Goal: Task Accomplishment & Management: Manage account settings

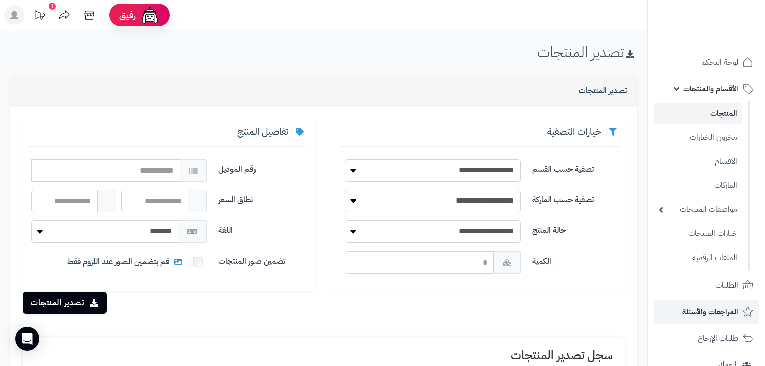
scroll to position [157, 0]
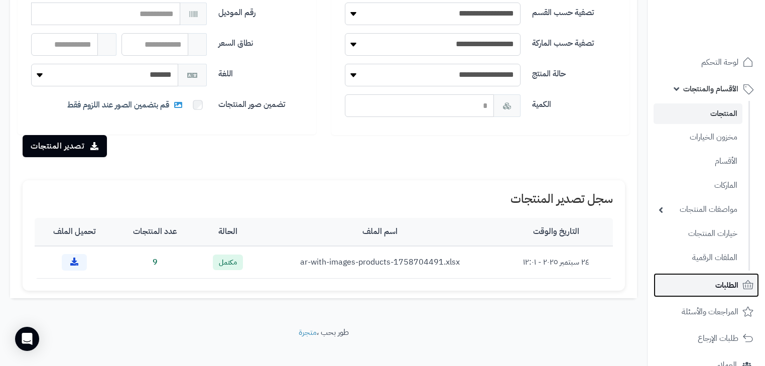
click at [743, 289] on icon at bounding box center [748, 285] width 12 height 12
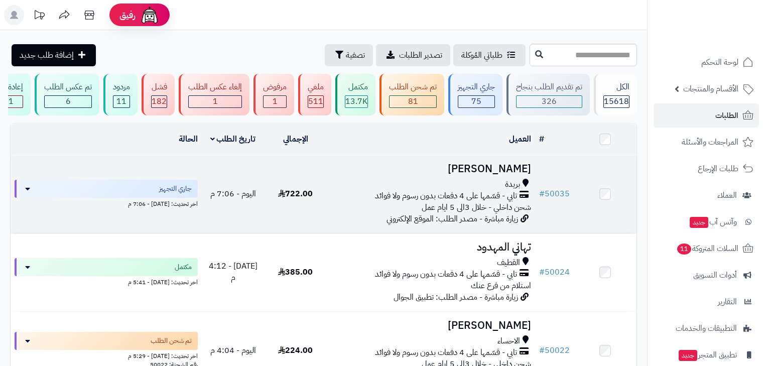
click at [491, 202] on span "تابي - قسّمها على 4 دفعات بدون رسوم ولا فوائد" at bounding box center [446, 196] width 142 height 12
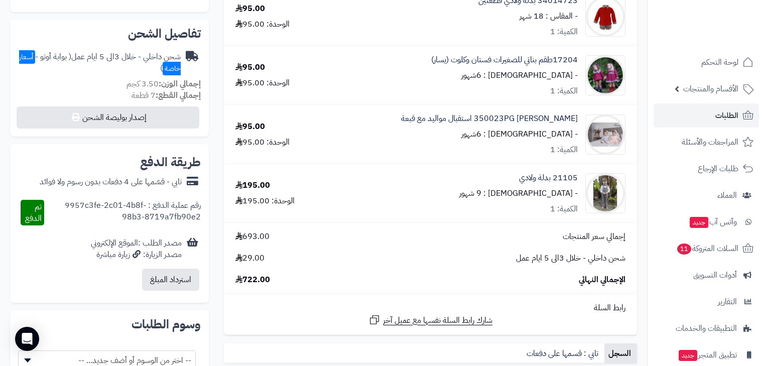
scroll to position [361, 0]
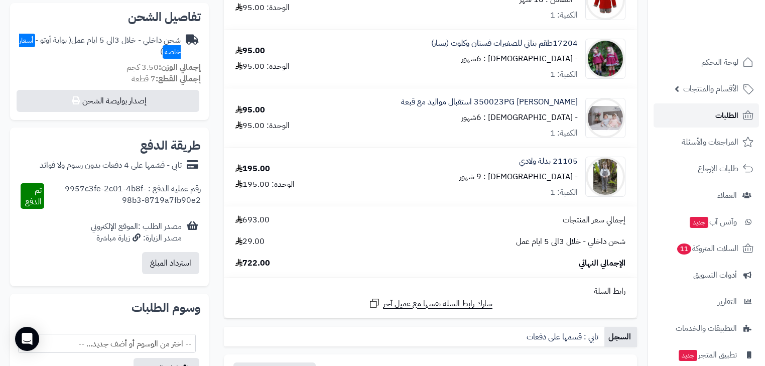
click at [701, 123] on link "الطلبات" at bounding box center [705, 115] width 105 height 24
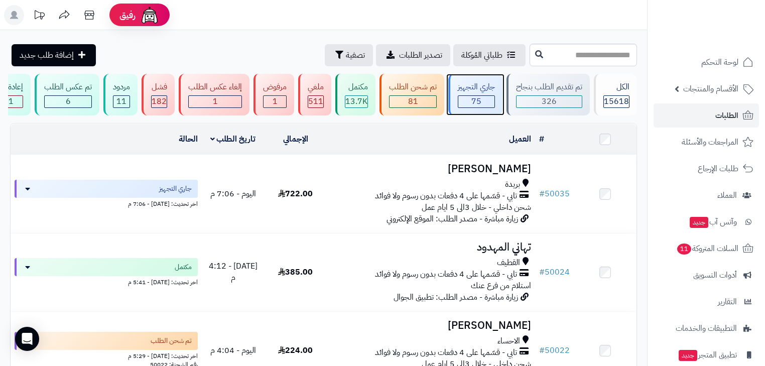
click at [470, 106] on div "75" at bounding box center [476, 102] width 36 height 12
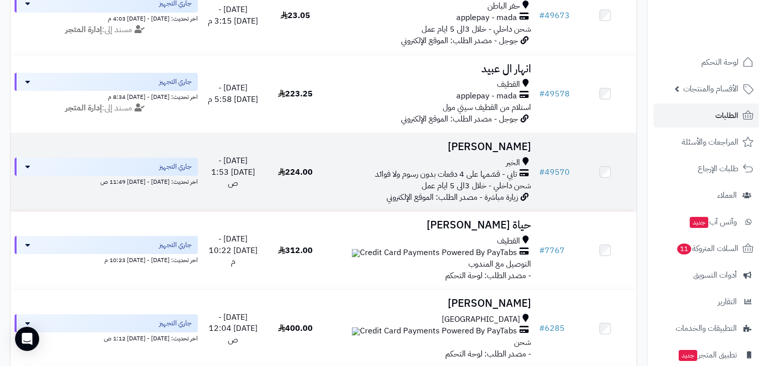
scroll to position [1044, 0]
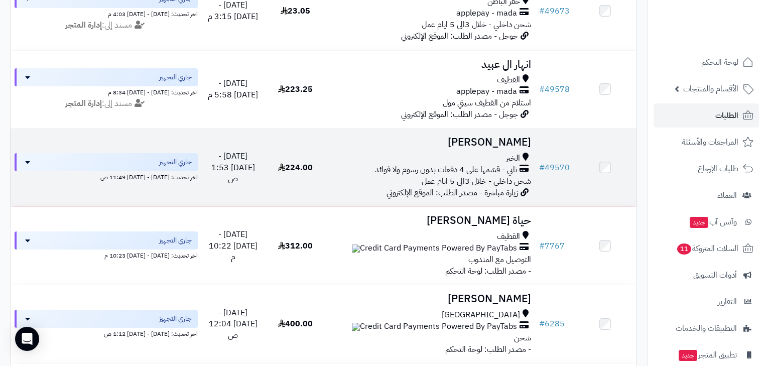
click at [496, 161] on td "Suzan Faifi الخبر تابي - قسّمها على 4 دفعات بدون رسوم ولا فوائد شحن داخلي - خلا…" at bounding box center [431, 167] width 208 height 78
click at [484, 164] on div "الخبر" at bounding box center [431, 159] width 200 height 12
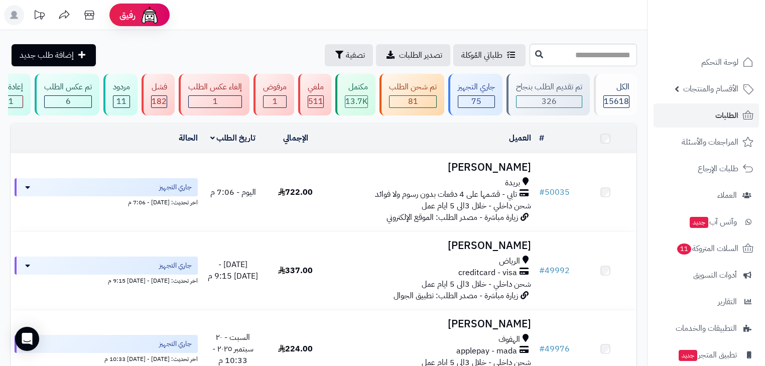
scroll to position [1044, 0]
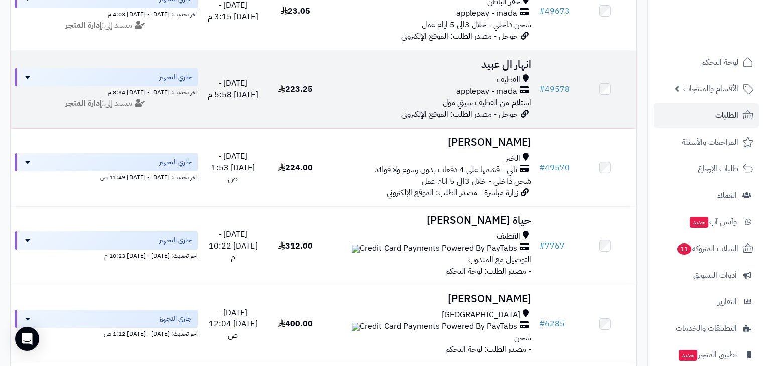
click at [465, 120] on span "جوجل - مصدر الطلب: الموقع الإلكتروني" at bounding box center [459, 114] width 117 height 12
click at [496, 97] on span "applepay - mada" at bounding box center [486, 92] width 61 height 12
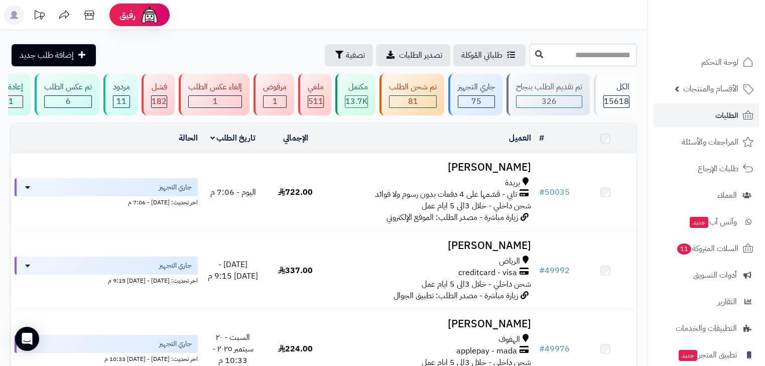
scroll to position [1044, 0]
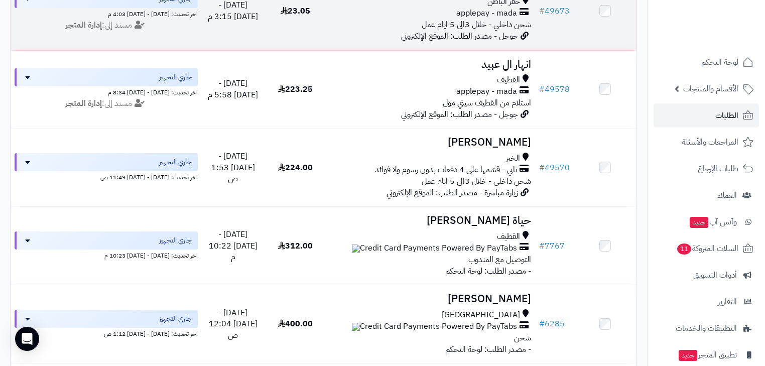
click at [492, 31] on span "شحن داخلي - خلال 3الى 5 ايام عمل" at bounding box center [475, 25] width 109 height 12
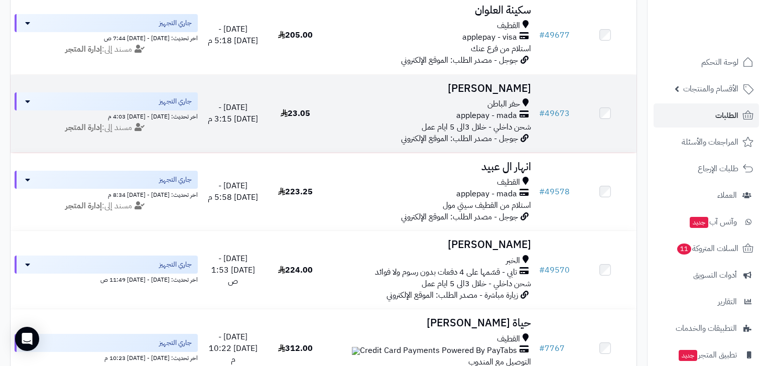
scroll to position [923, 0]
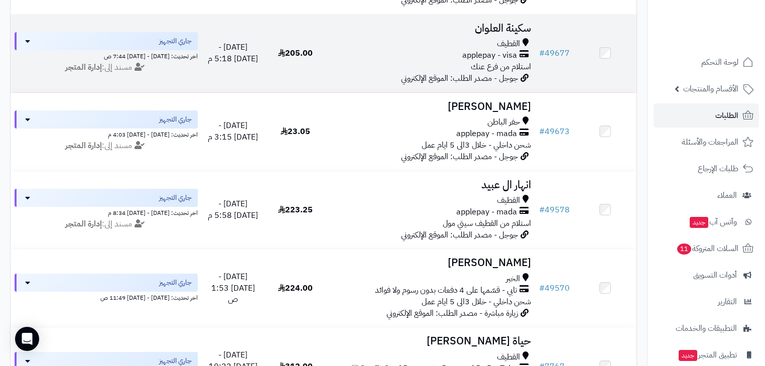
click at [447, 81] on span "جوجل - مصدر الطلب: الموقع الإلكتروني" at bounding box center [459, 78] width 117 height 12
click at [448, 72] on div "القطيف applepay - visa استلام من فرع عنك" at bounding box center [431, 55] width 200 height 35
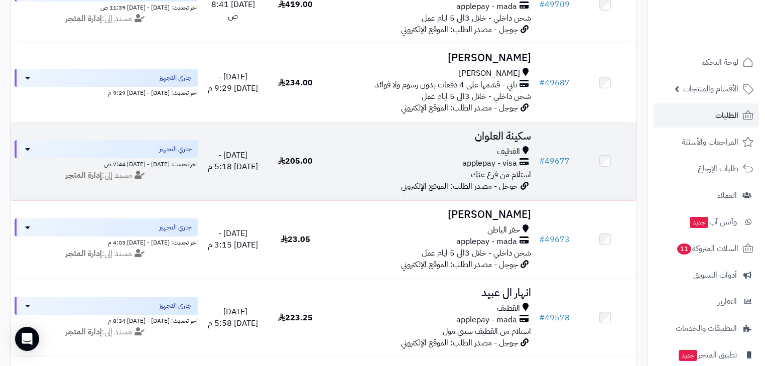
scroll to position [803, 0]
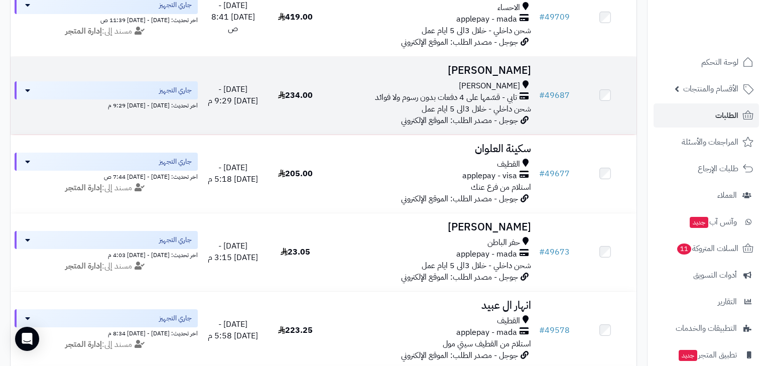
click at [484, 114] on span "شحن داخلي - خلال 3الى 5 ايام عمل" at bounding box center [475, 109] width 109 height 12
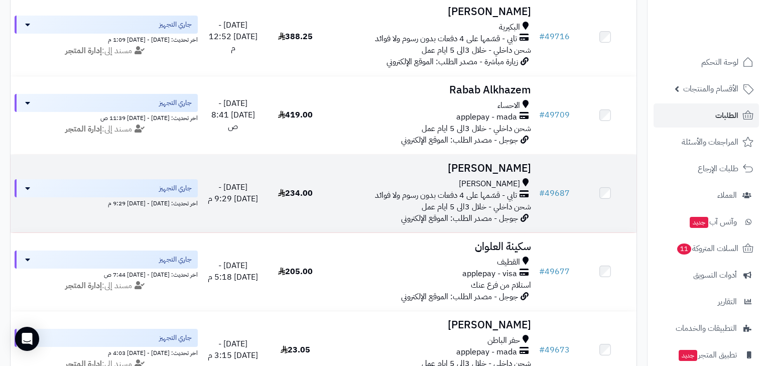
scroll to position [682, 0]
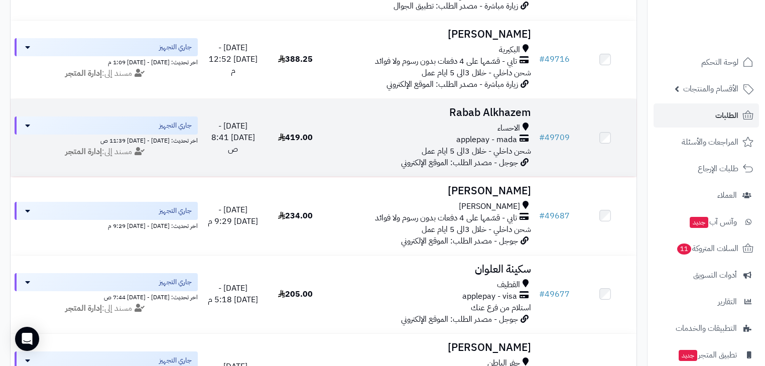
click at [486, 134] on div "الاحساء" at bounding box center [431, 128] width 200 height 12
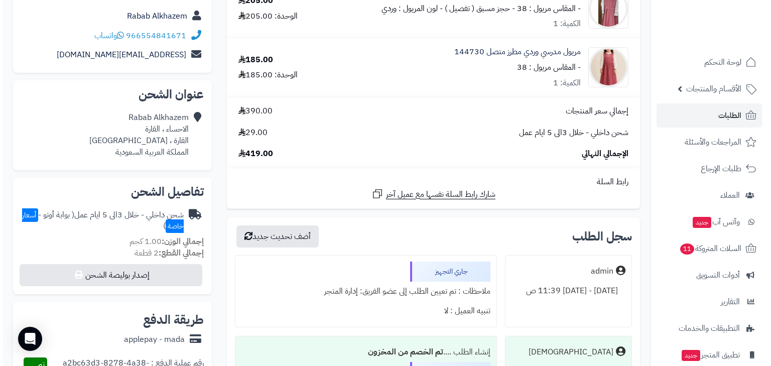
scroll to position [241, 0]
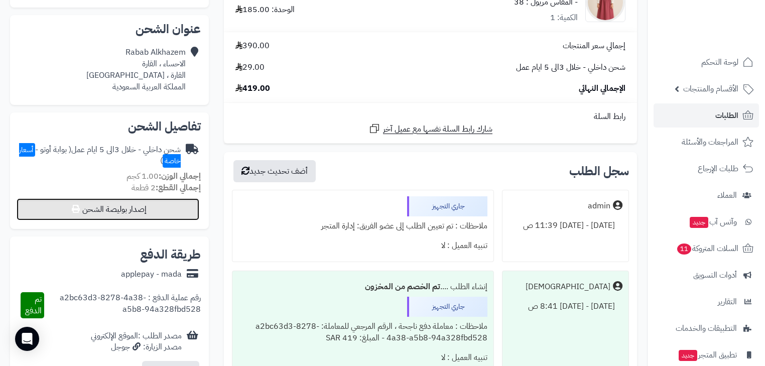
click at [147, 205] on button "إصدار بوليصة الشحن" at bounding box center [108, 209] width 183 height 22
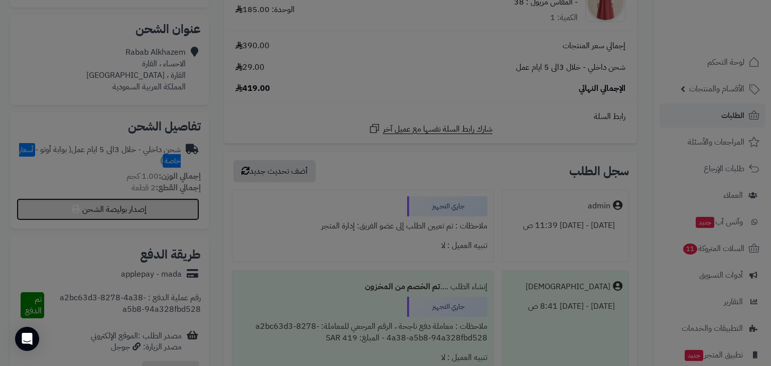
select select "***"
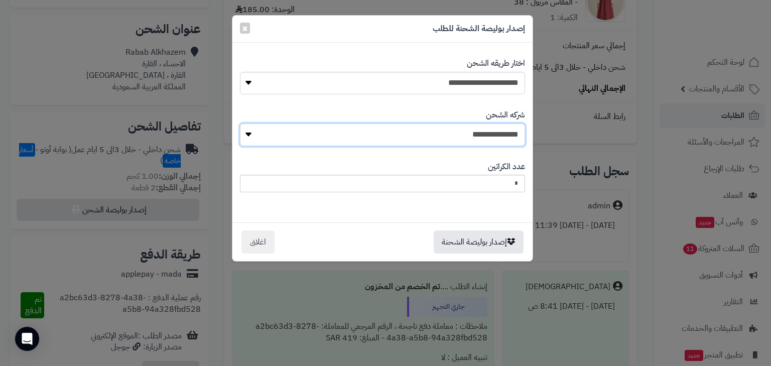
click at [515, 132] on select "**********" at bounding box center [382, 134] width 285 height 23
select select "****"
click at [242, 123] on select "**********" at bounding box center [382, 134] width 285 height 23
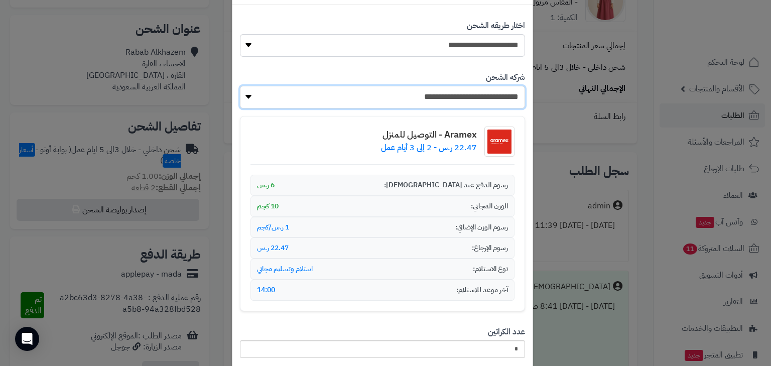
scroll to position [112, 0]
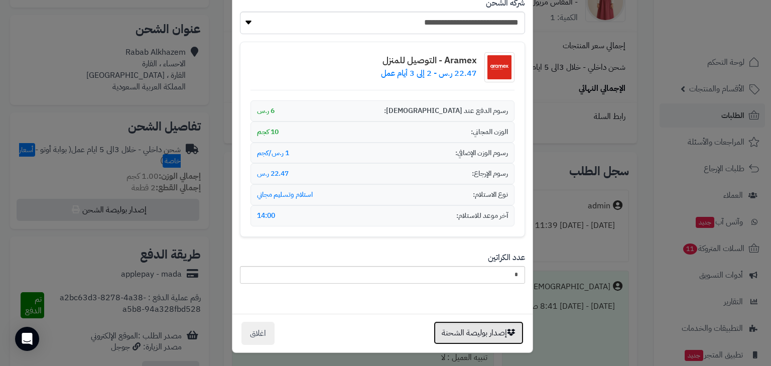
click at [491, 322] on button "إصدار بوليصة الشحنة" at bounding box center [479, 332] width 90 height 23
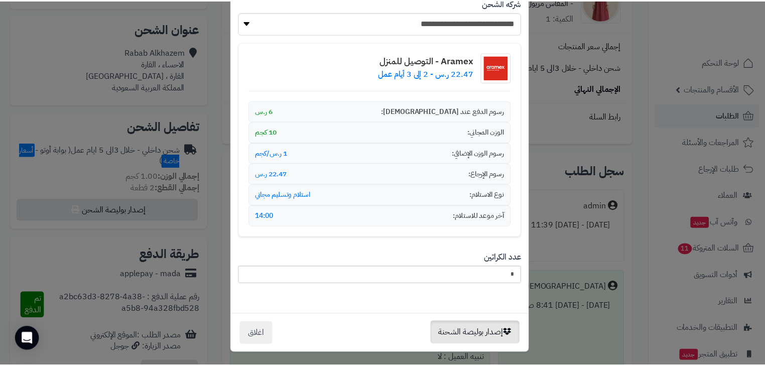
scroll to position [0, 0]
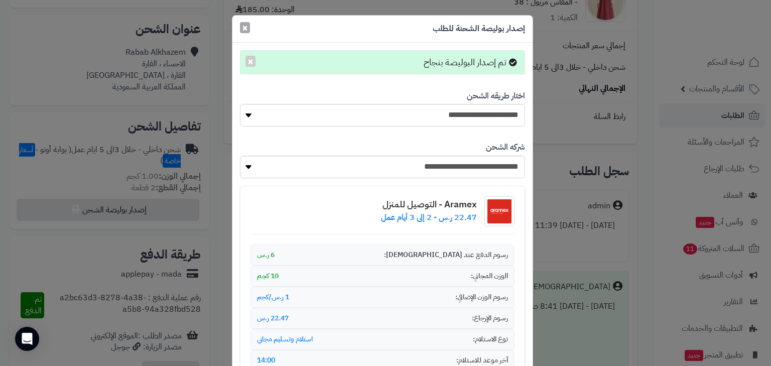
click at [245, 25] on span "×" at bounding box center [245, 27] width 6 height 15
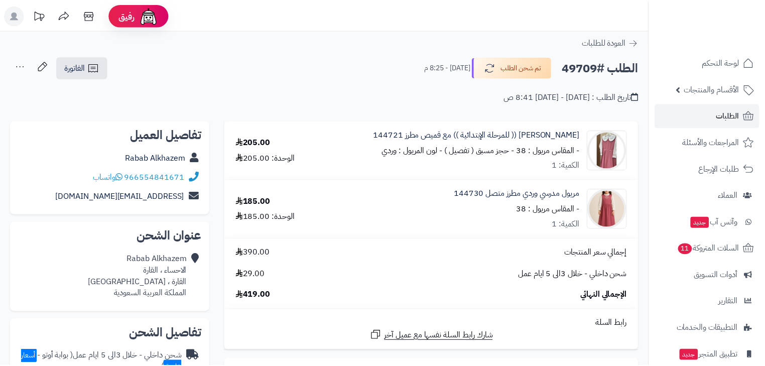
scroll to position [207, 0]
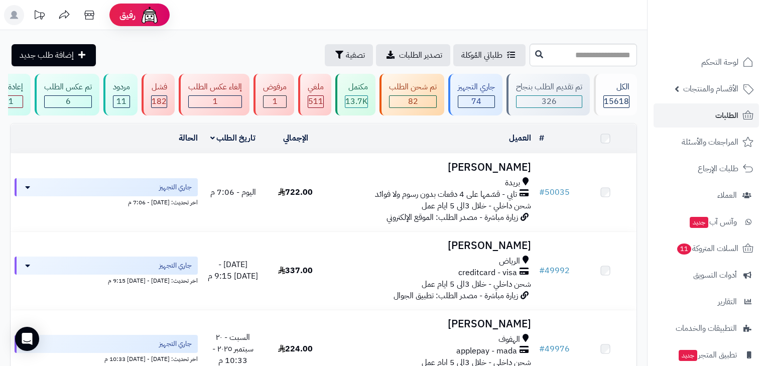
scroll to position [682, 0]
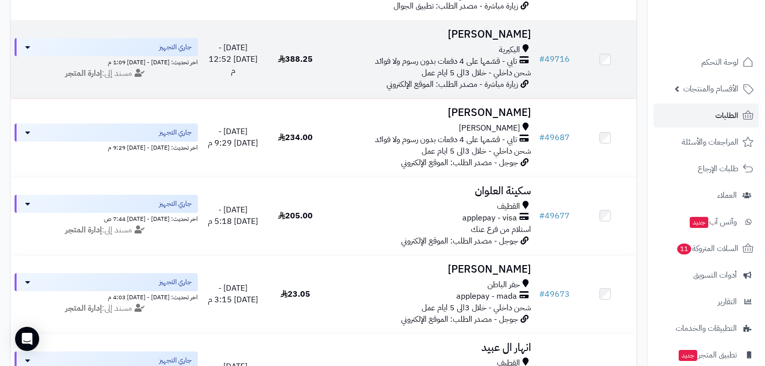
click at [408, 56] on div "البكيرية" at bounding box center [431, 50] width 200 height 12
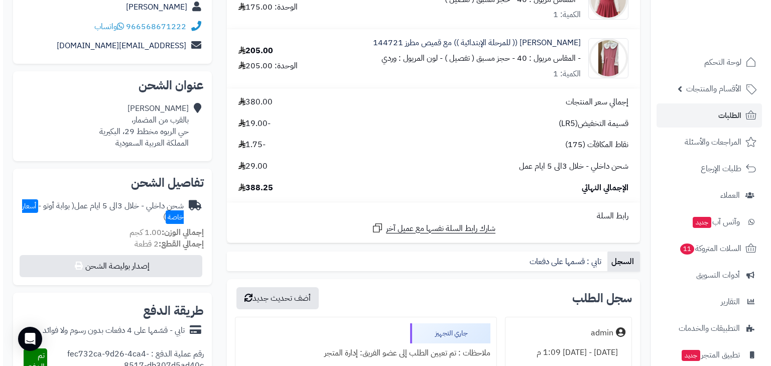
scroll to position [201, 0]
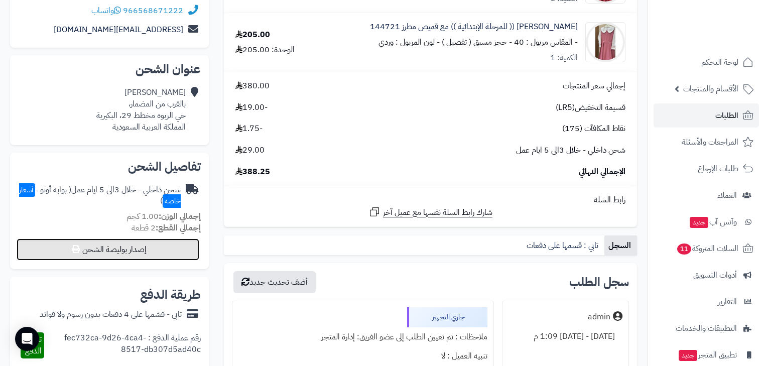
click at [188, 245] on button "إصدار بوليصة الشحن" at bounding box center [108, 249] width 183 height 22
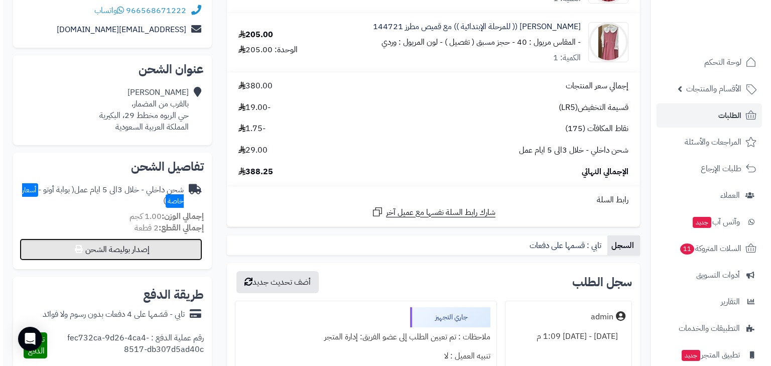
select select "***"
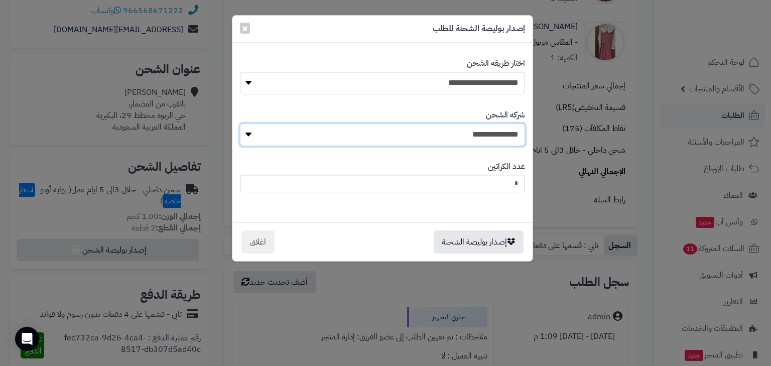
click at [472, 136] on select "**********" at bounding box center [382, 134] width 285 height 23
select select "****"
click at [242, 123] on select "**********" at bounding box center [382, 134] width 285 height 23
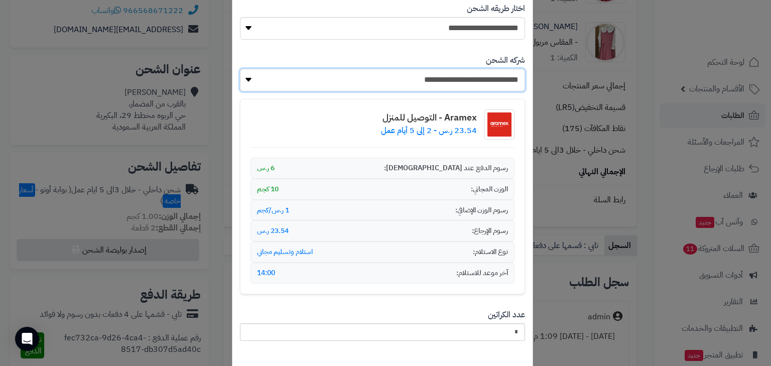
scroll to position [112, 0]
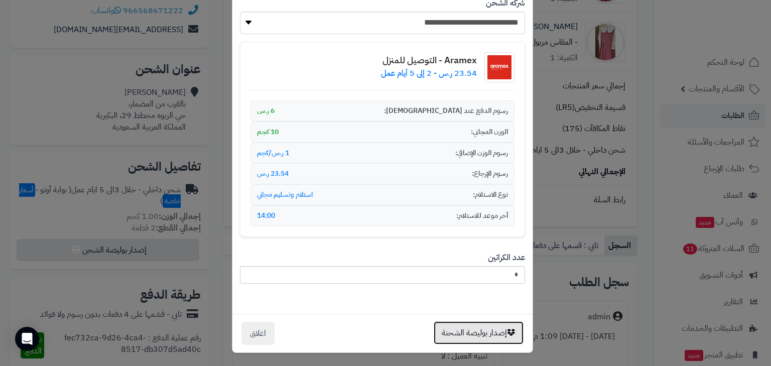
click at [498, 328] on button "إصدار بوليصة الشحنة" at bounding box center [479, 332] width 90 height 23
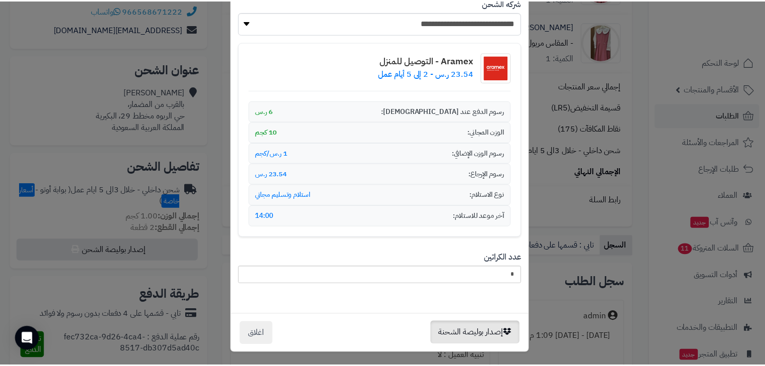
scroll to position [0, 0]
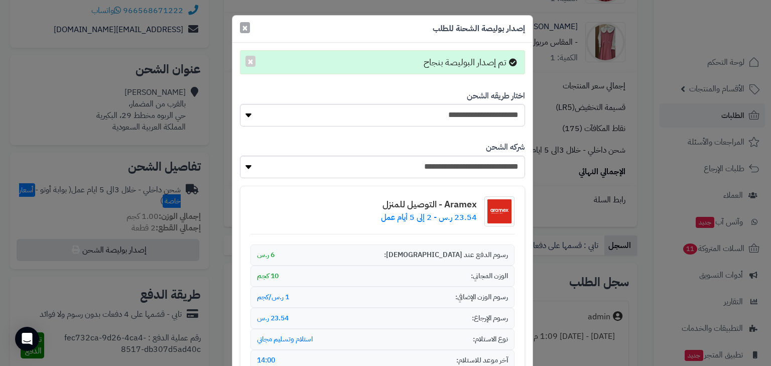
click at [247, 28] on span "×" at bounding box center [245, 27] width 6 height 15
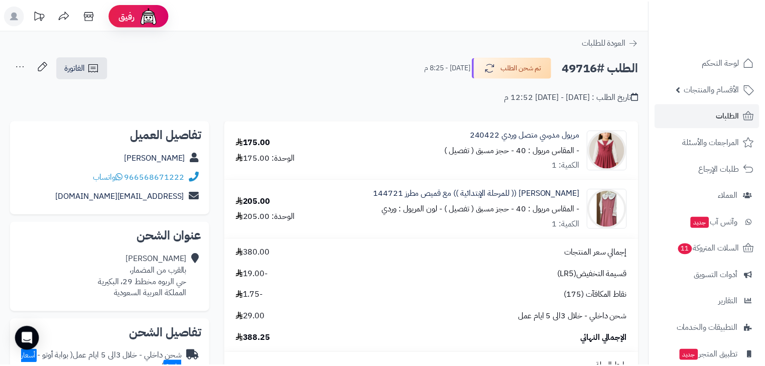
scroll to position [167, 0]
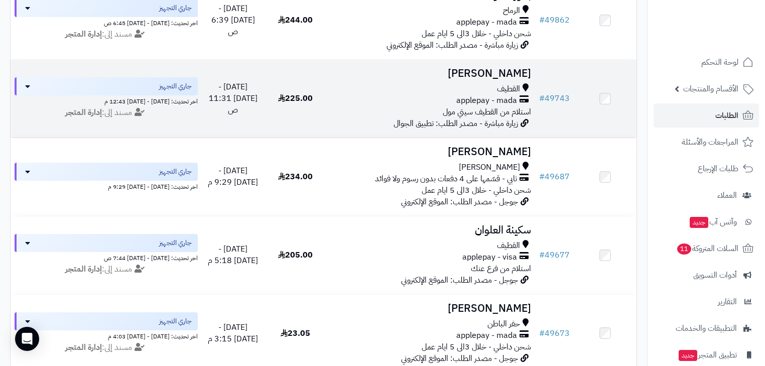
scroll to position [562, 0]
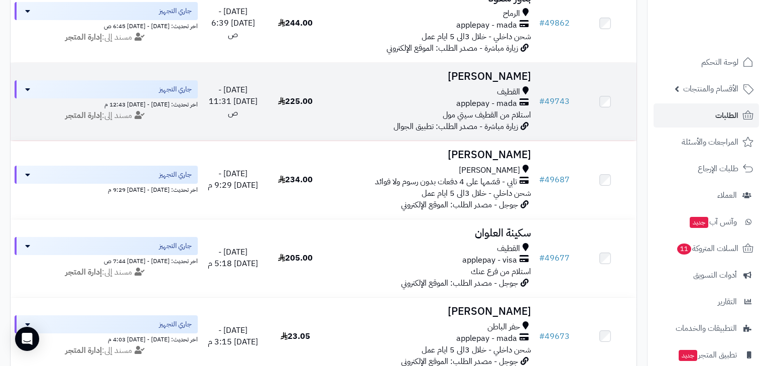
click at [478, 121] on span "استلام من القطيف سيتي مول" at bounding box center [487, 115] width 88 height 12
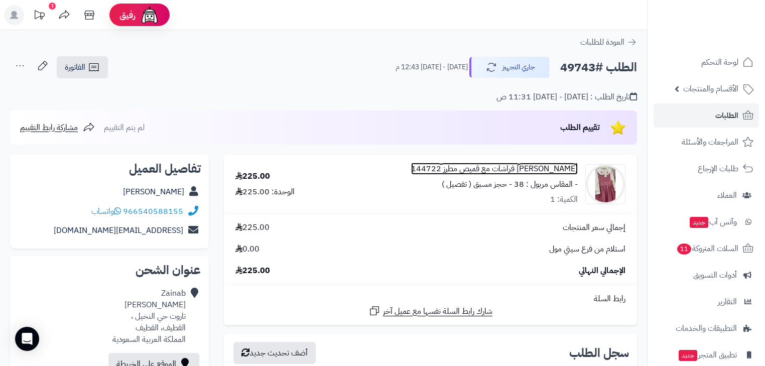
click at [514, 168] on link "[PERSON_NAME] فراشات مع قميص مطرز 144722" at bounding box center [494, 169] width 167 height 12
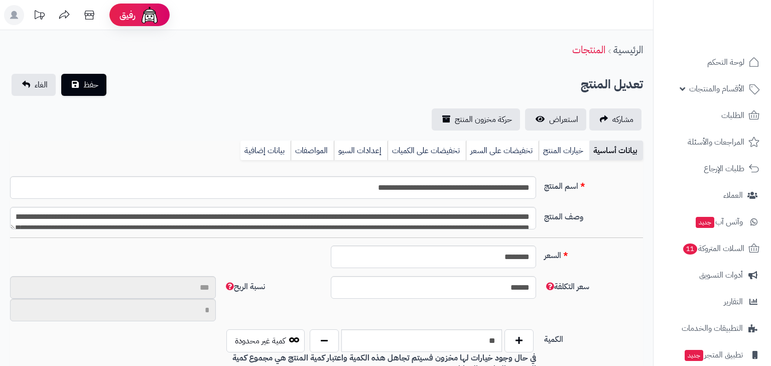
type input "**"
type input "**********"
type input "******"
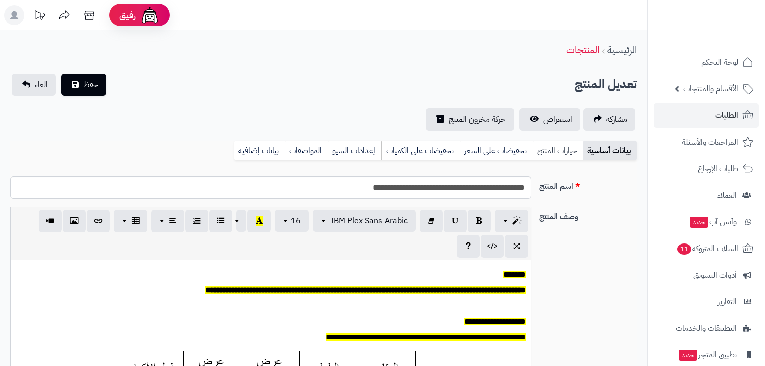
click at [554, 157] on link "خيارات المنتج" at bounding box center [557, 150] width 51 height 20
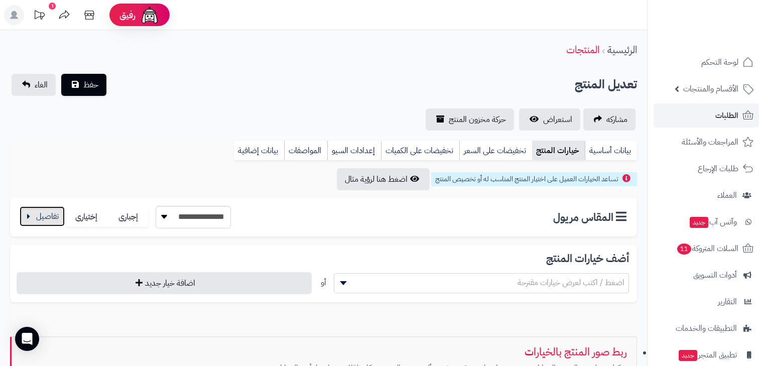
click at [59, 221] on button "button" at bounding box center [42, 216] width 45 height 20
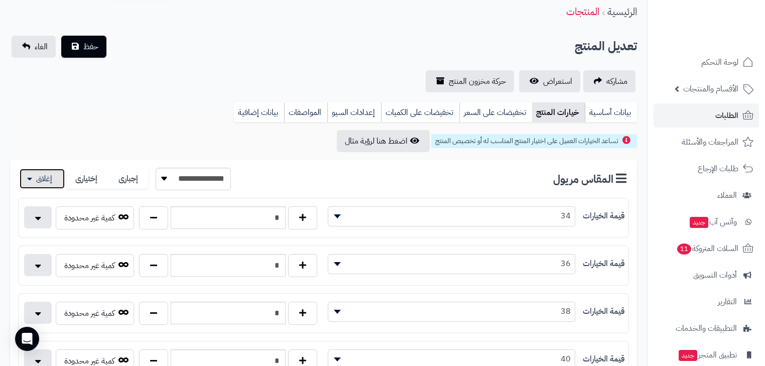
scroll to position [40, 0]
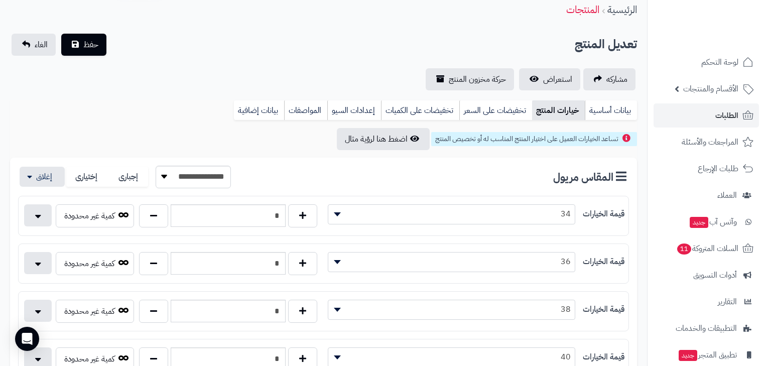
click at [149, 325] on div "* كمية غير محدودة" at bounding box center [171, 313] width 305 height 27
click at [153, 309] on button "button" at bounding box center [153, 310] width 29 height 23
type input "*"
click at [94, 53] on button "حفظ" at bounding box center [83, 44] width 45 height 22
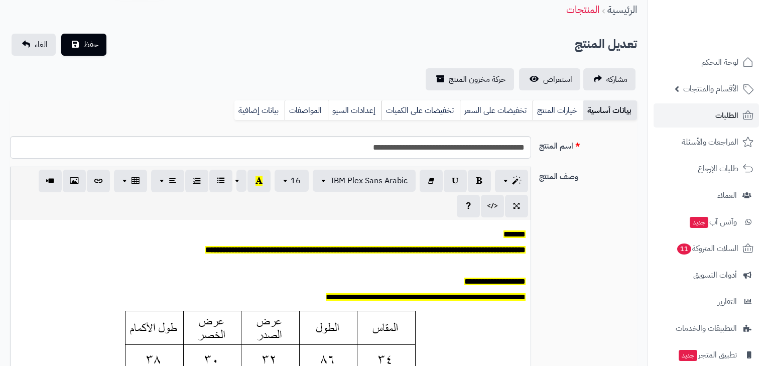
scroll to position [88, 0]
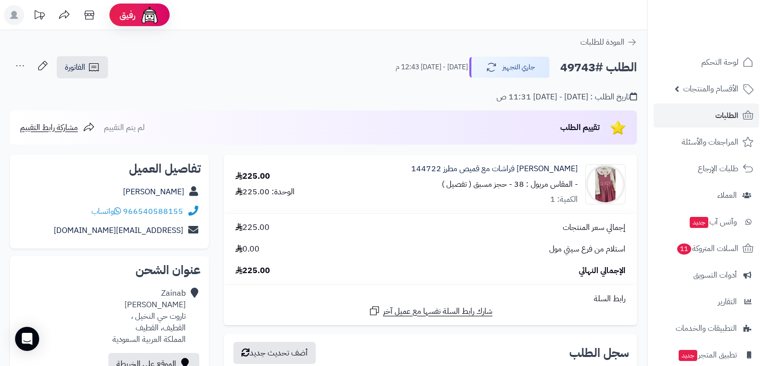
click at [520, 56] on div "الطلب #49743 جاري التجهيز الثلاثاء - ٩ سبتمبر ٢٠٢٥ - 12:43 م الفاتورة طباعة الف…" at bounding box center [323, 68] width 627 height 24
click at [522, 62] on button "جاري التجهيز" at bounding box center [509, 66] width 80 height 21
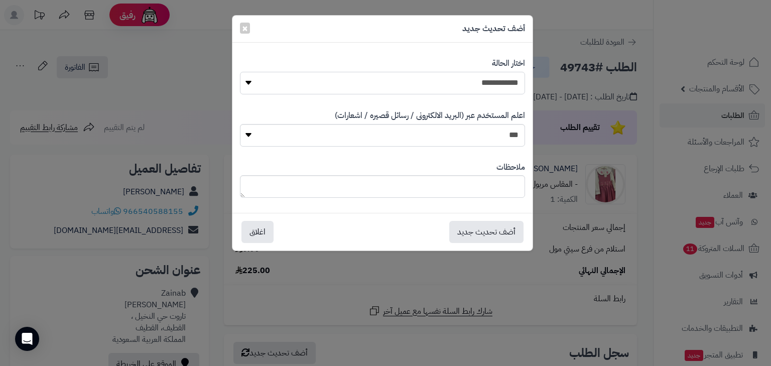
click at [488, 88] on select "**********" at bounding box center [382, 83] width 285 height 23
select select "*"
click at [240, 72] on select "**********" at bounding box center [382, 83] width 285 height 23
click at [504, 237] on button "أضف تحديث جديد" at bounding box center [486, 231] width 74 height 22
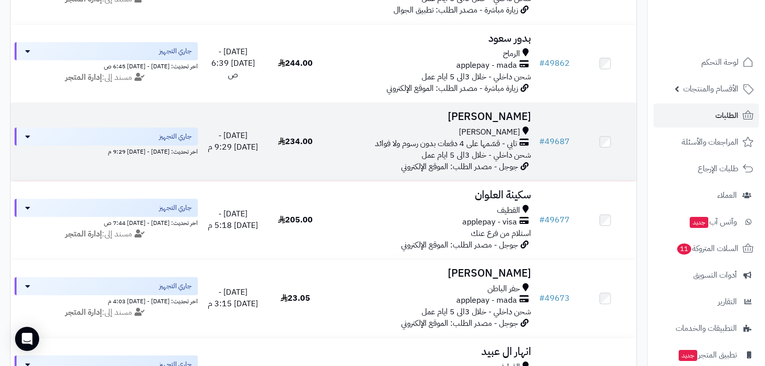
scroll to position [482, 0]
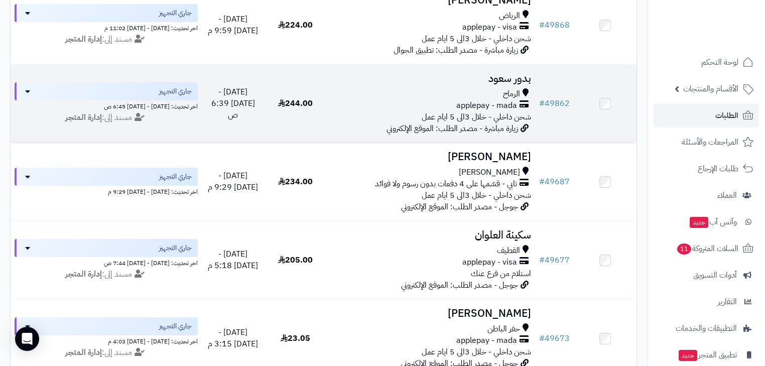
click at [484, 119] on span "شحن داخلي - خلال 3الى 5 ايام عمل" at bounding box center [475, 117] width 109 height 12
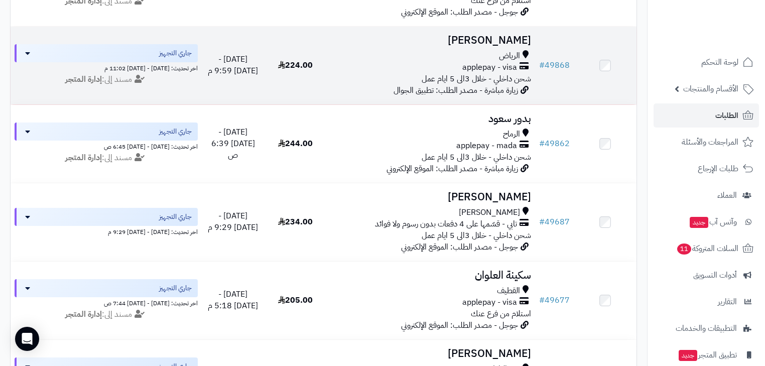
scroll to position [442, 0]
click at [487, 67] on span "applepay - visa" at bounding box center [489, 68] width 55 height 12
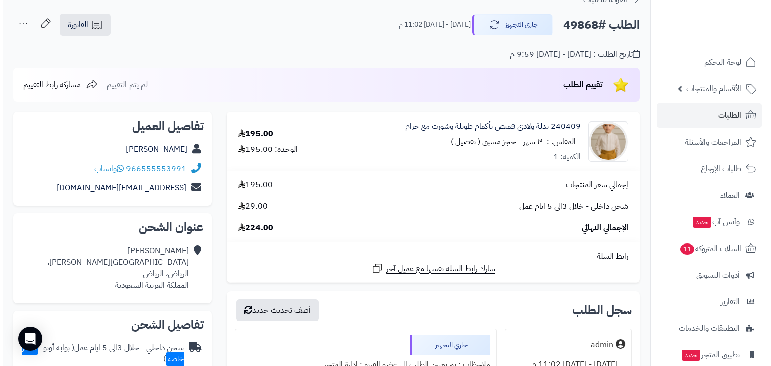
scroll to position [120, 0]
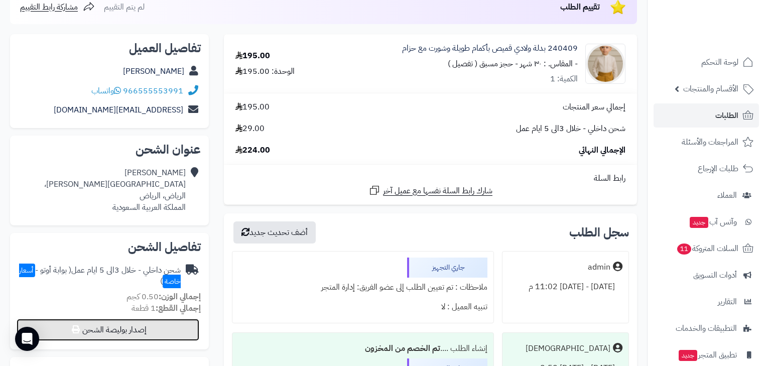
click at [138, 326] on button "إصدار بوليصة الشحن" at bounding box center [108, 330] width 183 height 22
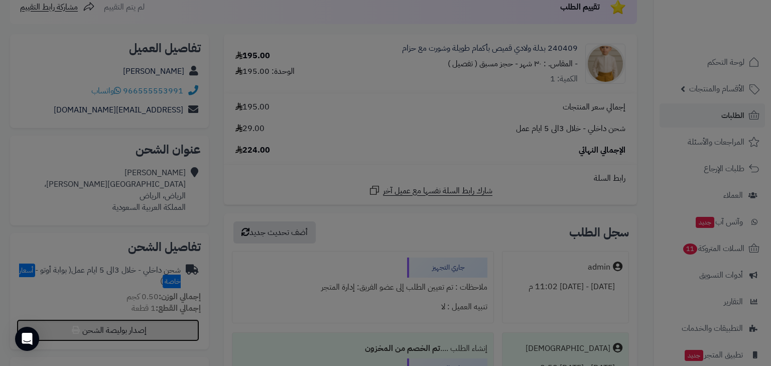
select select "***"
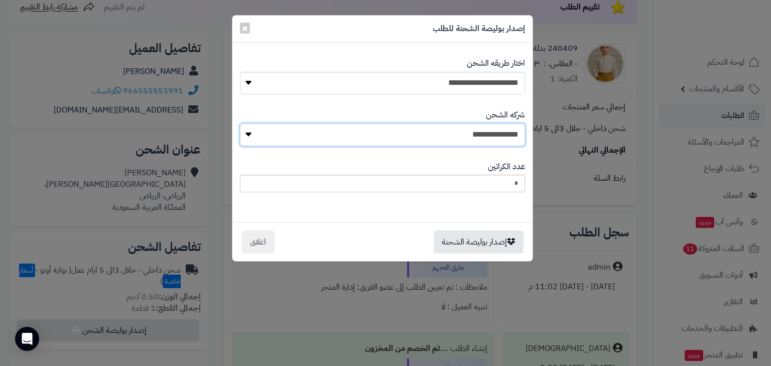
click at [480, 135] on select "**********" at bounding box center [382, 134] width 285 height 23
select select "****"
click at [242, 123] on select "**********" at bounding box center [382, 134] width 285 height 23
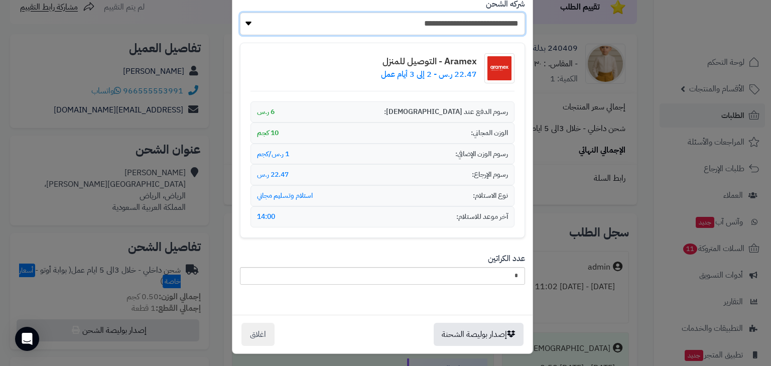
scroll to position [112, 0]
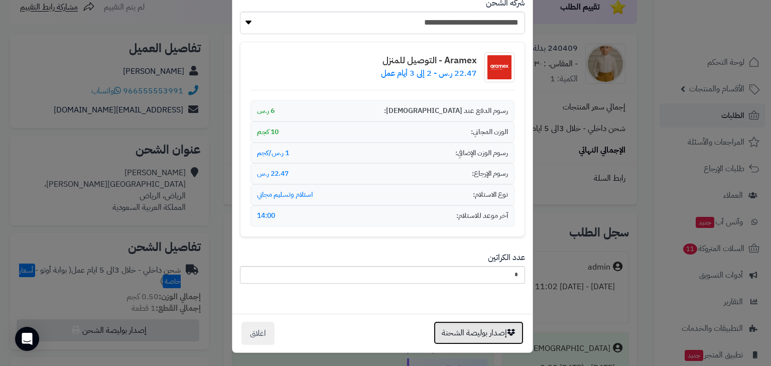
click at [490, 332] on button "إصدار بوليصة الشحنة" at bounding box center [479, 332] width 90 height 23
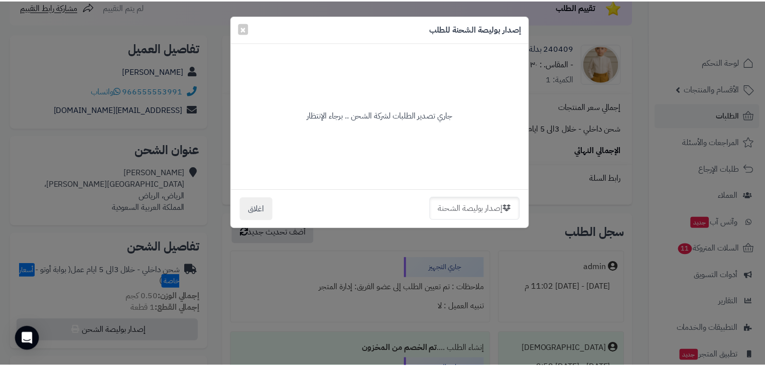
scroll to position [0, 0]
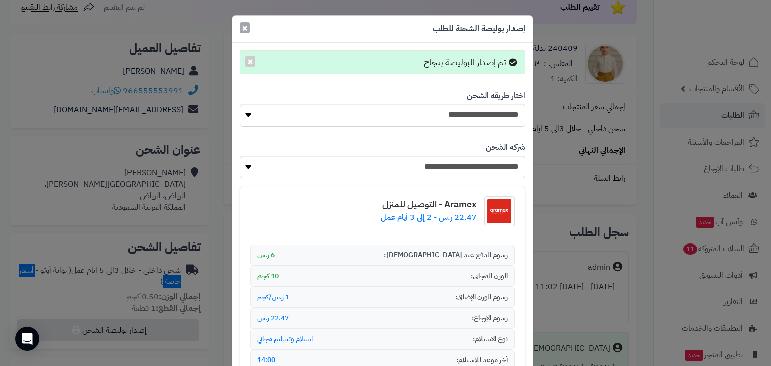
click at [244, 28] on button "×" at bounding box center [245, 27] width 10 height 11
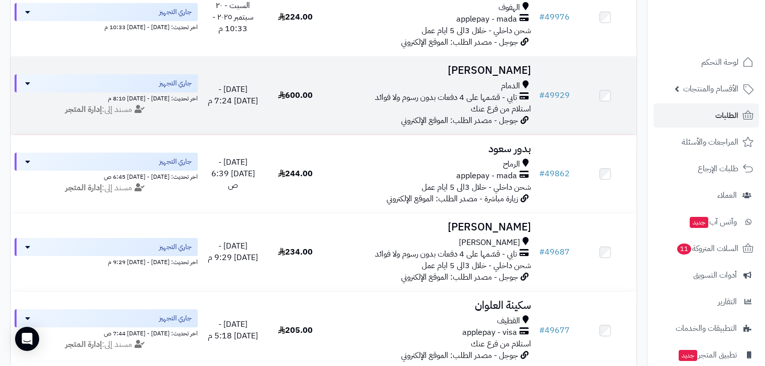
scroll to position [321, 0]
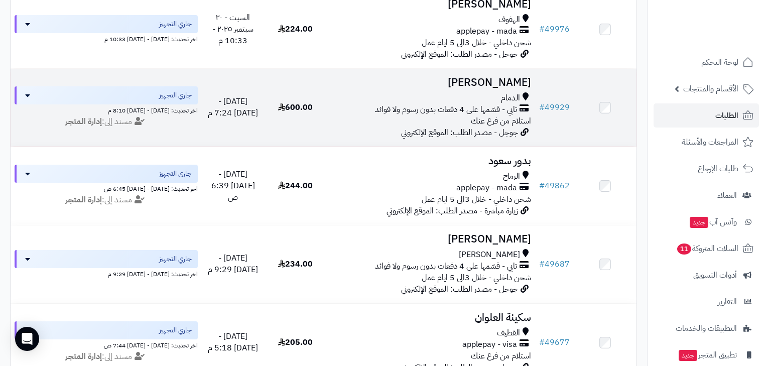
click at [496, 114] on span "تابي - قسّمها على 4 دفعات بدون رسوم ولا فوائد" at bounding box center [446, 110] width 142 height 12
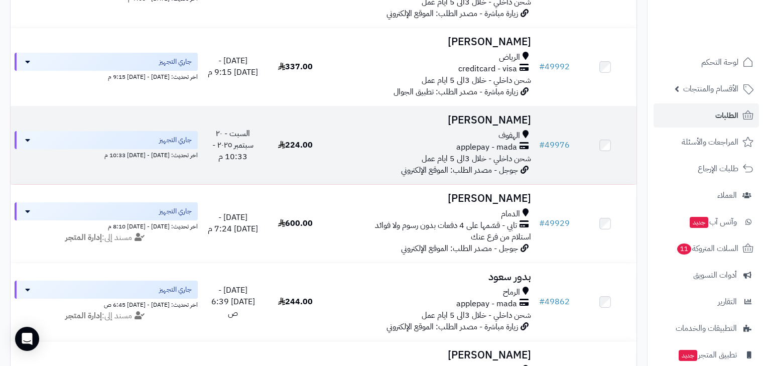
scroll to position [201, 0]
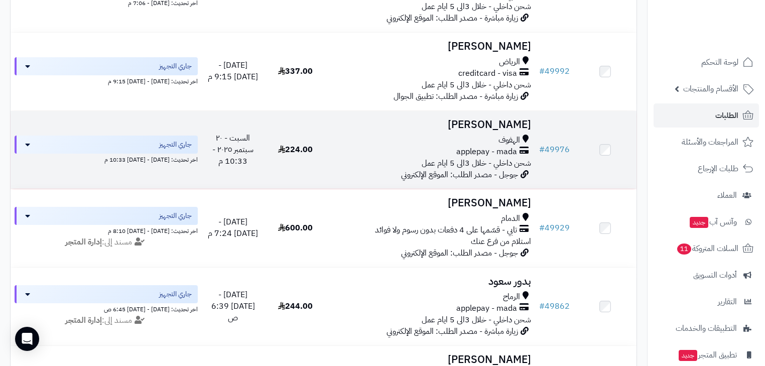
click at [476, 152] on span "applepay - mada" at bounding box center [486, 152] width 61 height 12
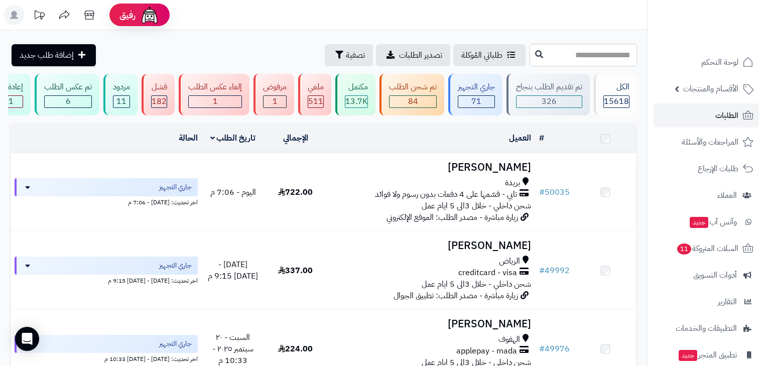
scroll to position [120, 0]
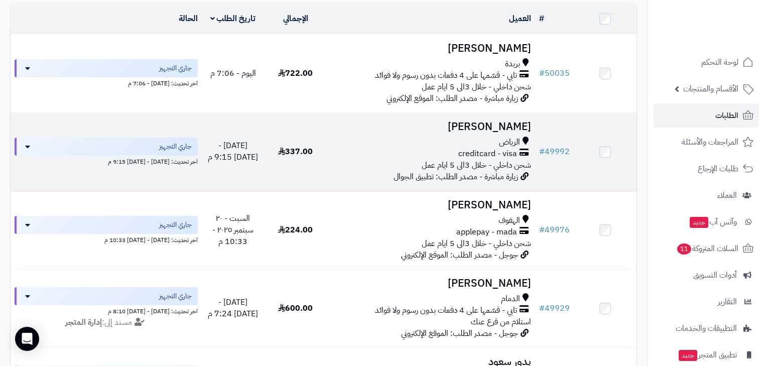
click at [499, 132] on h3 "[PERSON_NAME]" at bounding box center [431, 127] width 200 height 12
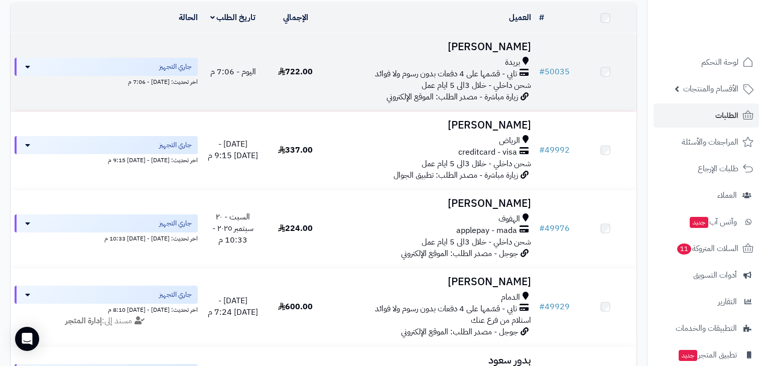
scroll to position [120, 0]
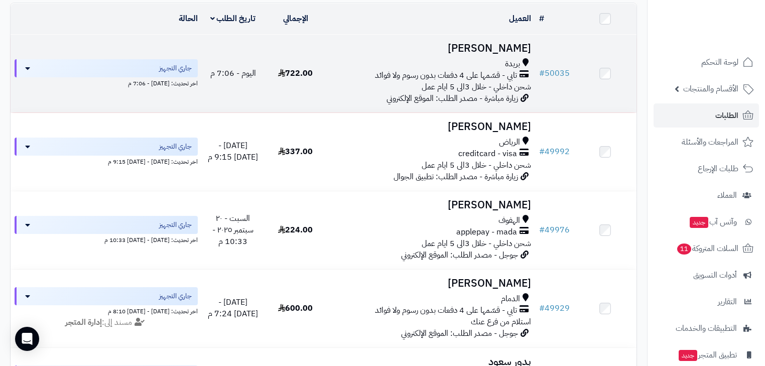
click at [488, 86] on span "شحن داخلي - خلال 3الى 5 ايام عمل" at bounding box center [475, 87] width 109 height 12
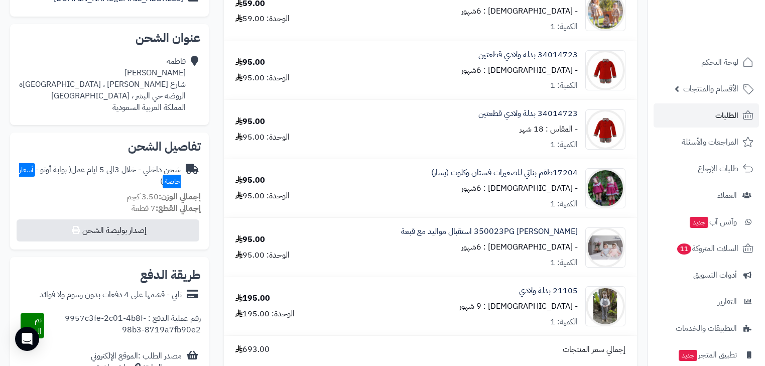
scroll to position [80, 0]
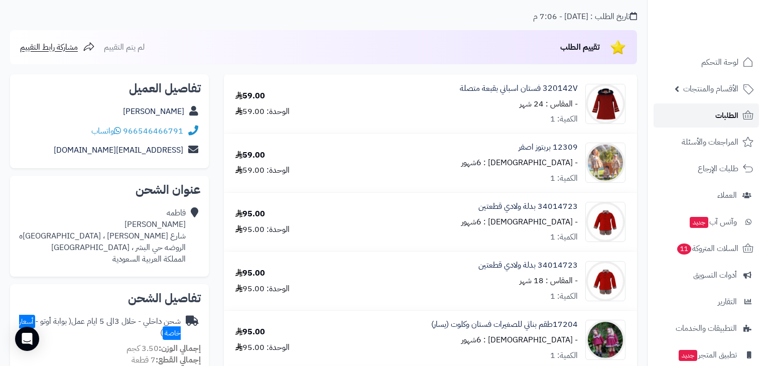
click at [747, 120] on icon at bounding box center [748, 115] width 12 height 12
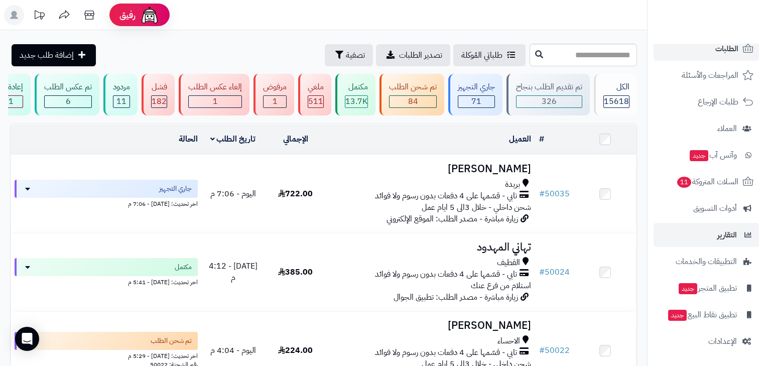
scroll to position [80, 0]
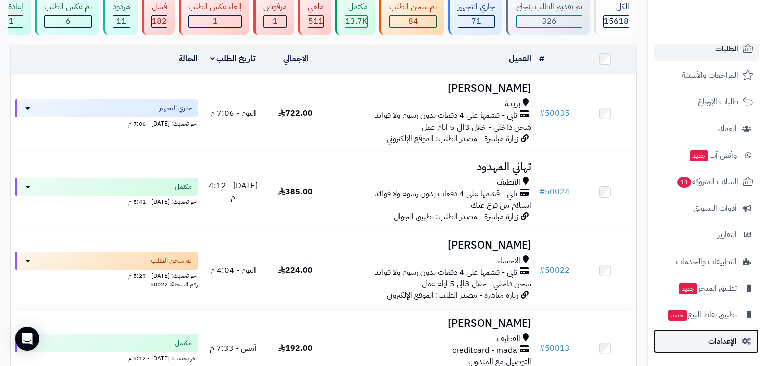
click at [751, 352] on link "الإعدادات" at bounding box center [705, 341] width 105 height 24
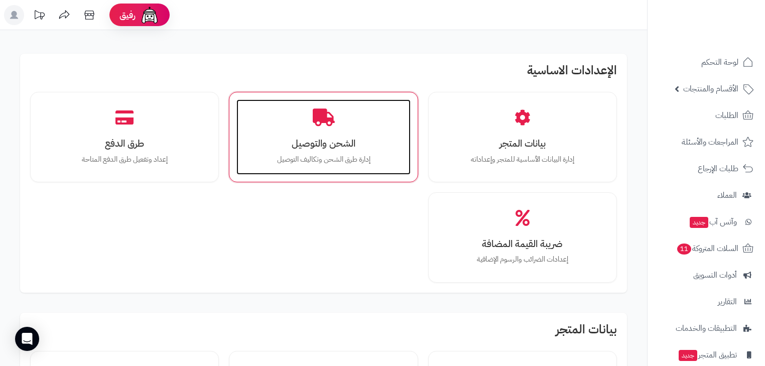
click at [315, 122] on icon at bounding box center [324, 118] width 22 height 18
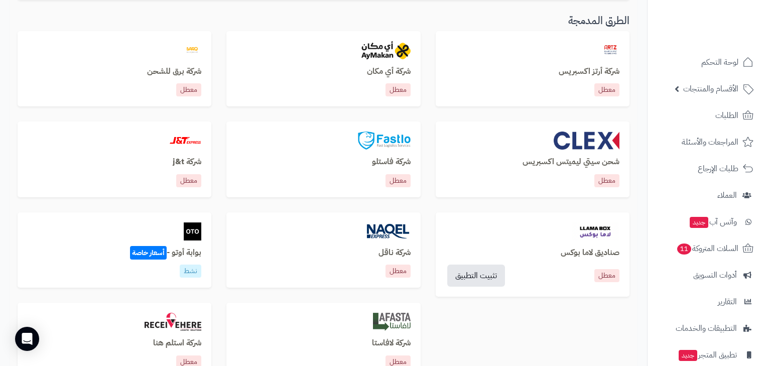
scroll to position [321, 0]
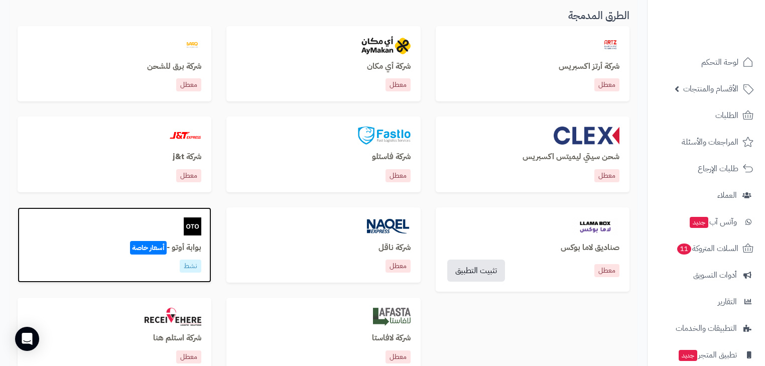
click at [155, 240] on div "بوابة أوتو - أسعار خاصة نشط" at bounding box center [115, 245] width 194 height 76
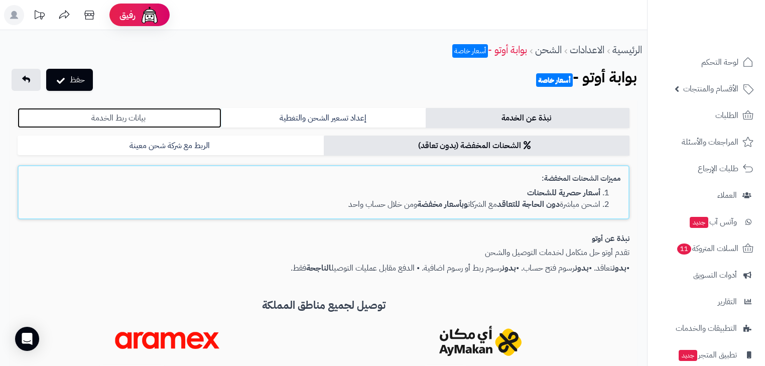
click at [167, 117] on link "بيانات ربط الخدمة" at bounding box center [120, 118] width 204 height 20
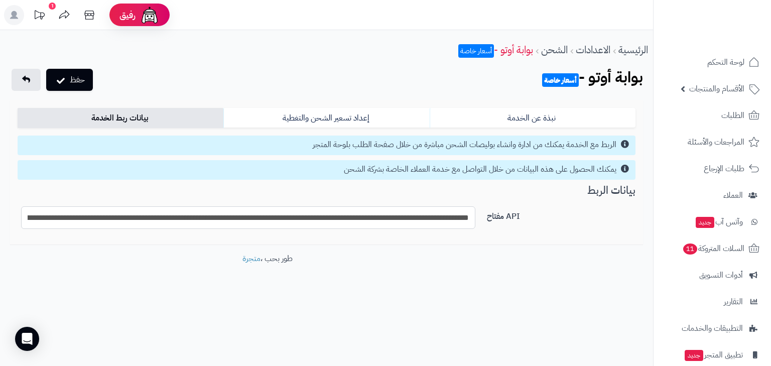
click at [429, 218] on input "**********" at bounding box center [248, 217] width 454 height 23
paste input "text"
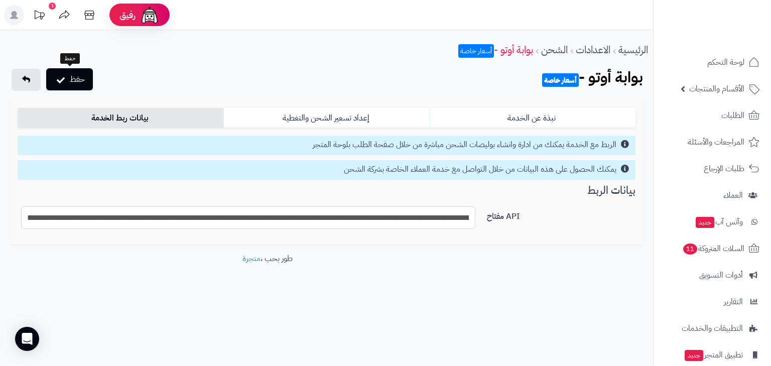
type input "**********"
click at [56, 73] on button "حفظ" at bounding box center [69, 79] width 47 height 22
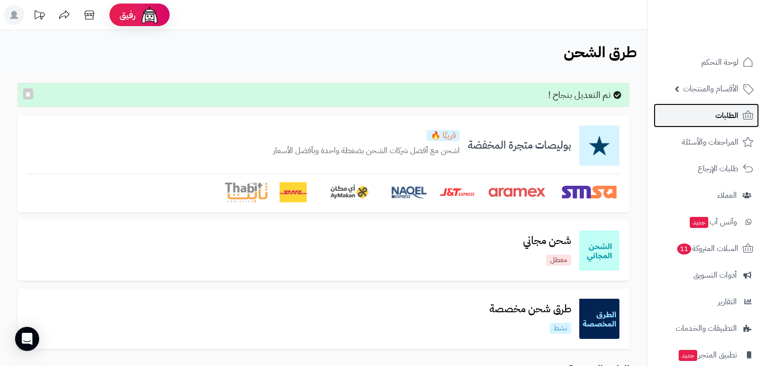
click at [731, 115] on span "الطلبات" at bounding box center [726, 115] width 23 height 14
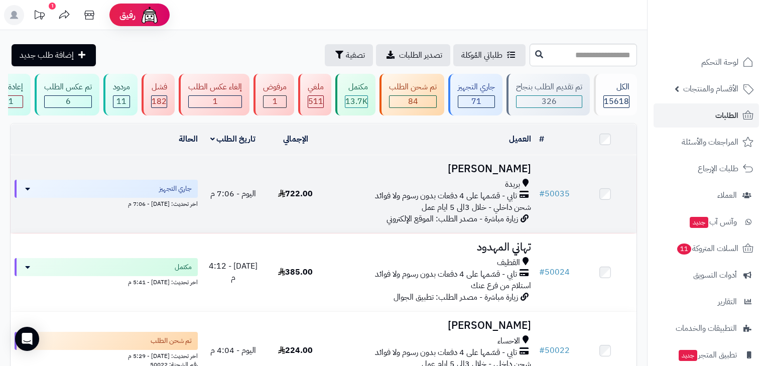
click at [440, 202] on span "تابي - قسّمها على 4 دفعات بدون رسوم ولا فوائد" at bounding box center [446, 196] width 142 height 12
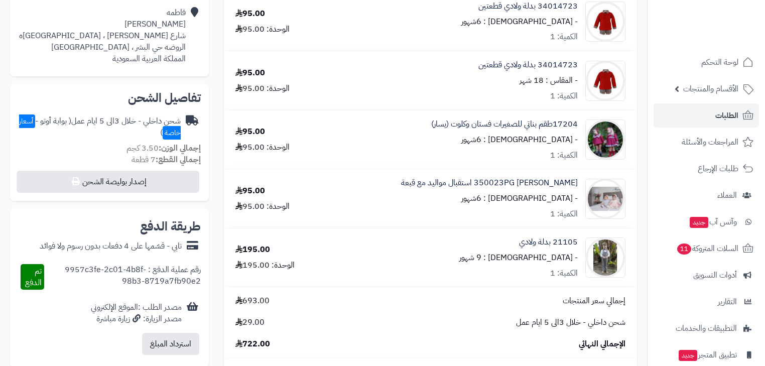
scroll to position [281, 0]
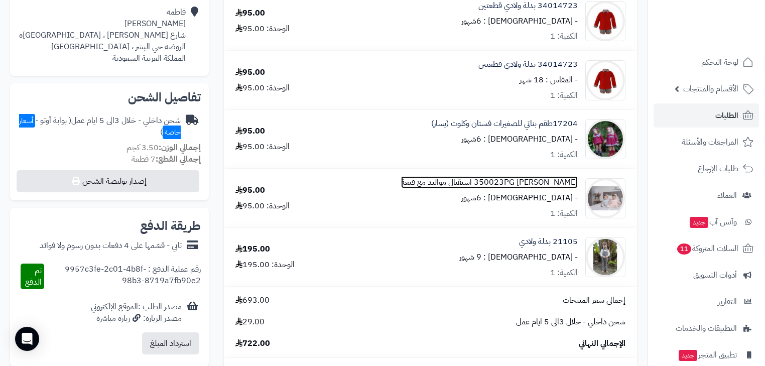
click at [572, 184] on link "350023PG بربتوز اسباني استقبال مواليد مع قبعة" at bounding box center [489, 183] width 177 height 12
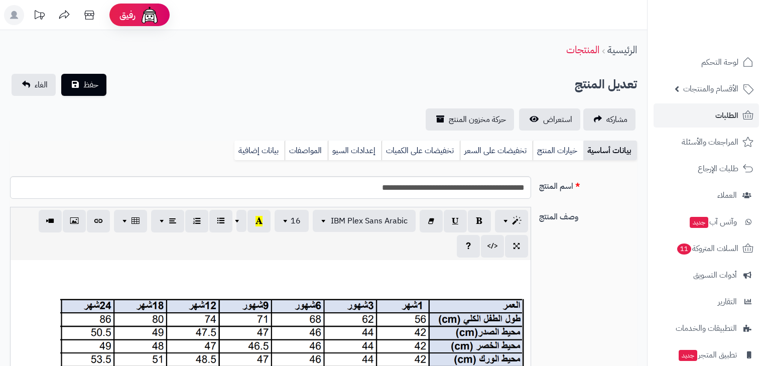
scroll to position [145, 0]
click at [549, 146] on link "خيارات المنتج" at bounding box center [557, 150] width 51 height 20
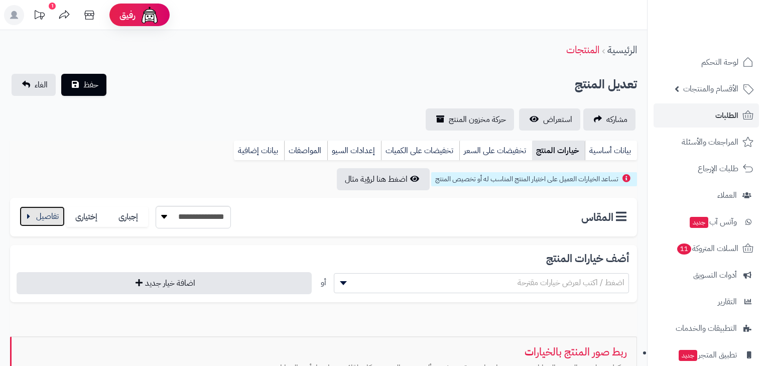
click at [24, 208] on button "button" at bounding box center [42, 216] width 45 height 20
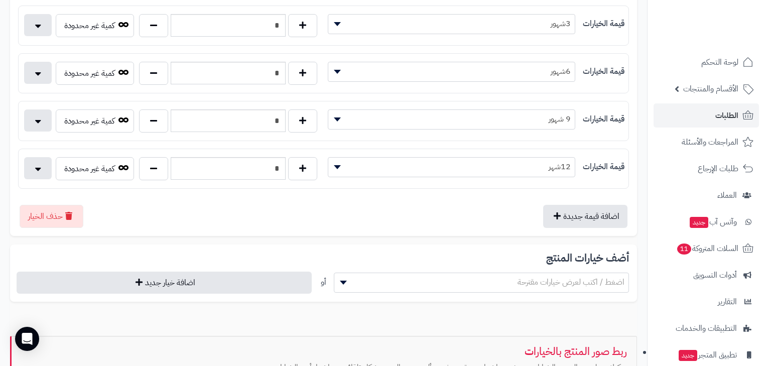
scroll to position [0, 0]
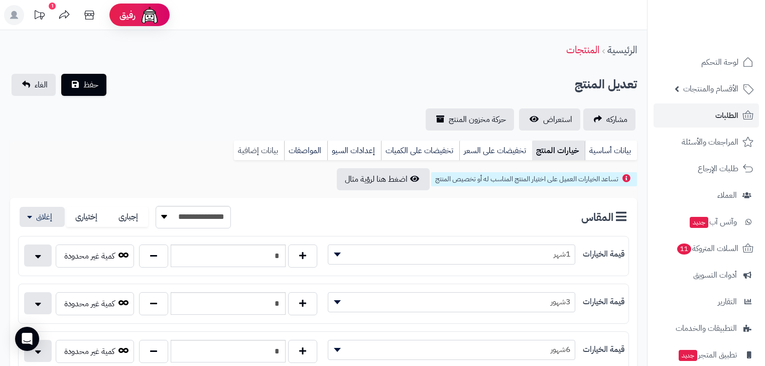
click at [255, 159] on link "بيانات إضافية" at bounding box center [259, 150] width 50 height 20
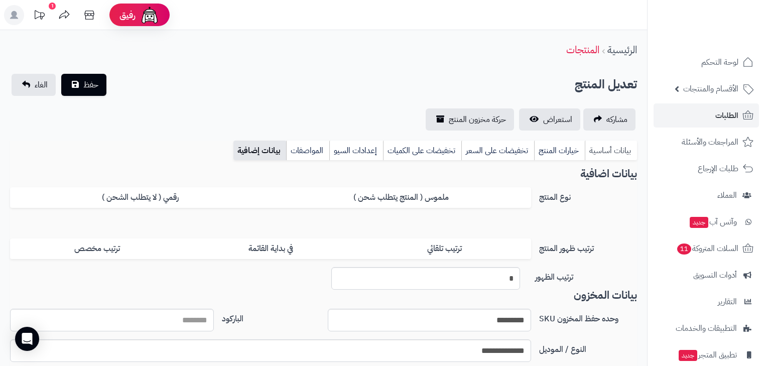
click at [628, 156] on link "بيانات أساسية" at bounding box center [611, 150] width 52 height 20
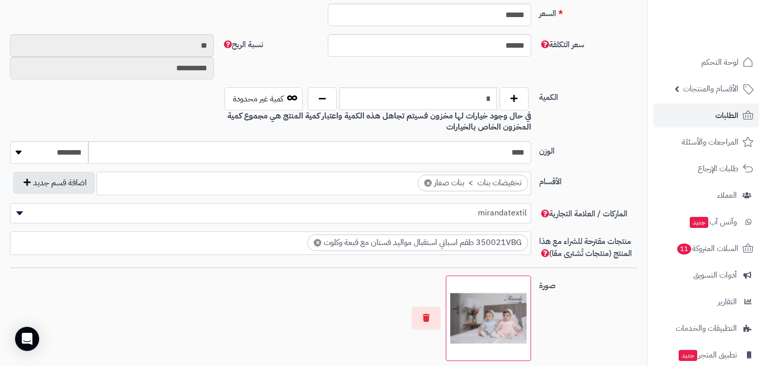
scroll to position [442, 0]
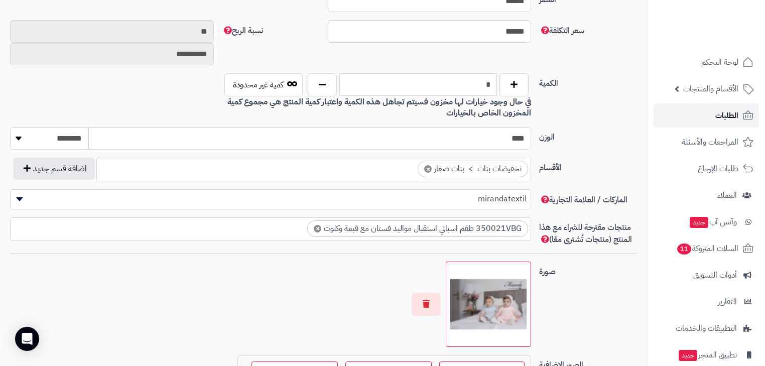
click at [722, 111] on span "الطلبات" at bounding box center [726, 115] width 23 height 14
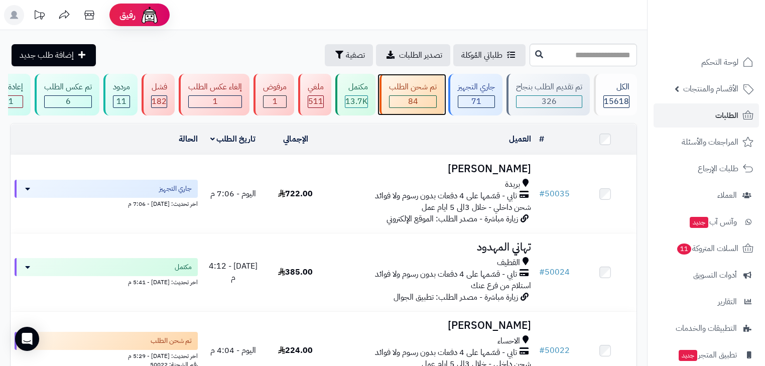
click at [415, 91] on div "تم شحن الطلب" at bounding box center [413, 87] width 48 height 12
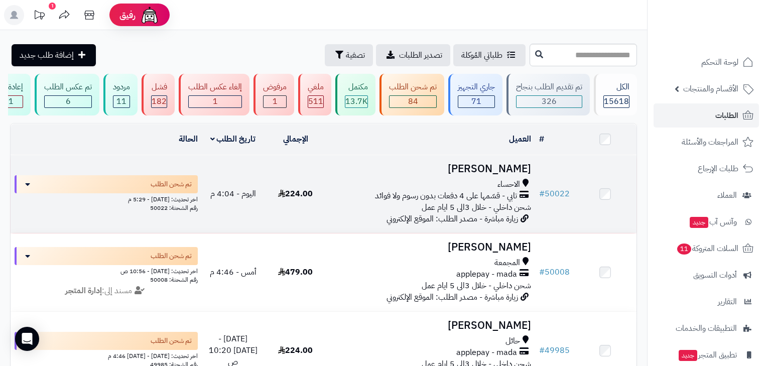
click at [491, 190] on div "الاحساء" at bounding box center [431, 185] width 200 height 12
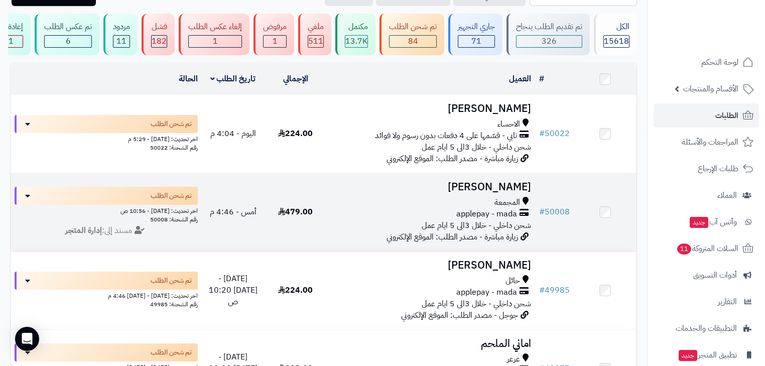
scroll to position [80, 0]
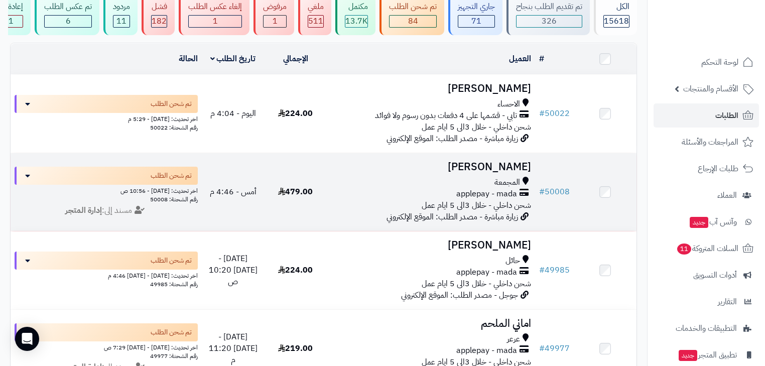
click at [446, 200] on div "applepay - mada" at bounding box center [431, 194] width 200 height 12
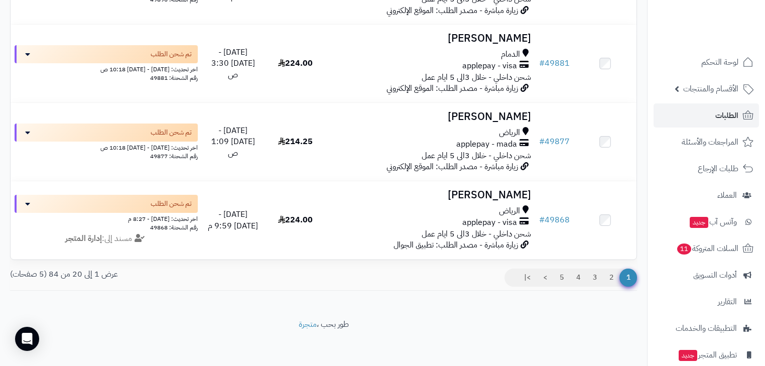
scroll to position [1480, 0]
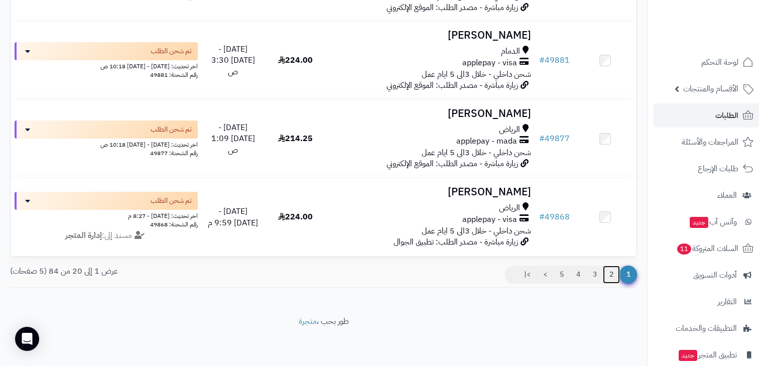
click at [608, 272] on link "2" at bounding box center [611, 274] width 17 height 18
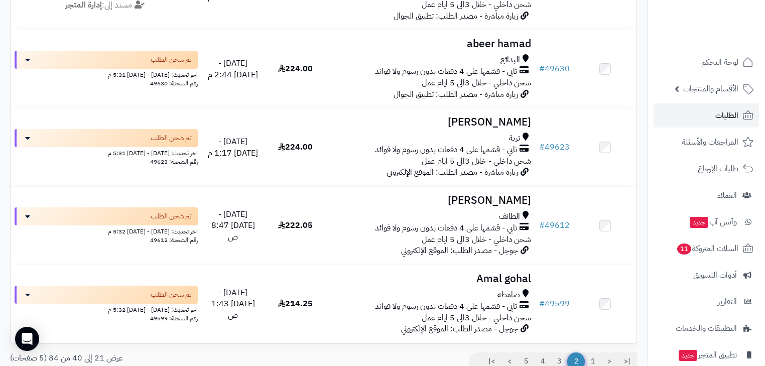
scroll to position [1445, 0]
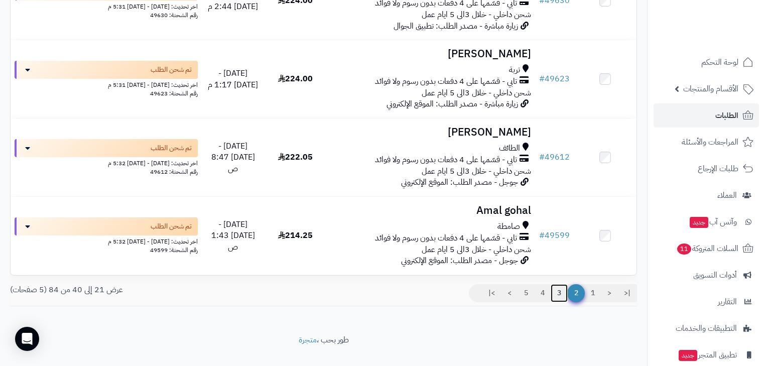
click at [565, 302] on link "3" at bounding box center [558, 293] width 17 height 18
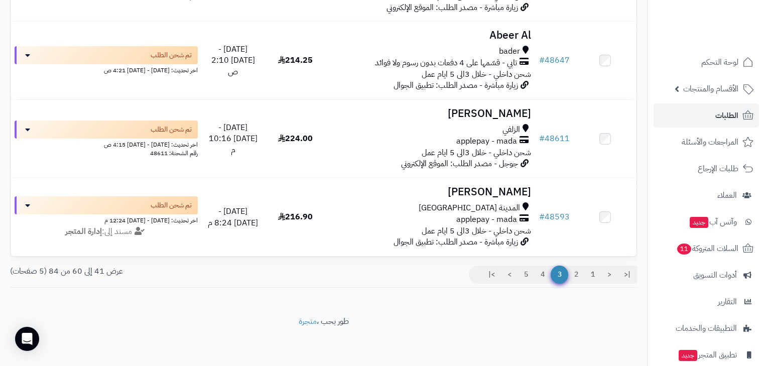
scroll to position [1480, 0]
click at [522, 275] on link "5" at bounding box center [525, 274] width 17 height 18
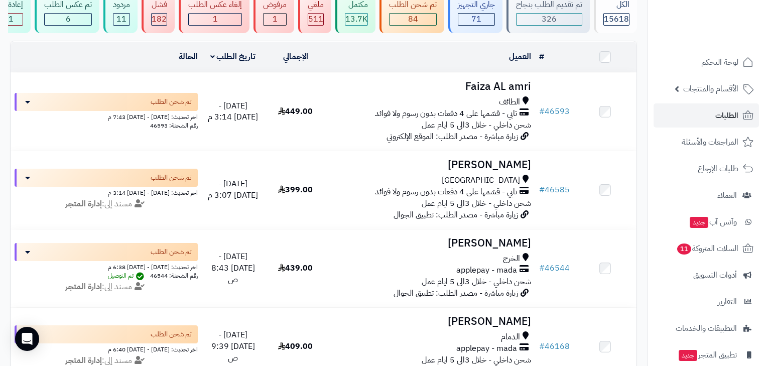
scroll to position [223, 0]
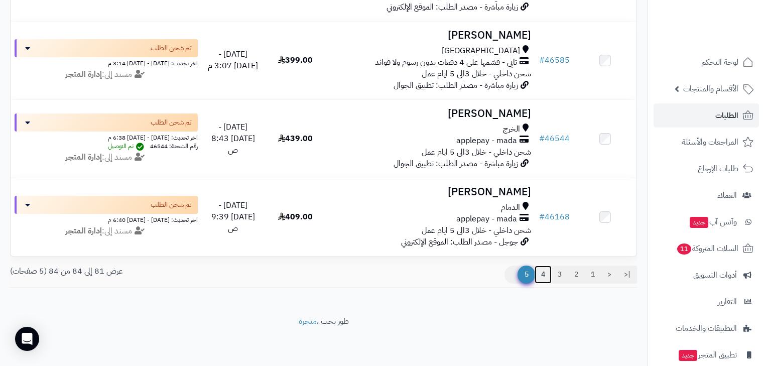
click at [537, 275] on link "4" at bounding box center [542, 274] width 17 height 18
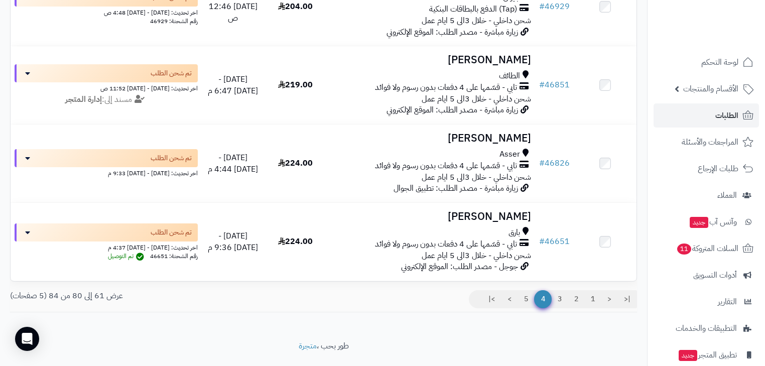
scroll to position [1480, 0]
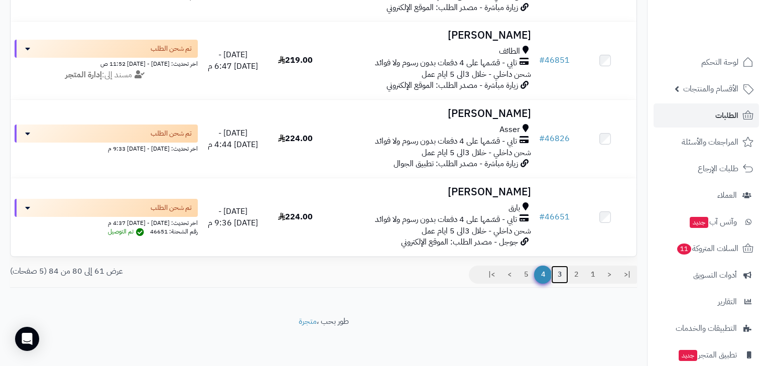
click at [556, 276] on link "3" at bounding box center [559, 274] width 17 height 18
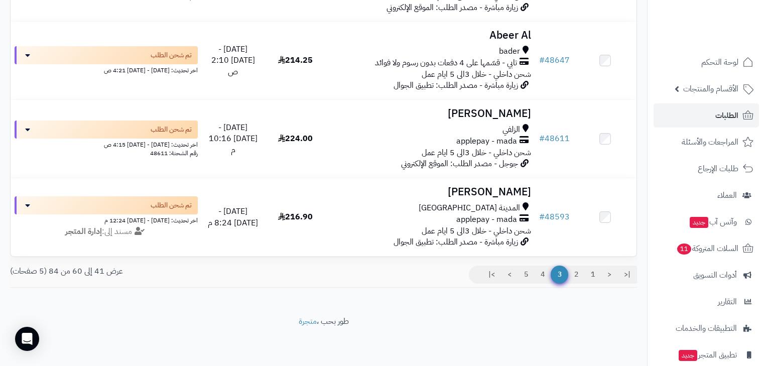
scroll to position [1480, 0]
click at [578, 275] on link "2" at bounding box center [575, 274] width 17 height 18
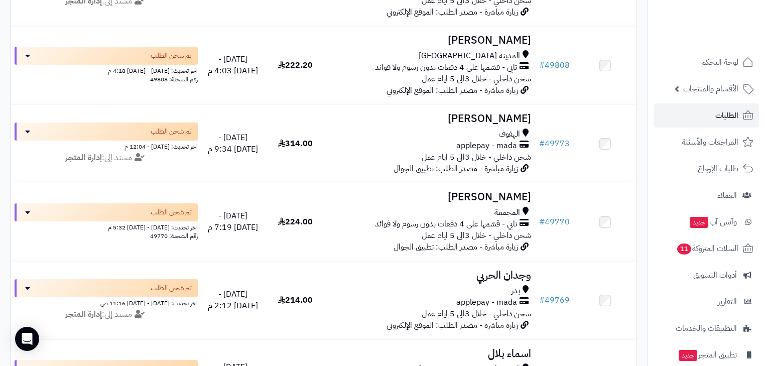
scroll to position [522, 0]
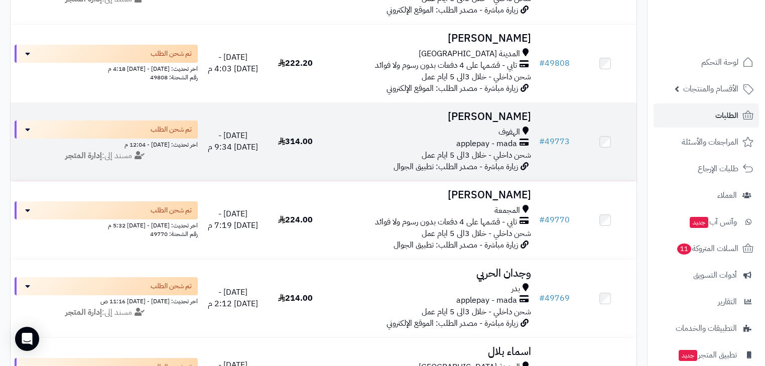
click at [372, 168] on td "ليلى الخويتم الهفوف applepay - mada شحن داخلي - خلال 3الى 5 ايام عمل زيارة مباش…" at bounding box center [431, 142] width 208 height 78
click at [441, 150] on div "applepay - mada" at bounding box center [431, 144] width 200 height 12
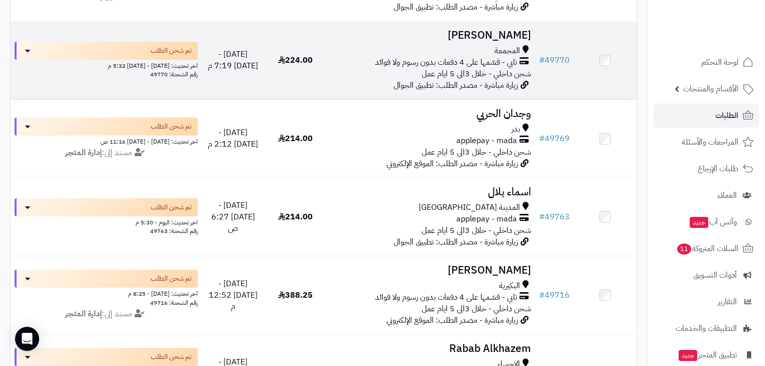
scroll to position [682, 0]
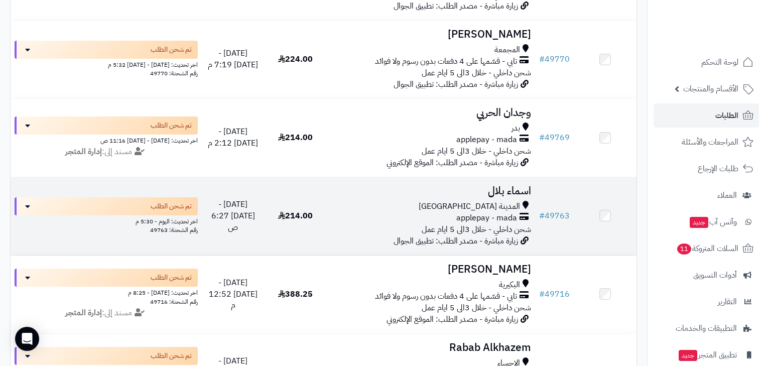
click at [371, 220] on div "applepay - mada" at bounding box center [431, 218] width 200 height 12
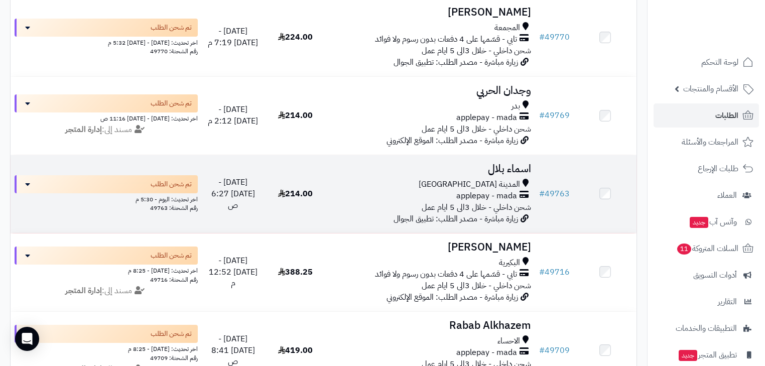
scroll to position [723, 0]
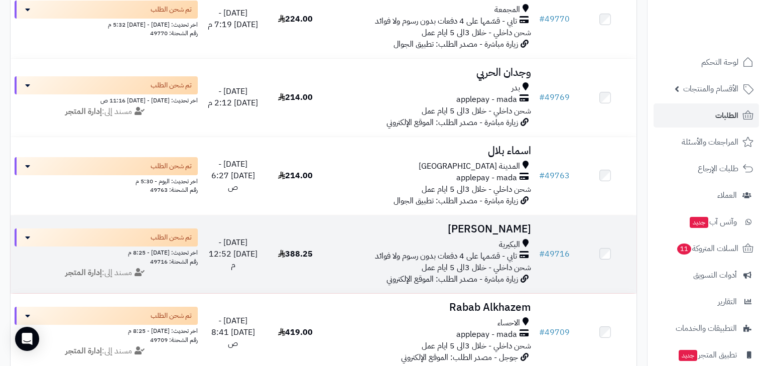
click at [454, 250] on div "البكيرية" at bounding box center [431, 245] width 200 height 12
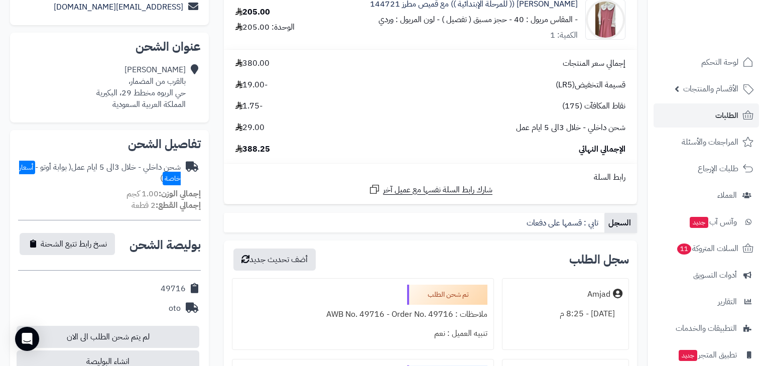
scroll to position [201, 0]
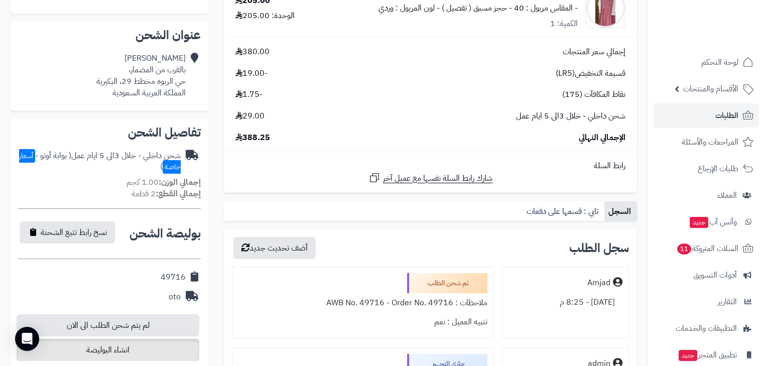
click at [132, 345] on span "انشاء البوليصة" at bounding box center [108, 350] width 183 height 22
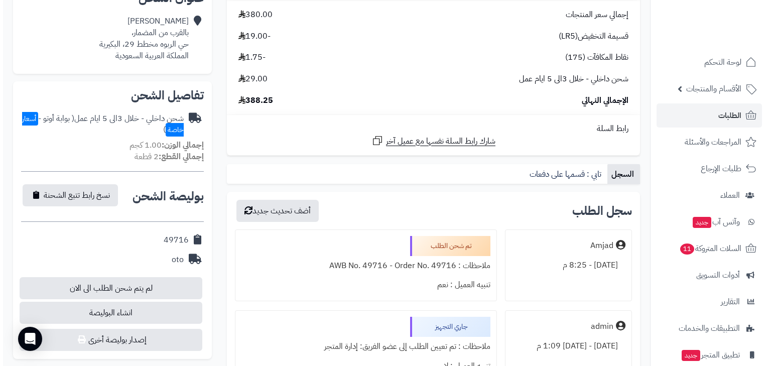
scroll to position [321, 0]
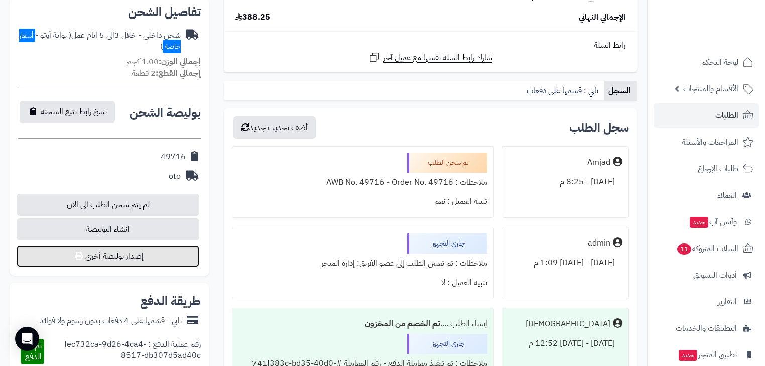
click at [115, 259] on button "إصدار بوليصة أخرى" at bounding box center [108, 256] width 183 height 22
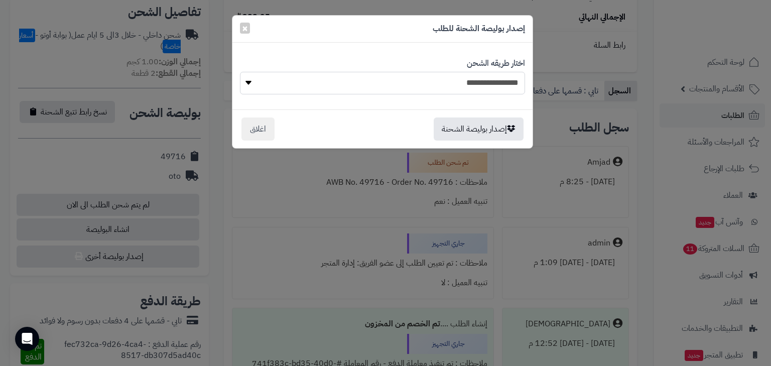
click at [484, 84] on select "**********" at bounding box center [382, 83] width 285 height 23
select select "***"
click at [240, 72] on select "**********" at bounding box center [382, 83] width 285 height 23
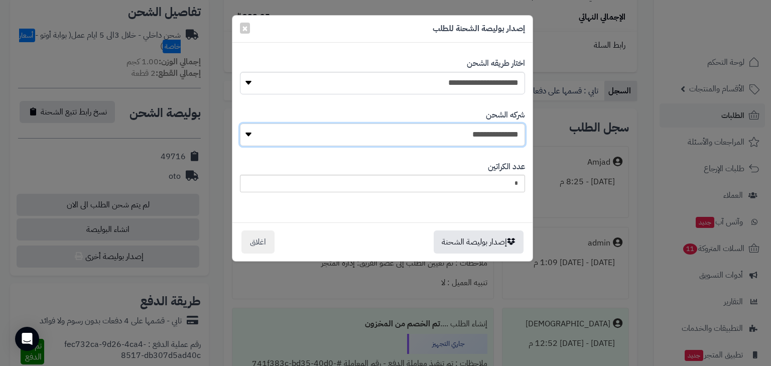
click at [486, 136] on select "**********" at bounding box center [382, 134] width 285 height 23
select select "****"
click at [242, 123] on select "**********" at bounding box center [382, 134] width 285 height 23
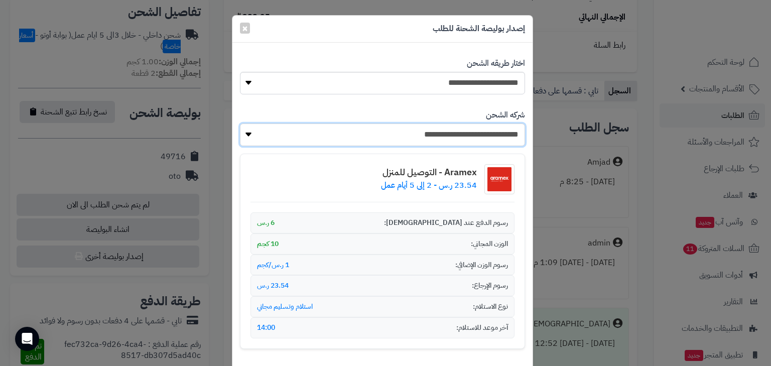
scroll to position [112, 0]
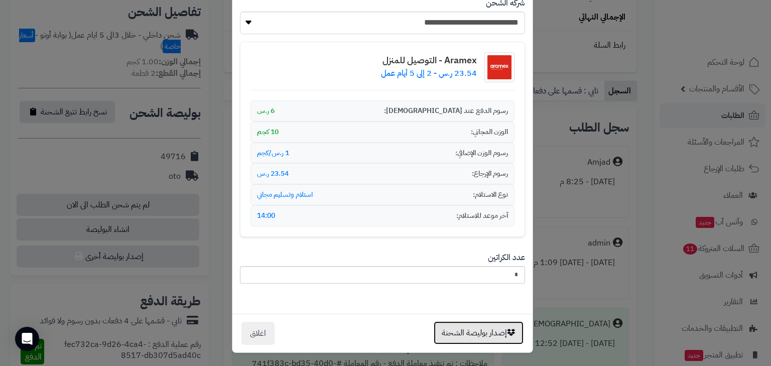
click at [480, 329] on button "إصدار بوليصة الشحنة" at bounding box center [479, 332] width 90 height 23
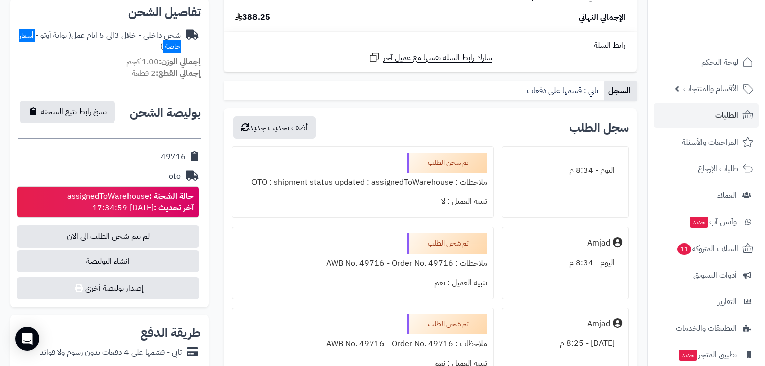
scroll to position [321, 0]
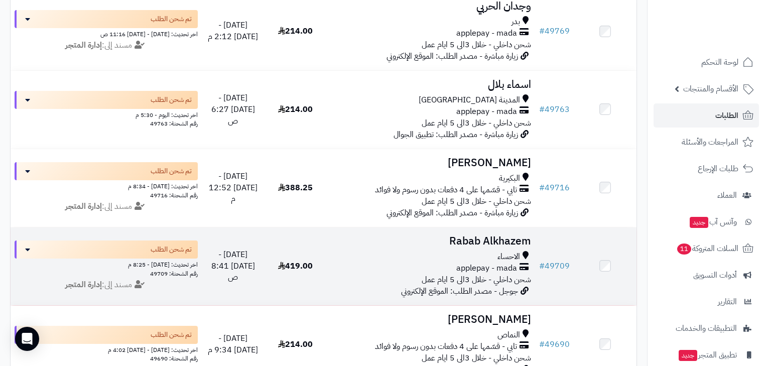
scroll to position [803, 0]
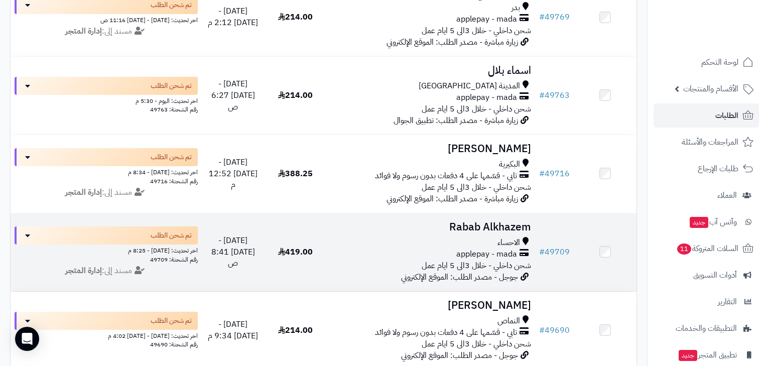
click at [490, 246] on div "الاحساء" at bounding box center [431, 243] width 200 height 12
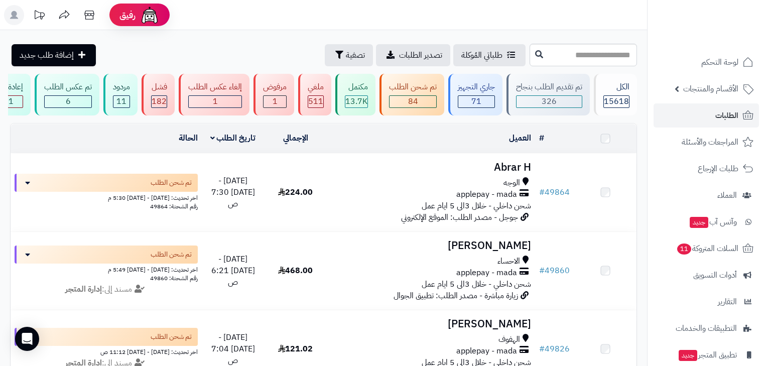
scroll to position [803, 0]
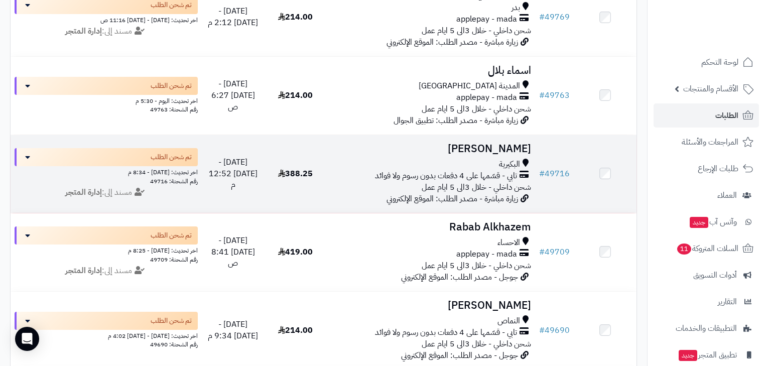
click at [493, 189] on span "شحن داخلي - خلال 3الى 5 ايام عمل" at bounding box center [475, 187] width 109 height 12
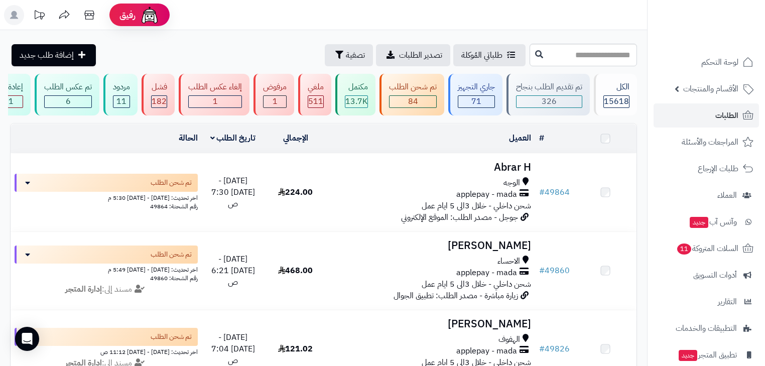
scroll to position [803, 0]
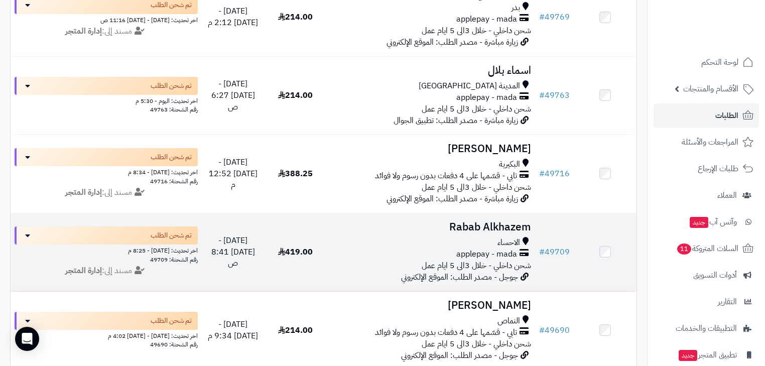
click at [494, 248] on div "الاحساء" at bounding box center [431, 243] width 200 height 12
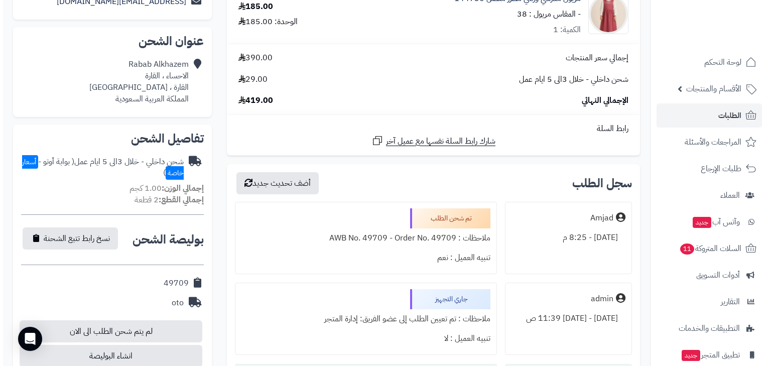
scroll to position [241, 0]
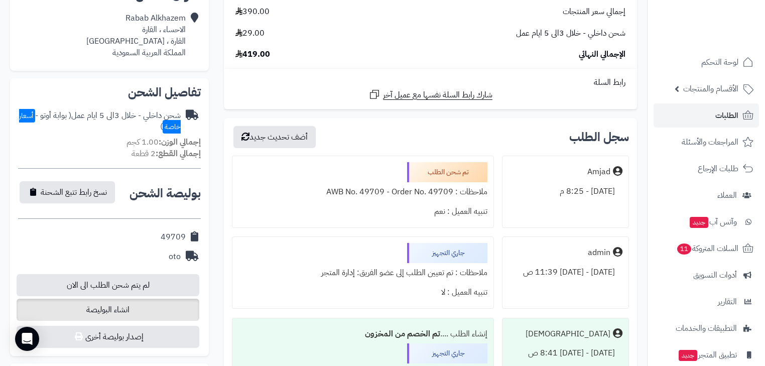
click at [144, 307] on span "انشاء البوليصة" at bounding box center [108, 310] width 183 height 22
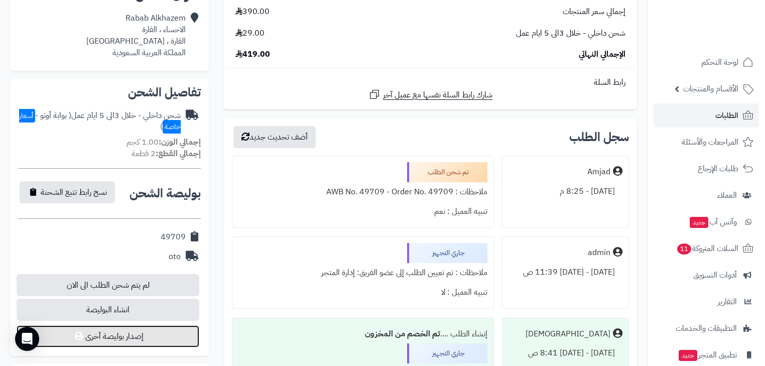
click at [99, 325] on button "إصدار بوليصة أخرى" at bounding box center [108, 336] width 183 height 22
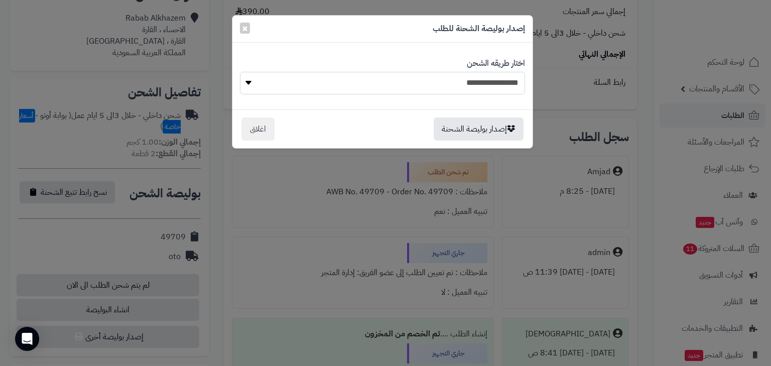
click at [470, 87] on select "**********" at bounding box center [382, 83] width 285 height 23
select select "***"
click at [240, 72] on select "**********" at bounding box center [382, 83] width 285 height 23
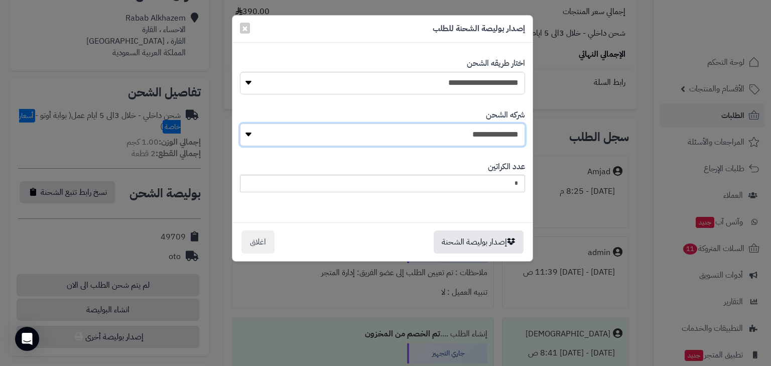
select select "****"
click at [242, 123] on select "**********" at bounding box center [382, 134] width 285 height 23
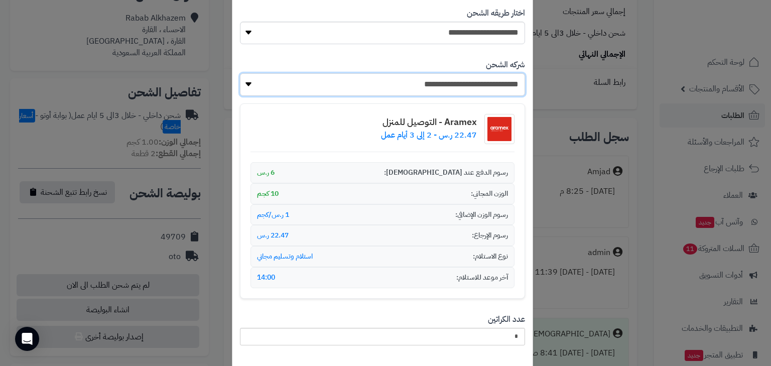
scroll to position [112, 0]
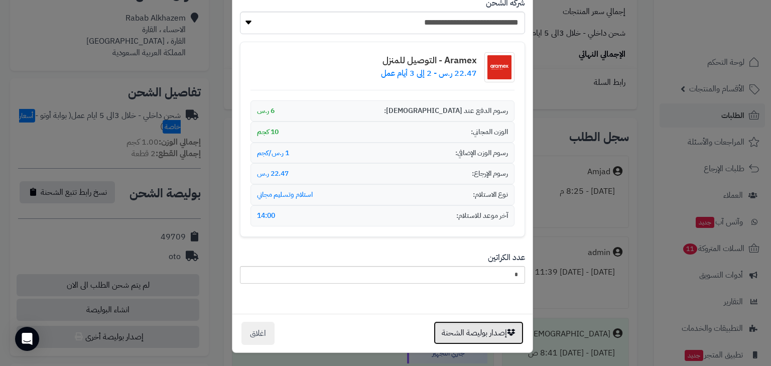
click at [487, 329] on button "إصدار بوليصة الشحنة" at bounding box center [479, 332] width 90 height 23
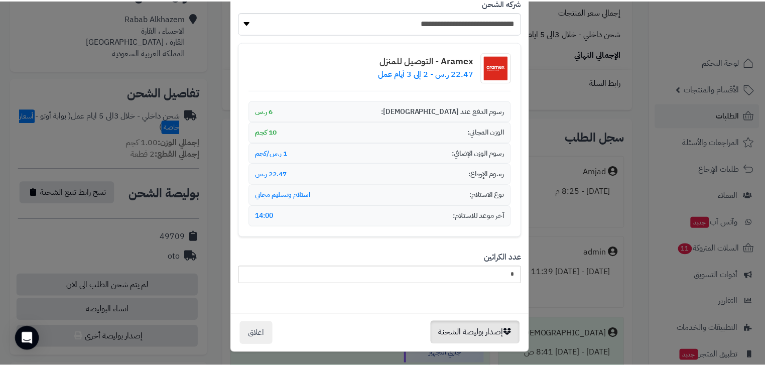
scroll to position [0, 0]
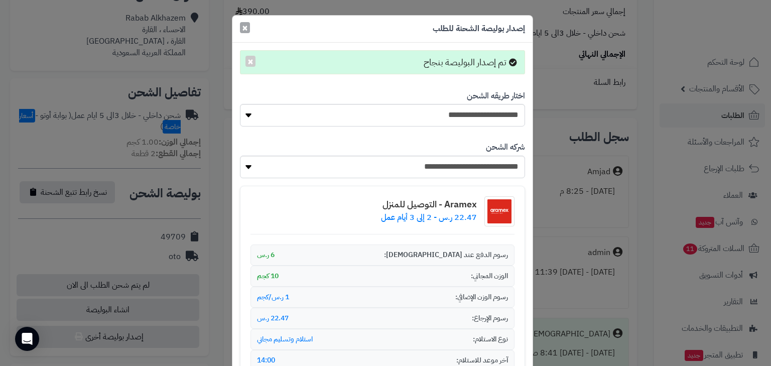
click at [248, 25] on span "×" at bounding box center [245, 27] width 6 height 15
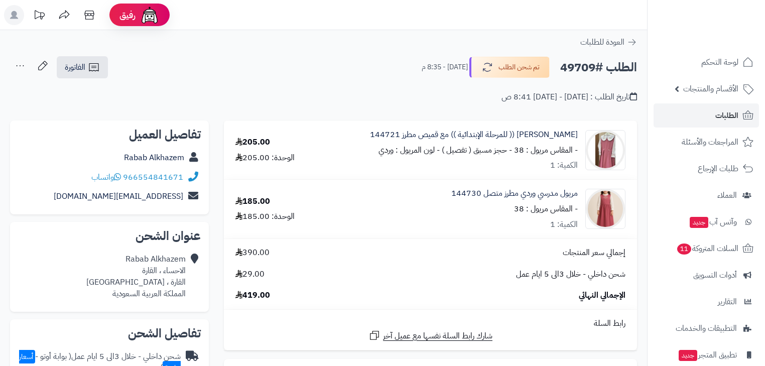
scroll to position [241, 0]
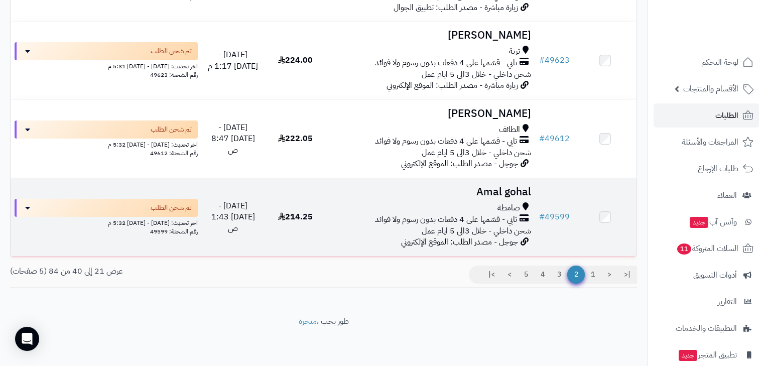
scroll to position [1480, 0]
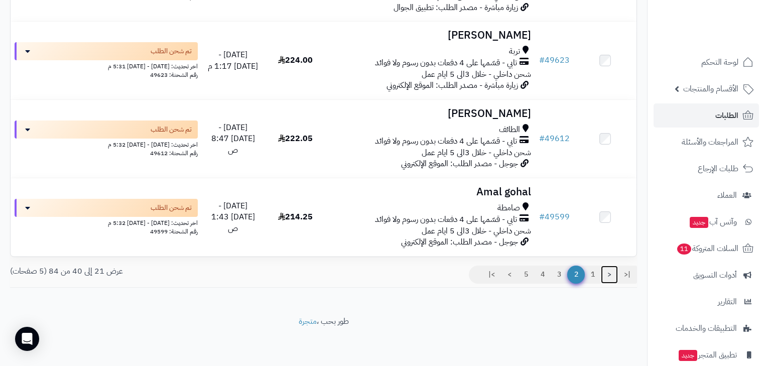
click at [601, 276] on link "<" at bounding box center [609, 274] width 17 height 18
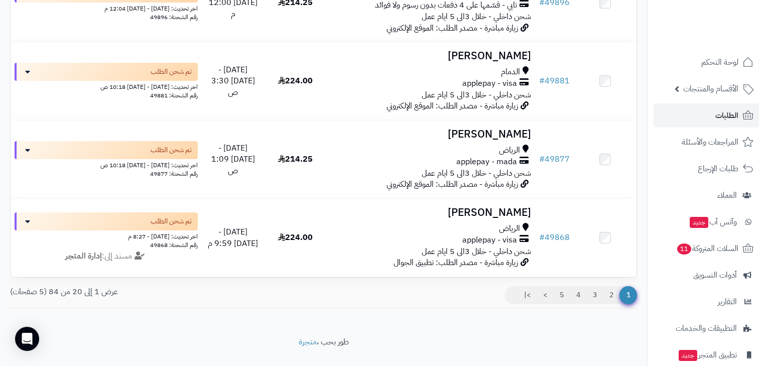
scroll to position [1445, 0]
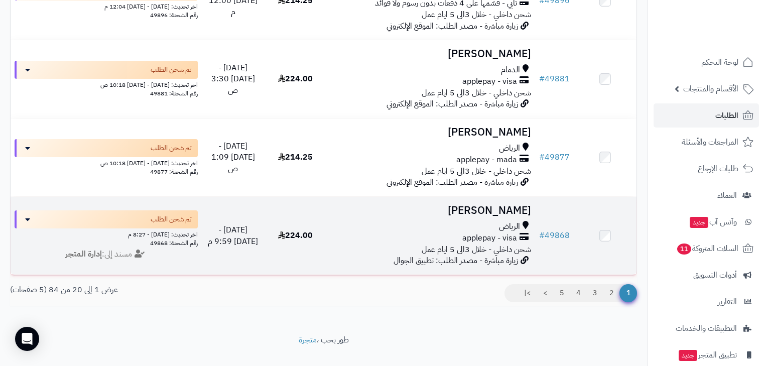
click at [465, 244] on span "applepay - visa" at bounding box center [489, 238] width 55 height 12
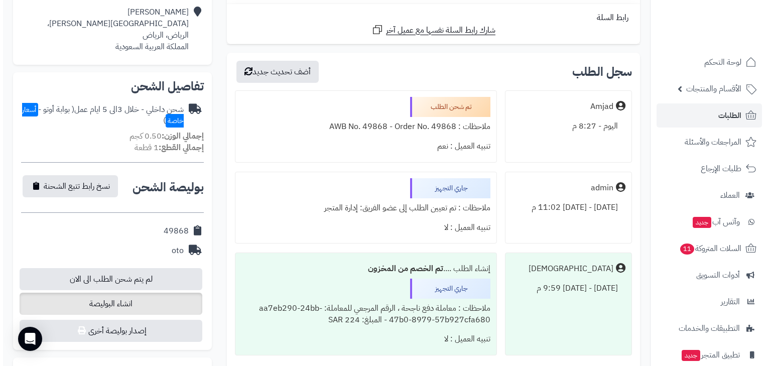
scroll to position [321, 0]
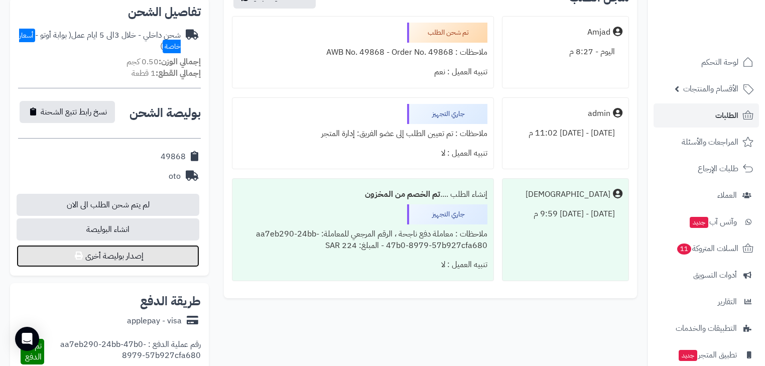
click at [151, 254] on button "إصدار بوليصة أخرى" at bounding box center [108, 256] width 183 height 22
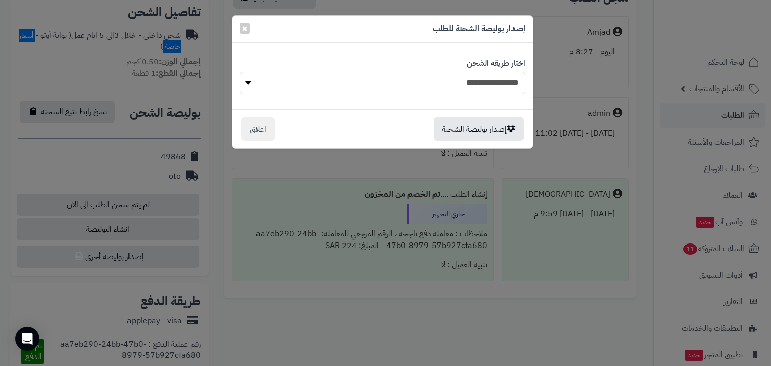
click at [497, 79] on select "**********" at bounding box center [382, 83] width 285 height 23
select select "***"
click at [240, 72] on select "**********" at bounding box center [382, 83] width 285 height 23
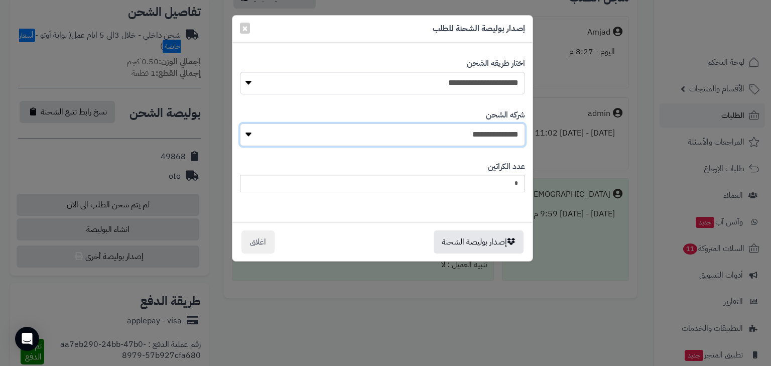
click at [502, 143] on select "**********" at bounding box center [382, 134] width 285 height 23
select select "****"
click at [242, 123] on select "**********" at bounding box center [382, 134] width 285 height 23
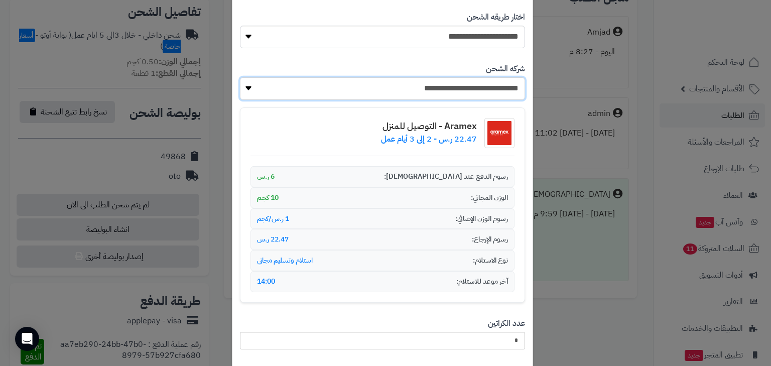
scroll to position [112, 0]
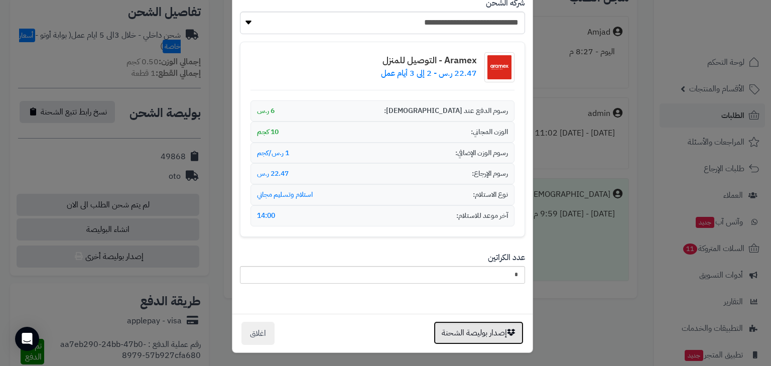
click at [488, 325] on button "إصدار بوليصة الشحنة" at bounding box center [479, 332] width 90 height 23
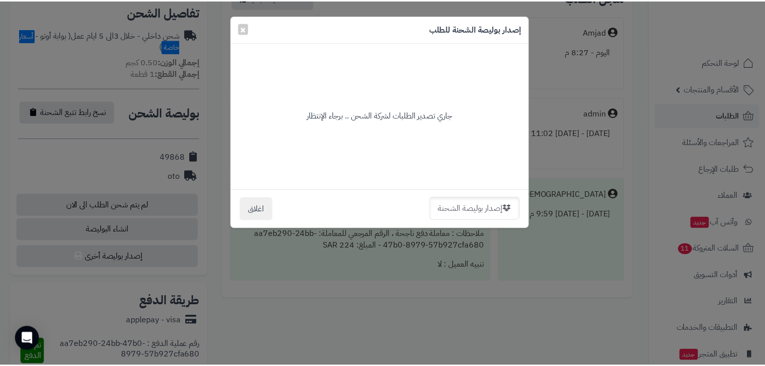
scroll to position [0, 0]
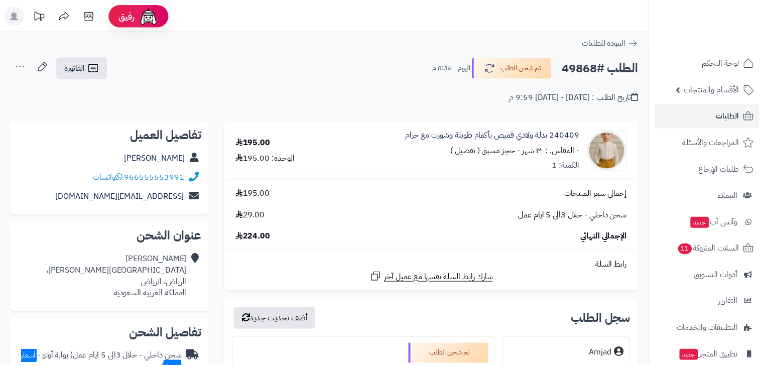
scroll to position [321, 0]
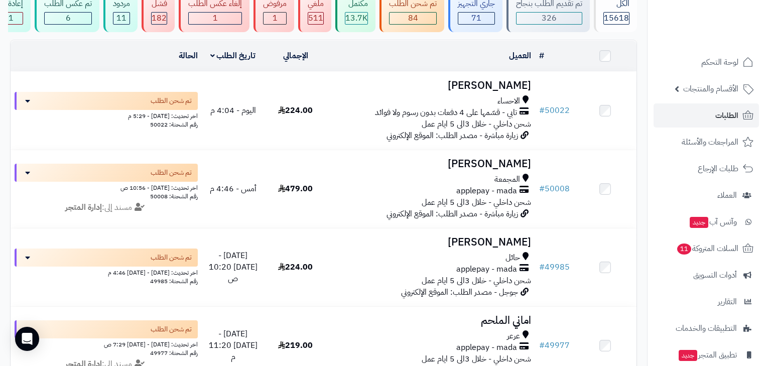
scroll to position [80, 0]
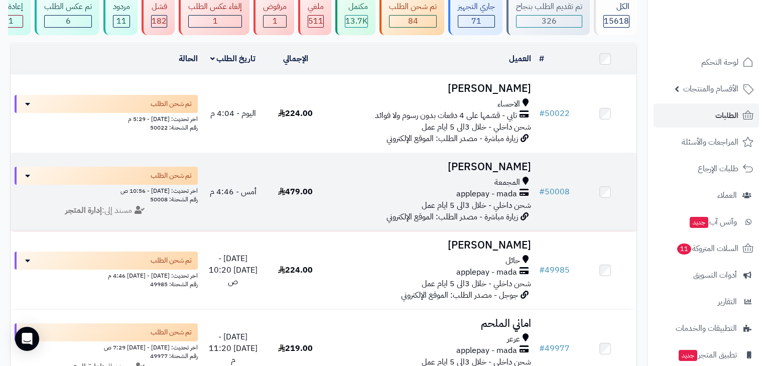
click at [460, 179] on td "[PERSON_NAME] المجمعة applepay - mada شحن داخلي - خلال 3الى 5 ايام عمل زيارة مب…" at bounding box center [431, 192] width 208 height 78
click at [462, 188] on div "المجمعة" at bounding box center [431, 183] width 200 height 12
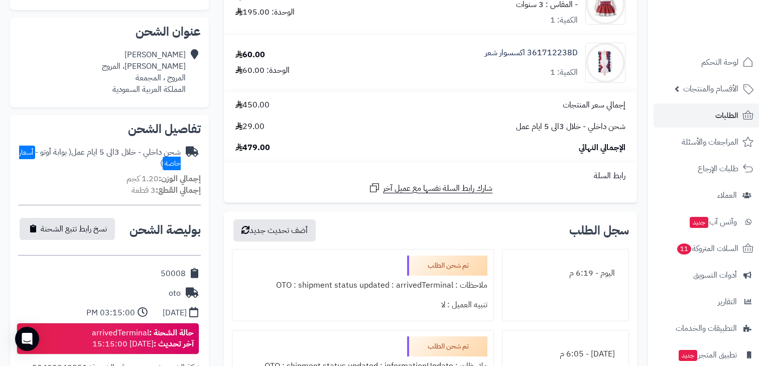
scroll to position [80, 0]
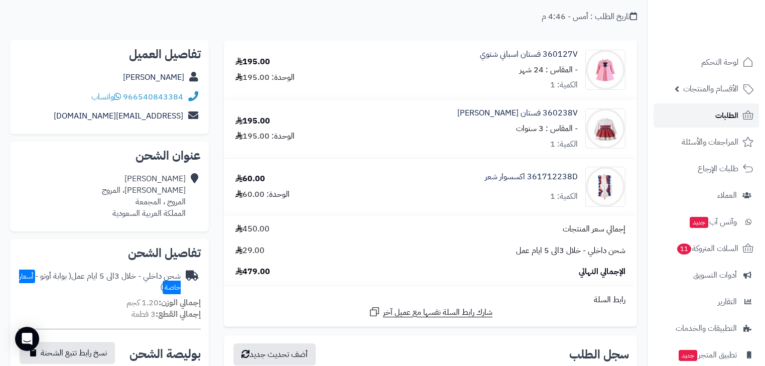
click at [714, 109] on link "الطلبات" at bounding box center [705, 115] width 105 height 24
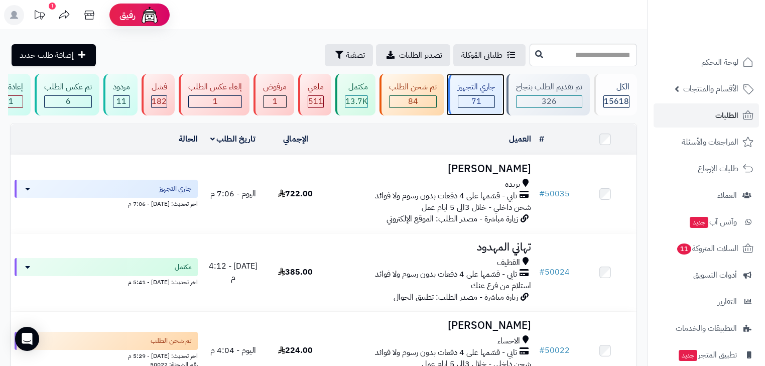
click at [472, 86] on div "جاري التجهيز" at bounding box center [476, 87] width 37 height 12
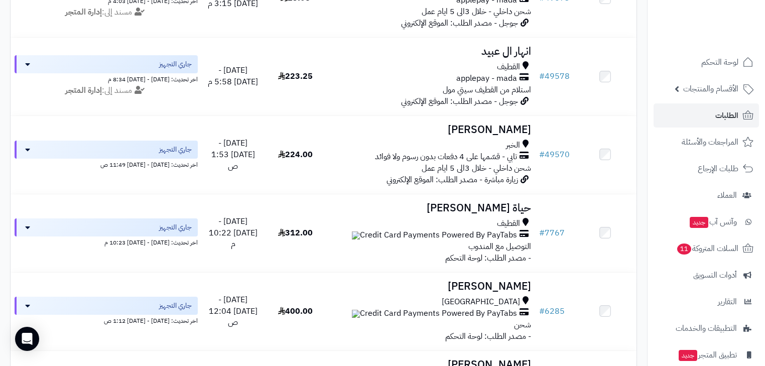
scroll to position [763, 0]
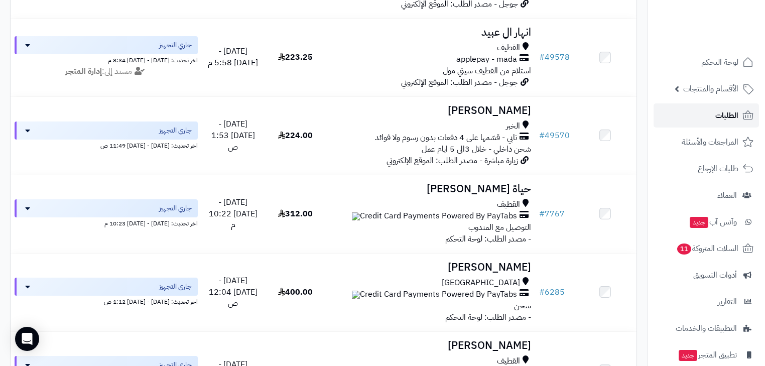
click at [725, 112] on span "الطلبات" at bounding box center [726, 115] width 23 height 14
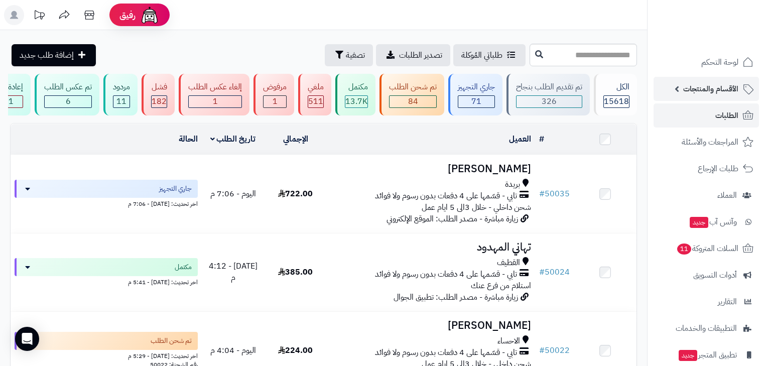
click at [728, 92] on span "الأقسام والمنتجات" at bounding box center [710, 89] width 55 height 14
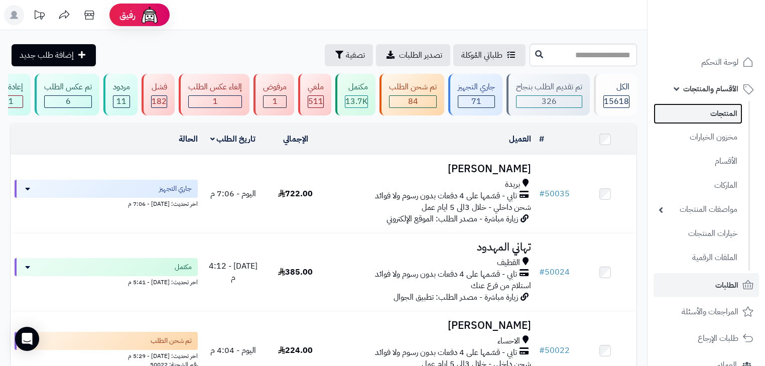
click at [724, 105] on link "المنتجات" at bounding box center [697, 113] width 89 height 21
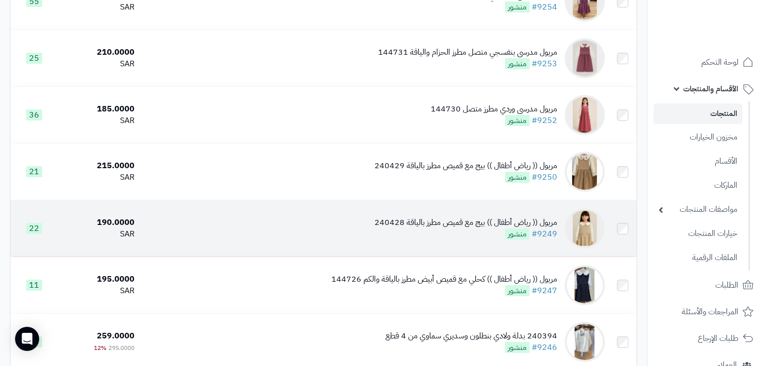
scroll to position [161, 0]
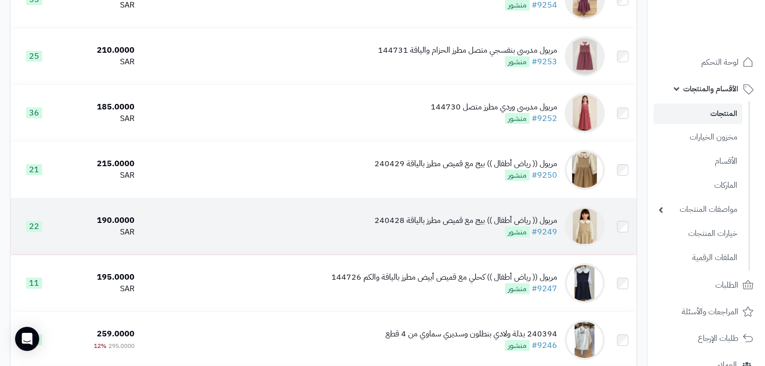
click at [489, 238] on div "مريول (( رياض أطفال )) بيج مع قميص مطرز بالياقة 240428 #9249 منشور" at bounding box center [465, 226] width 183 height 23
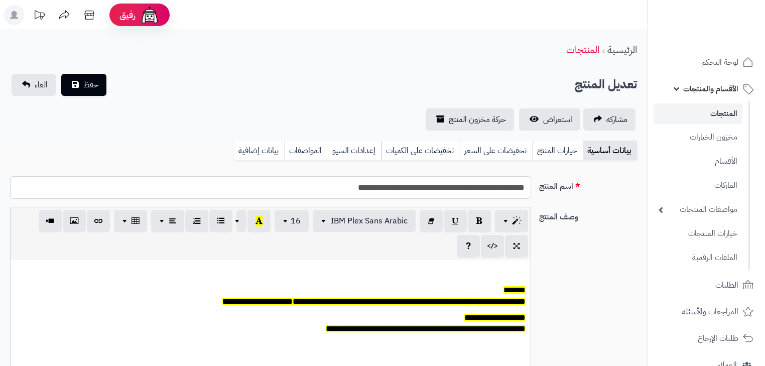
scroll to position [82, 0]
click at [548, 156] on link "خيارات المنتج" at bounding box center [557, 150] width 51 height 20
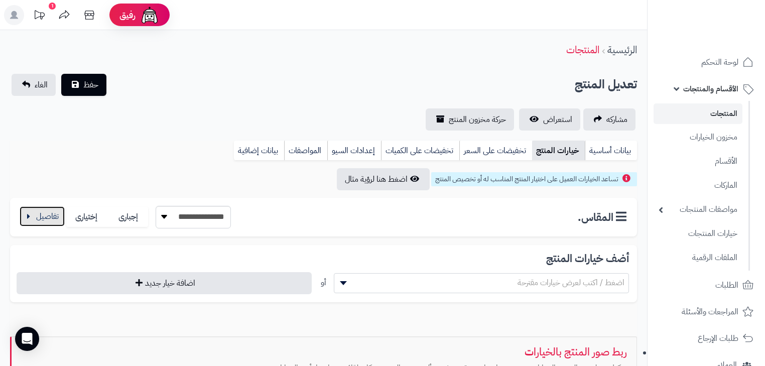
click at [52, 225] on button "button" at bounding box center [42, 216] width 45 height 20
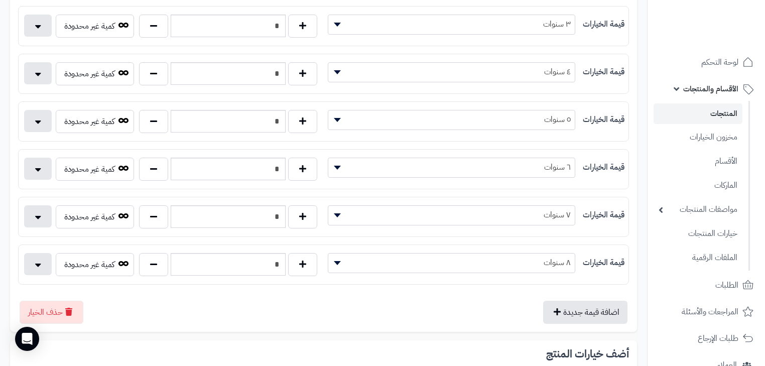
scroll to position [281, 0]
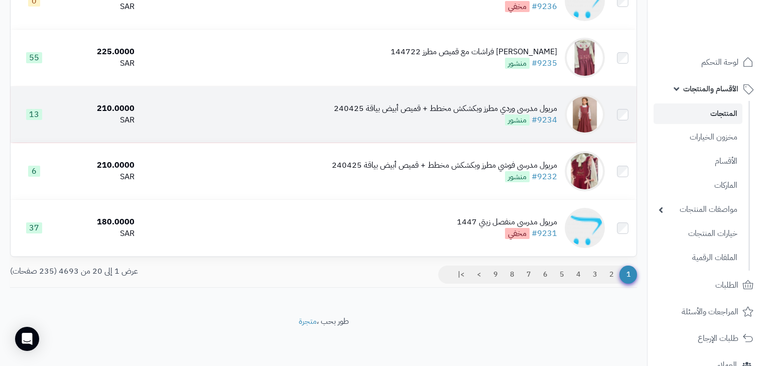
scroll to position [1020, 0]
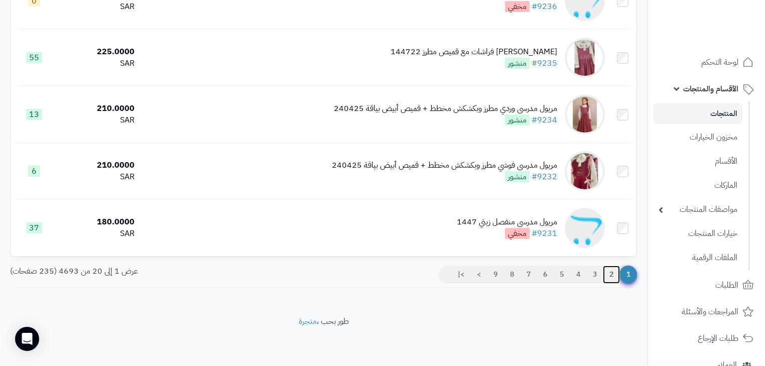
click at [607, 274] on link "2" at bounding box center [611, 274] width 17 height 18
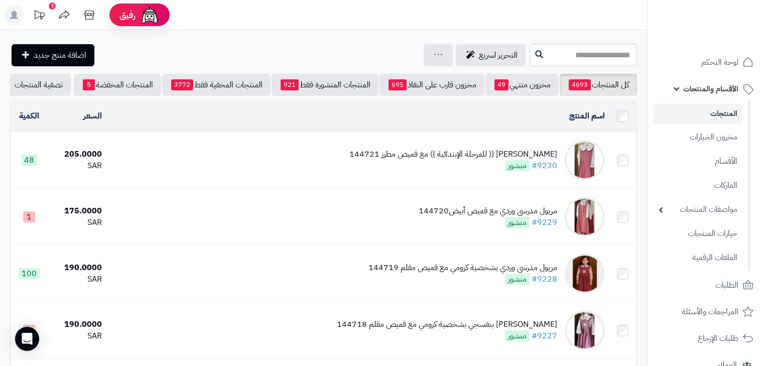
click at [503, 180] on td "[PERSON_NAME] (( للمرحلة الإبتدائية )) مع قميص مطرز 144721 #9230 منشور" at bounding box center [357, 160] width 503 height 56
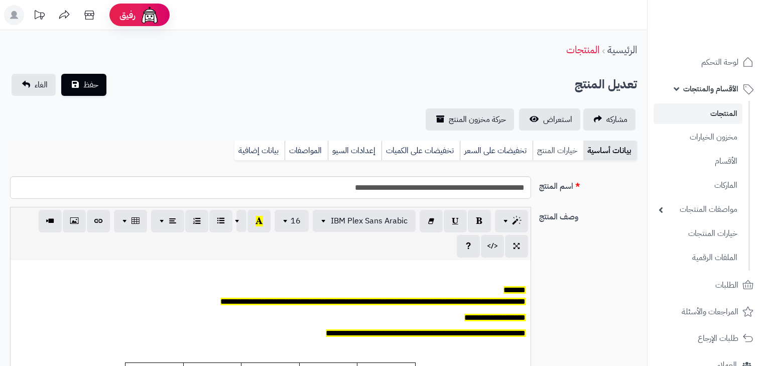
scroll to position [82, 0]
click at [552, 155] on link "خيارات المنتج" at bounding box center [557, 150] width 51 height 20
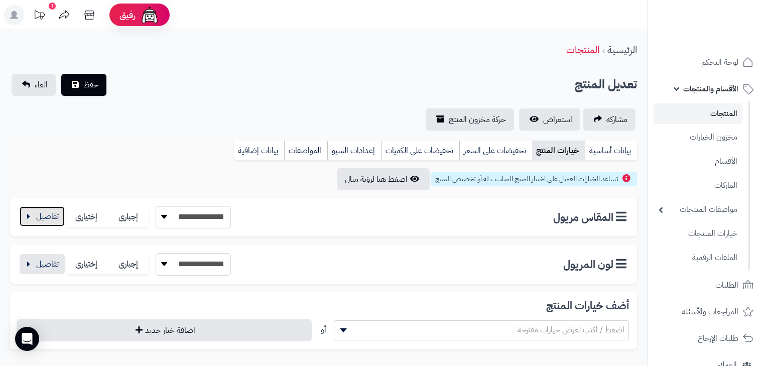
click at [37, 216] on button "button" at bounding box center [42, 216] width 45 height 20
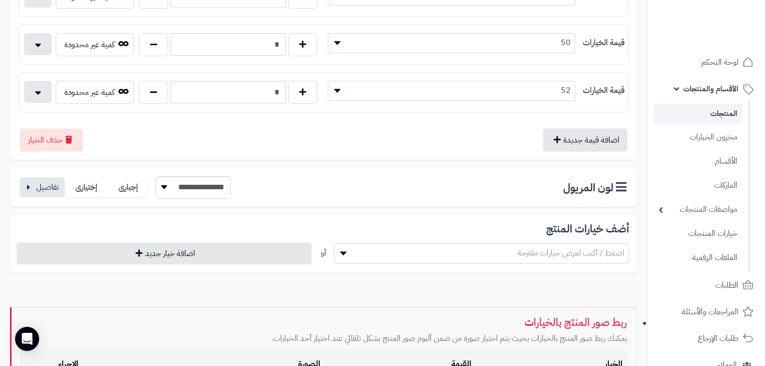
scroll to position [642, 0]
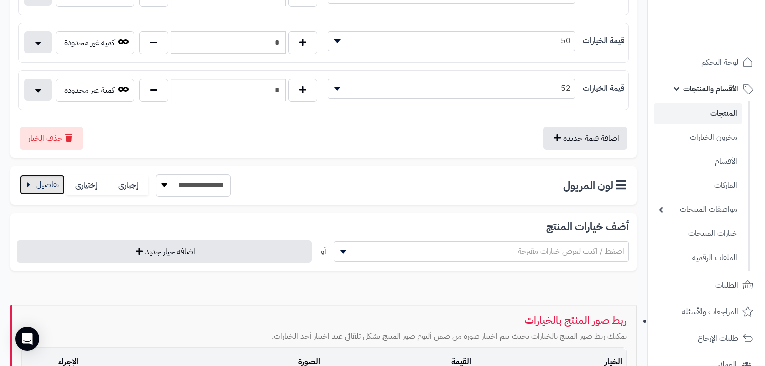
click at [52, 187] on button "button" at bounding box center [42, 185] width 45 height 20
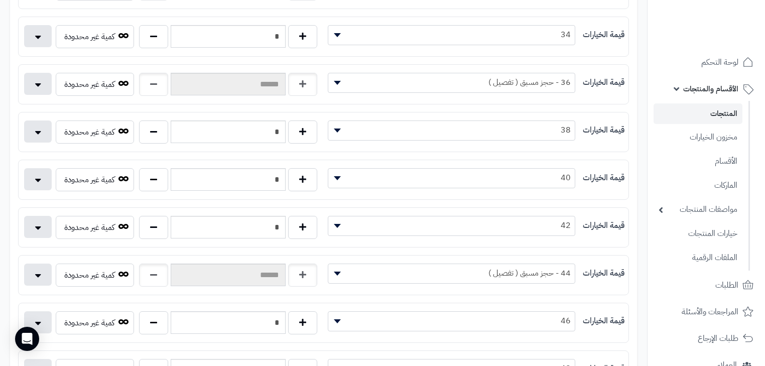
scroll to position [361, 0]
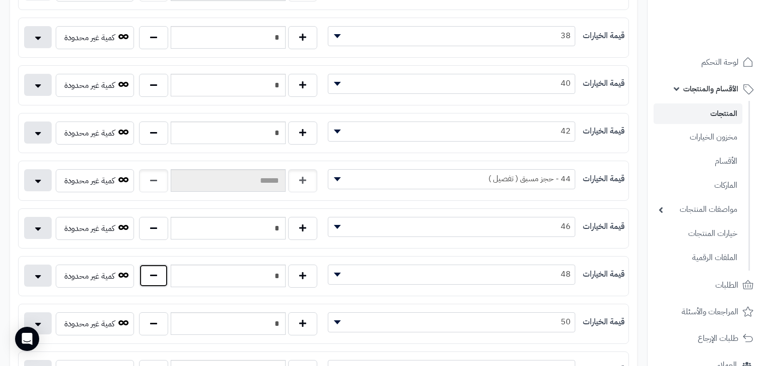
click at [152, 279] on button "button" at bounding box center [153, 275] width 29 height 23
type input "*"
click at [148, 81] on button "button" at bounding box center [153, 84] width 29 height 23
type input "*"
click at [154, 131] on button "button" at bounding box center [153, 132] width 29 height 23
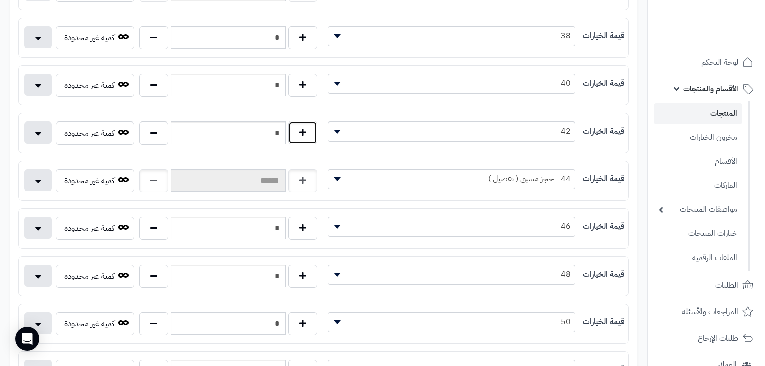
click at [304, 125] on button "button" at bounding box center [302, 132] width 29 height 23
type input "*"
click at [156, 30] on button "button" at bounding box center [153, 37] width 29 height 23
type input "*"
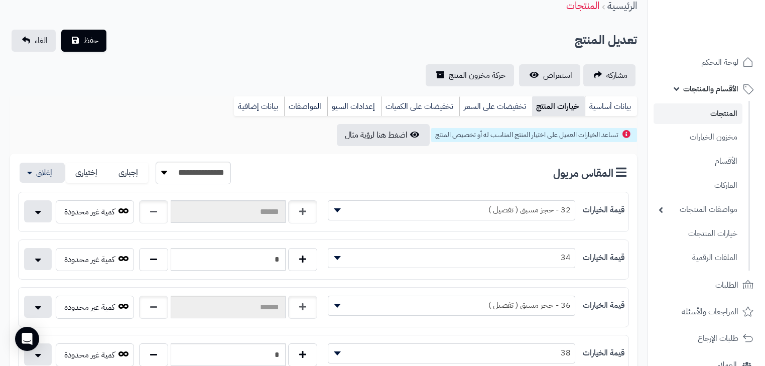
scroll to position [40, 0]
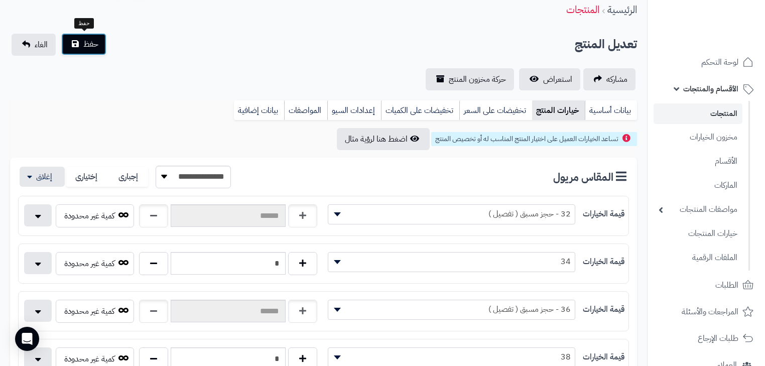
click at [88, 42] on span "حفظ" at bounding box center [90, 44] width 15 height 12
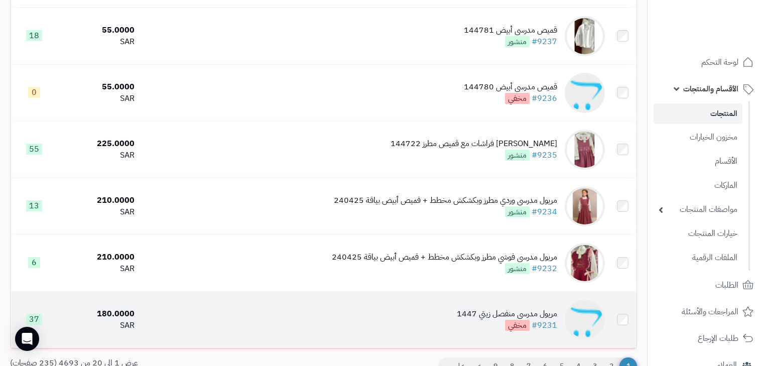
scroll to position [1066, 0]
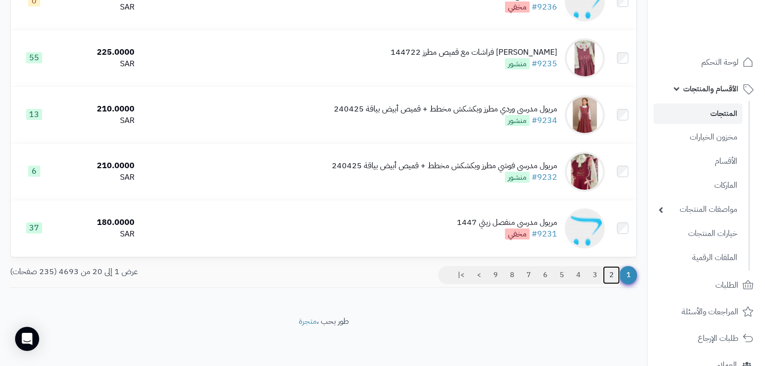
click at [613, 275] on link "2" at bounding box center [611, 275] width 17 height 18
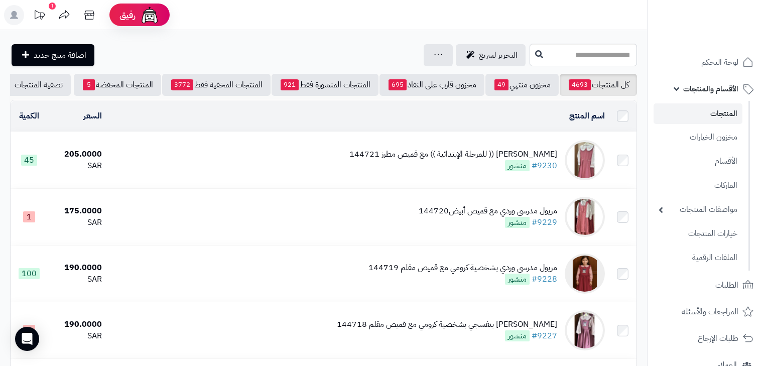
click at [450, 171] on div "[PERSON_NAME] (( للمرحلة الإبتدائية )) مع قميص مطرز 144721 #9230 منشور" at bounding box center [453, 160] width 208 height 23
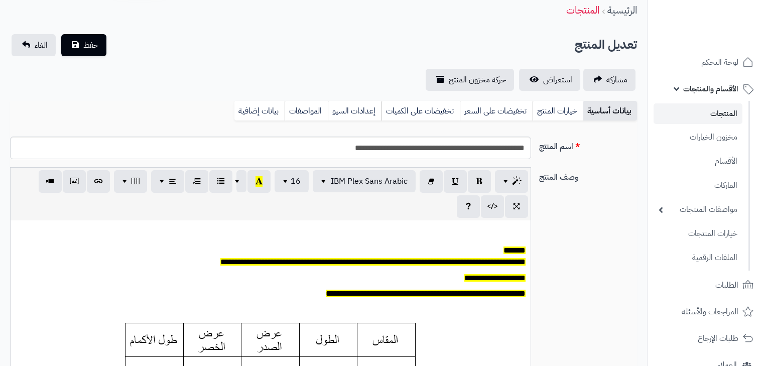
scroll to position [82, 0]
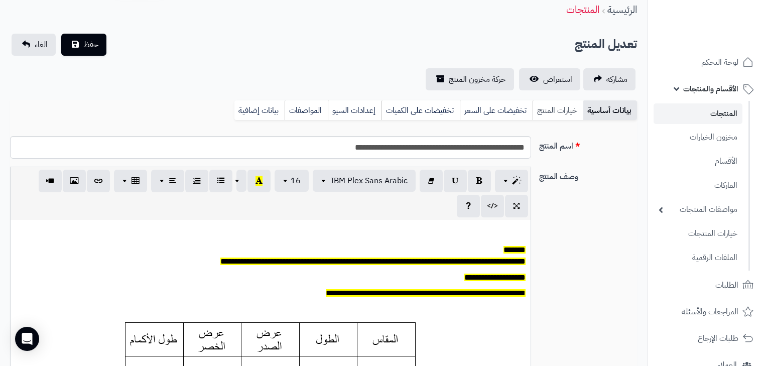
click at [541, 116] on link "خيارات المنتج" at bounding box center [557, 110] width 51 height 20
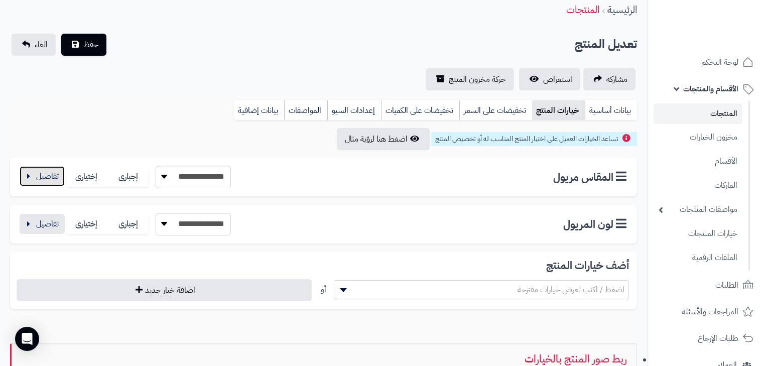
click at [32, 179] on button "button" at bounding box center [42, 176] width 45 height 20
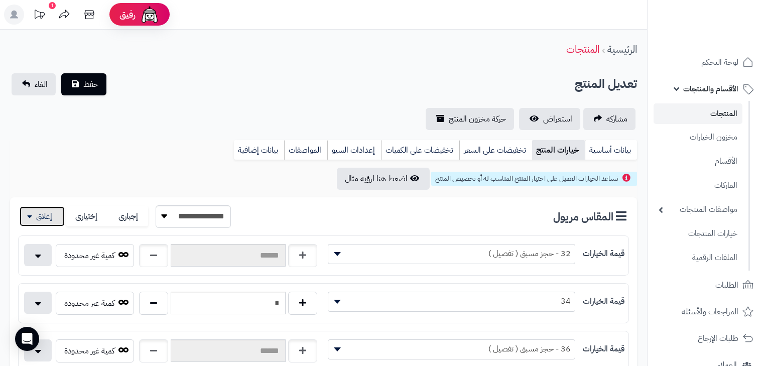
scroll to position [0, 0]
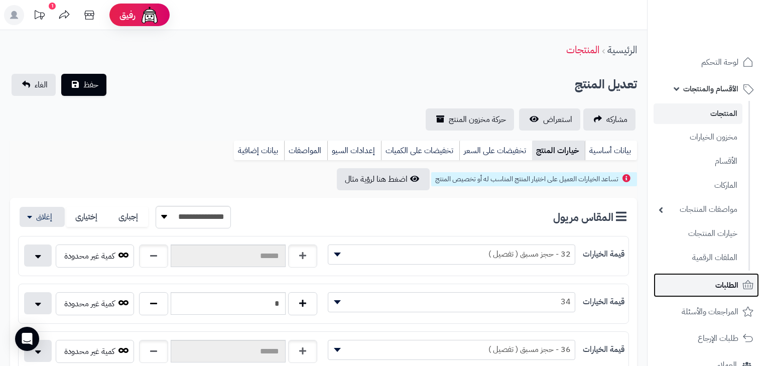
click at [729, 276] on link "الطلبات" at bounding box center [705, 285] width 105 height 24
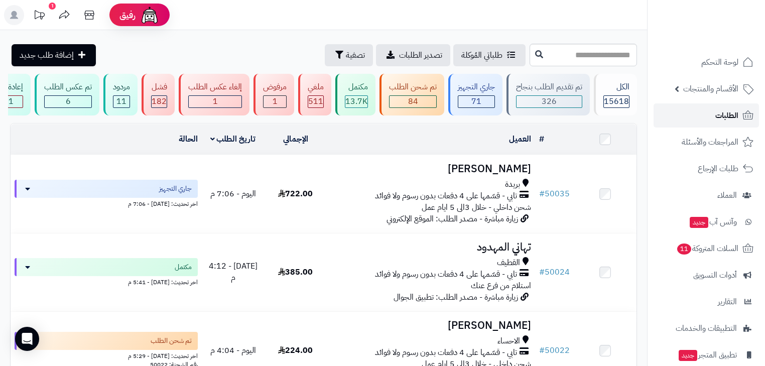
click at [723, 112] on span "الطلبات" at bounding box center [726, 115] width 23 height 14
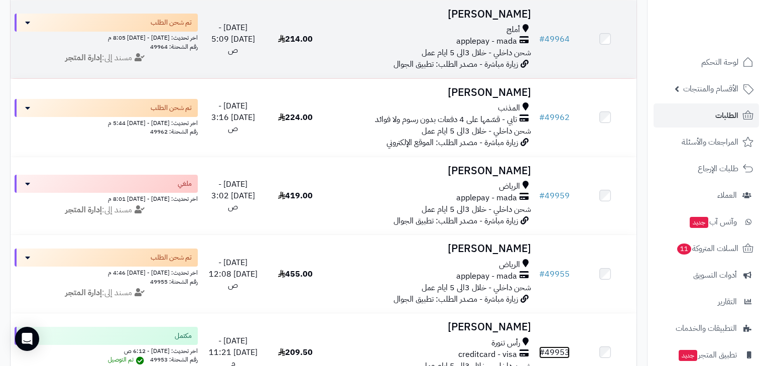
scroll to position [923, 0]
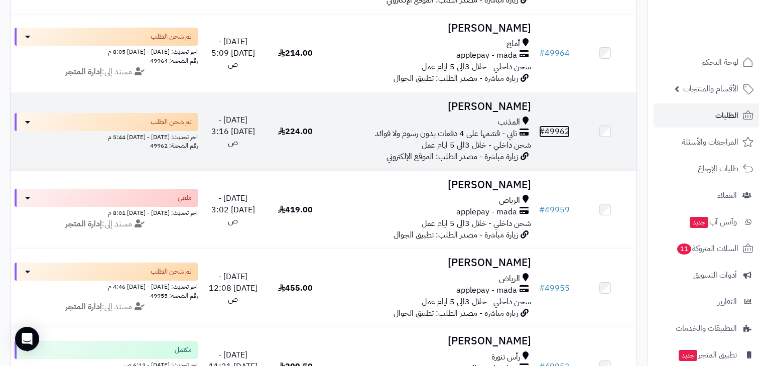
drag, startPoint x: 558, startPoint y: 216, endPoint x: 562, endPoint y: 139, distance: 76.9
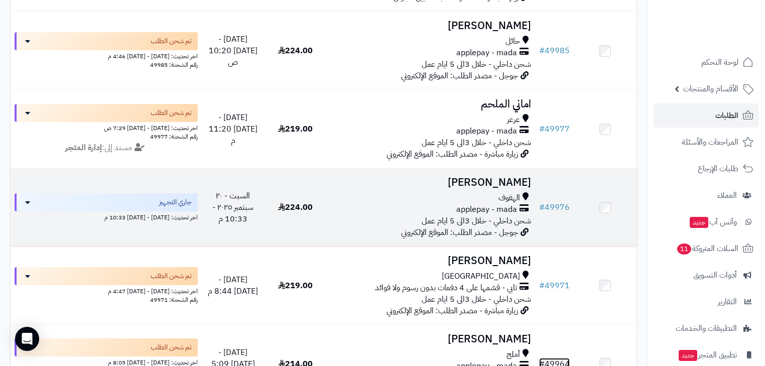
scroll to position [602, 0]
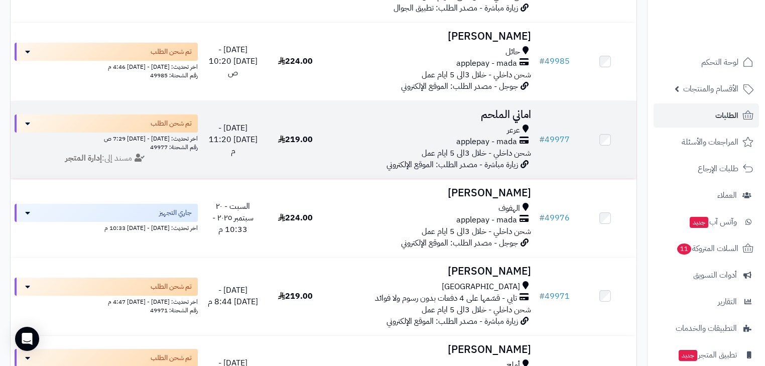
drag, startPoint x: 571, startPoint y: 145, endPoint x: 618, endPoint y: 131, distance: 49.6
click at [618, 131] on td at bounding box center [605, 140] width 63 height 78
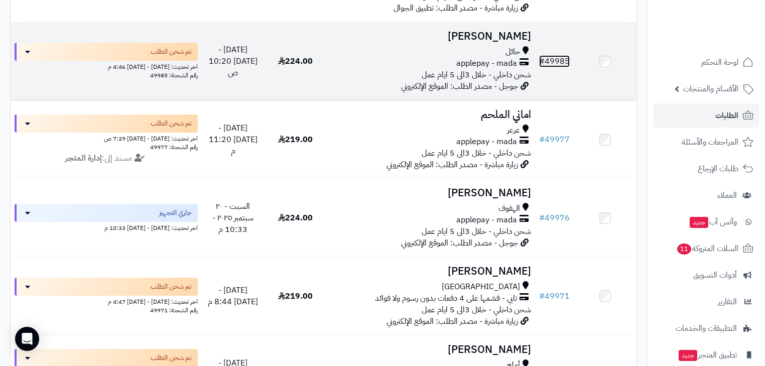
drag, startPoint x: 572, startPoint y: 72, endPoint x: 556, endPoint y: 64, distance: 18.0
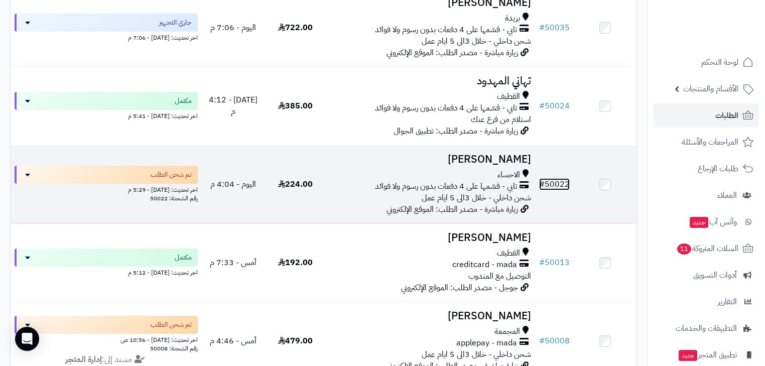
scroll to position [120, 0]
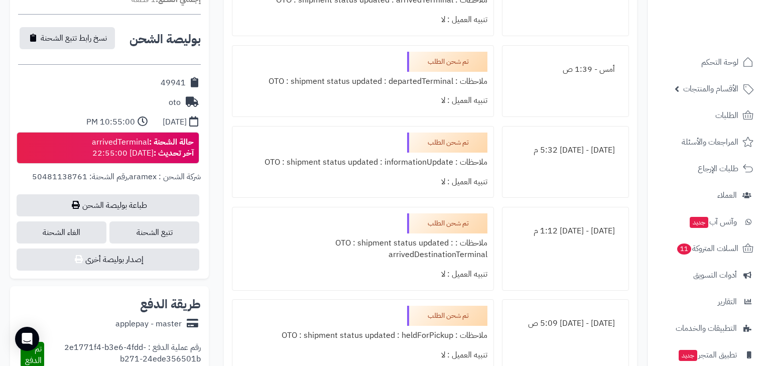
scroll to position [442, 0]
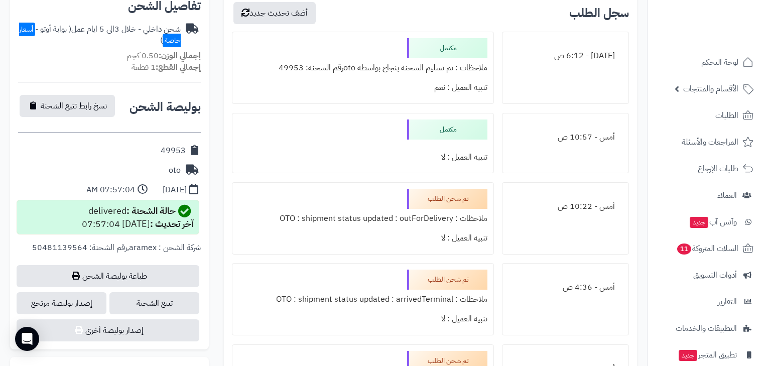
scroll to position [482, 0]
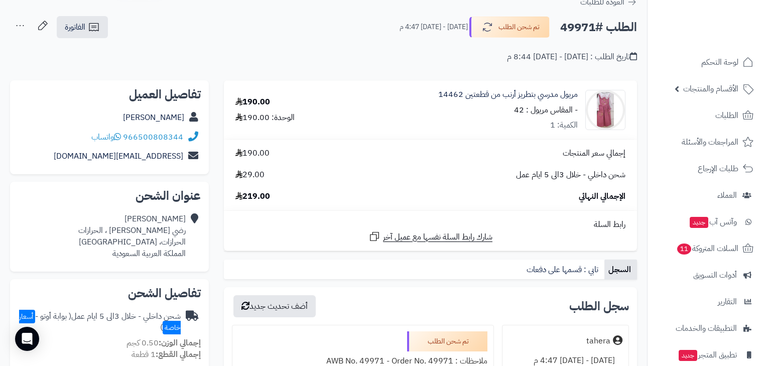
scroll to position [80, 0]
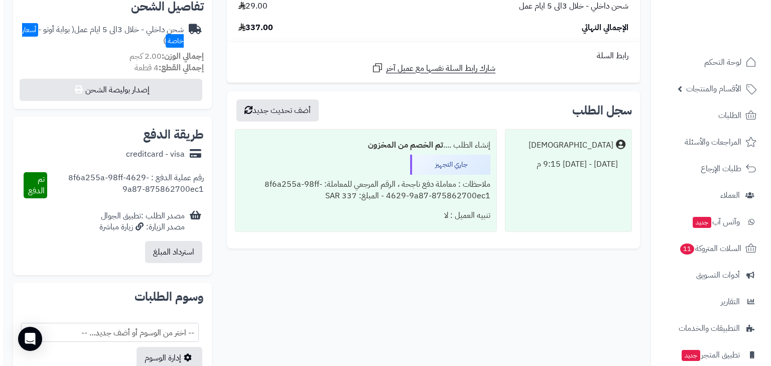
scroll to position [361, 0]
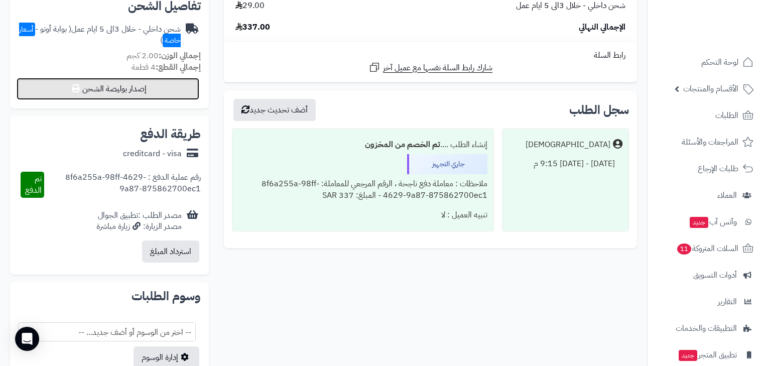
click at [137, 95] on button "إصدار بوليصة الشحن" at bounding box center [108, 89] width 183 height 22
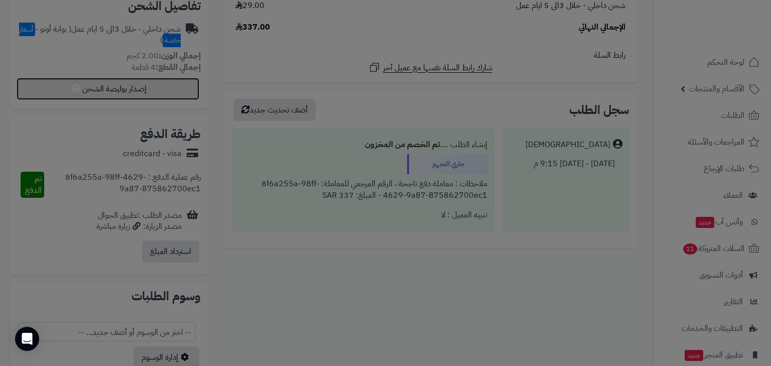
select select "***"
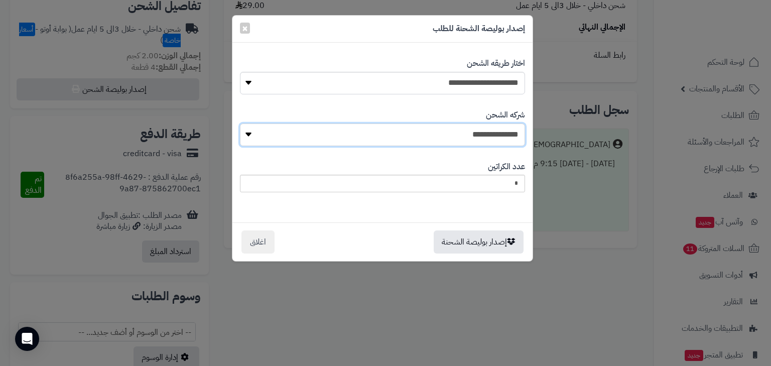
click at [501, 132] on select "**********" at bounding box center [382, 134] width 285 height 23
select select "****"
click at [242, 123] on select "**********" at bounding box center [382, 134] width 285 height 23
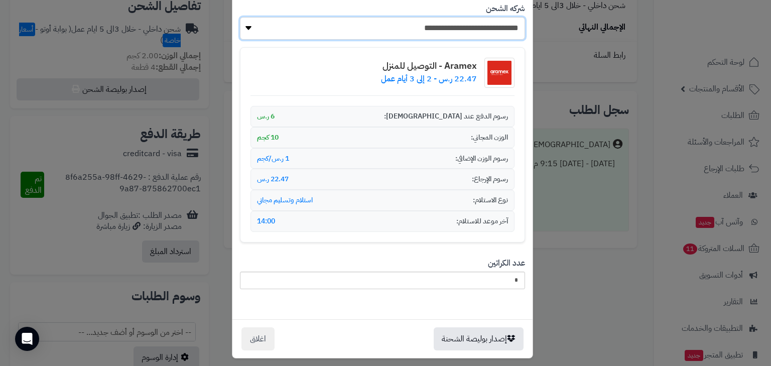
scroll to position [112, 0]
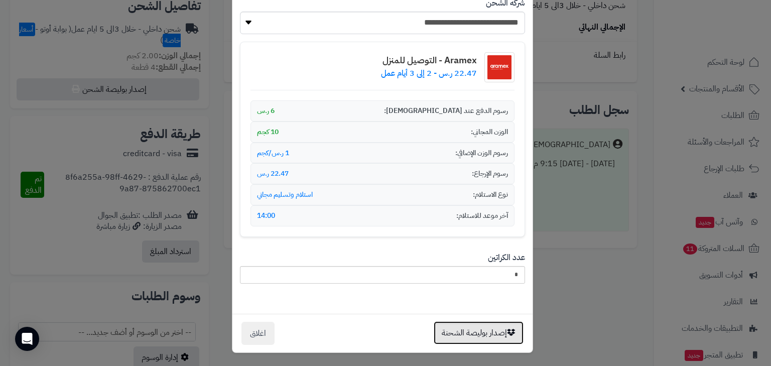
click at [484, 328] on button "إصدار بوليصة الشحنة" at bounding box center [479, 332] width 90 height 23
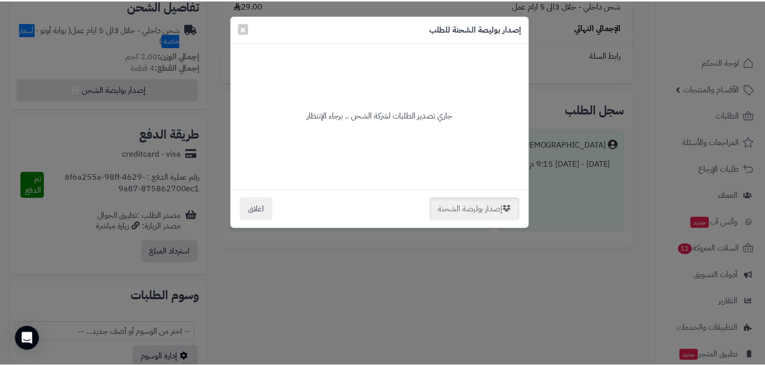
scroll to position [0, 0]
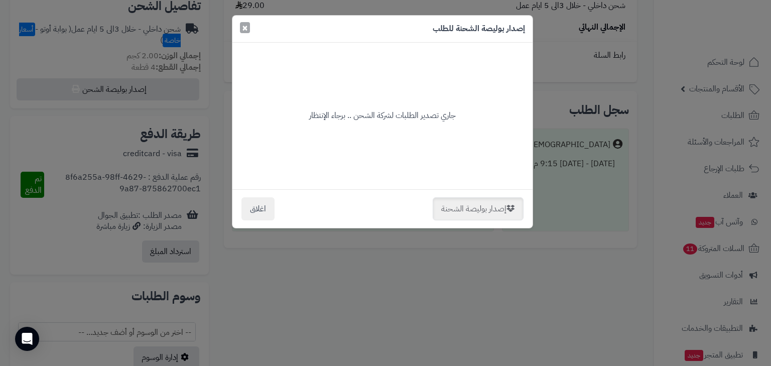
click at [246, 33] on span "×" at bounding box center [245, 27] width 6 height 15
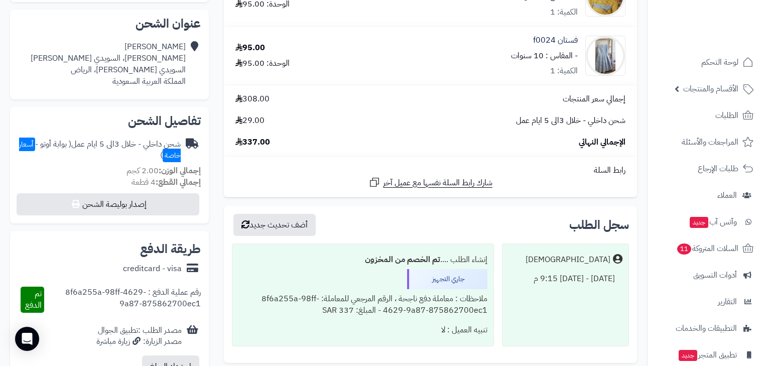
scroll to position [201, 0]
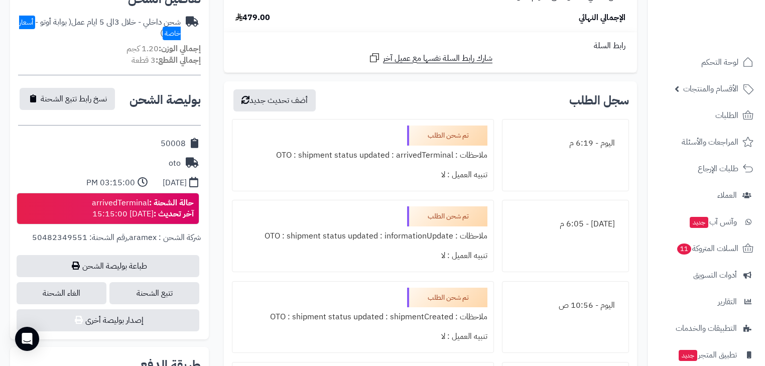
scroll to position [120, 0]
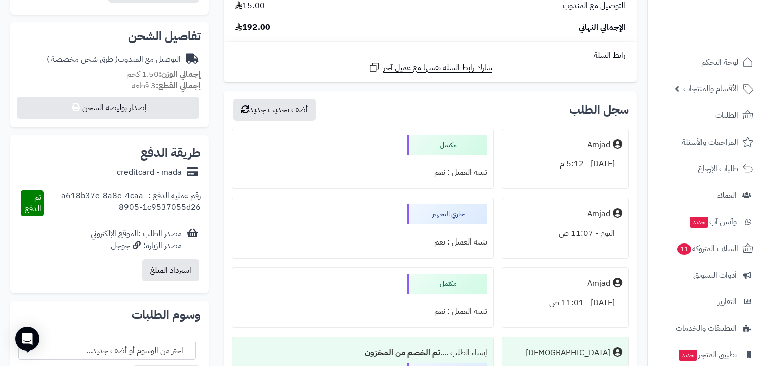
scroll to position [120, 0]
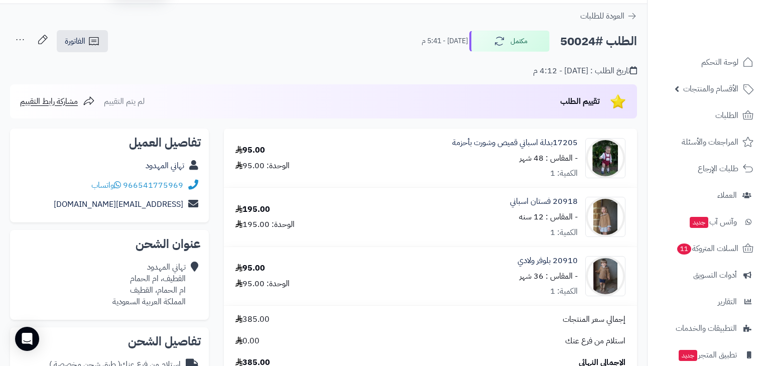
scroll to position [40, 0]
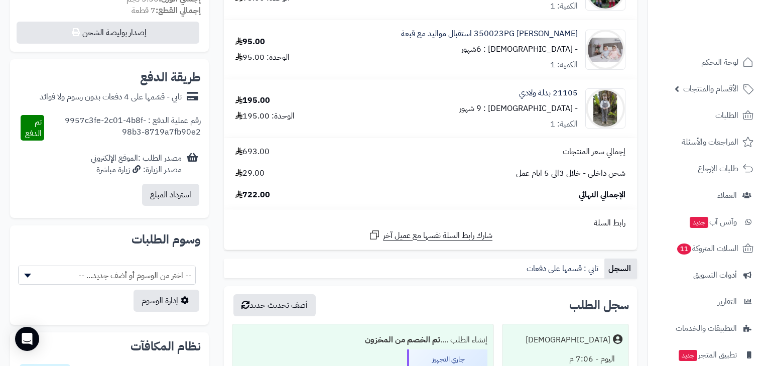
scroll to position [321, 0]
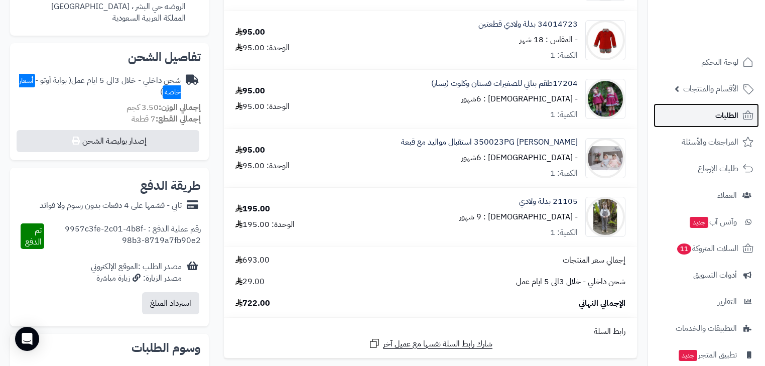
click at [729, 112] on span "الطلبات" at bounding box center [726, 115] width 23 height 14
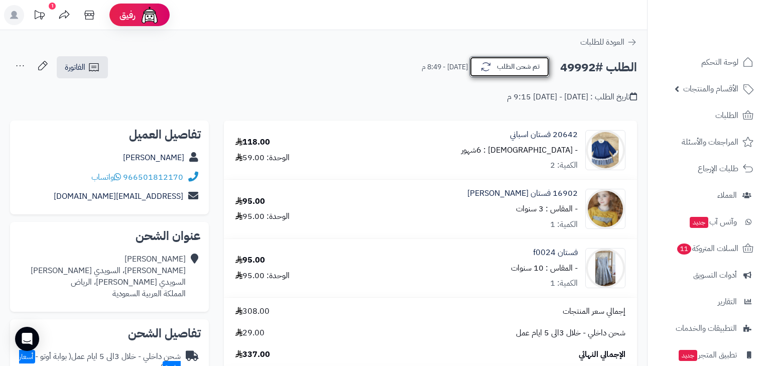
click at [536, 72] on button "تم شحن الطلب" at bounding box center [509, 66] width 80 height 21
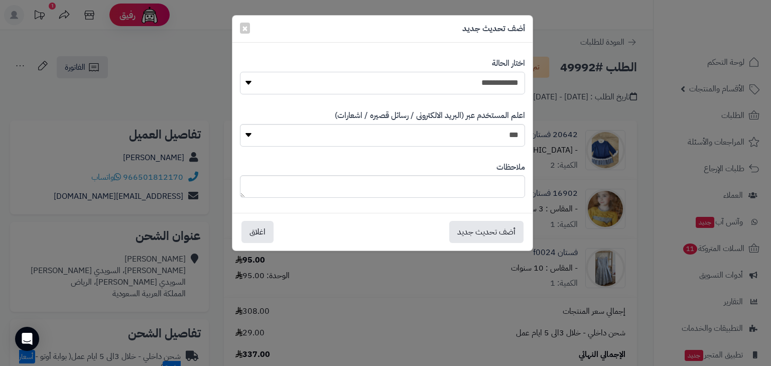
click at [490, 85] on select "**********" at bounding box center [382, 83] width 285 height 23
select select "*"
click at [240, 72] on select "**********" at bounding box center [382, 83] width 285 height 23
click at [488, 225] on button "أضف تحديث جديد" at bounding box center [486, 231] width 74 height 22
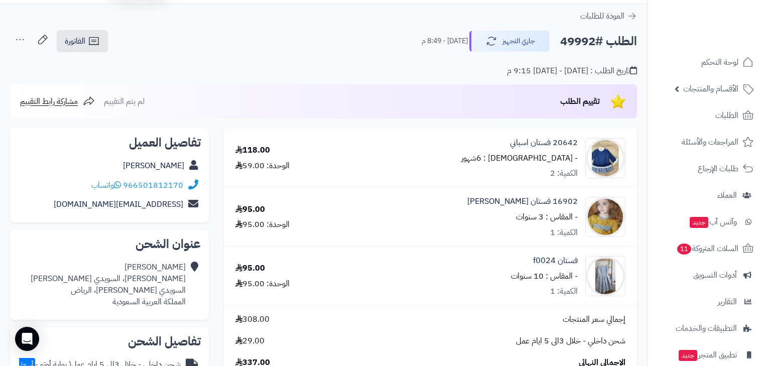
scroll to position [80, 0]
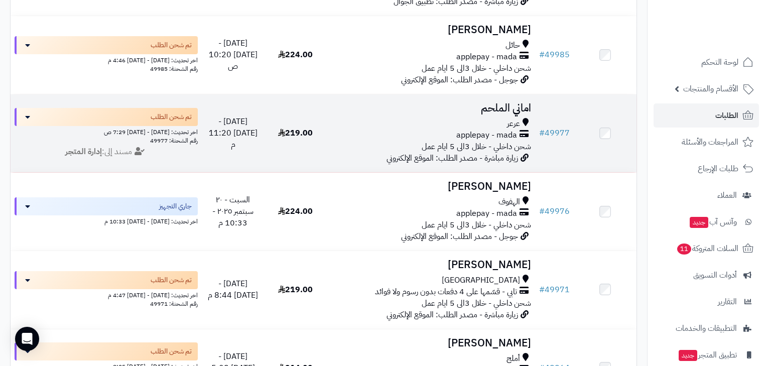
scroll to position [682, 0]
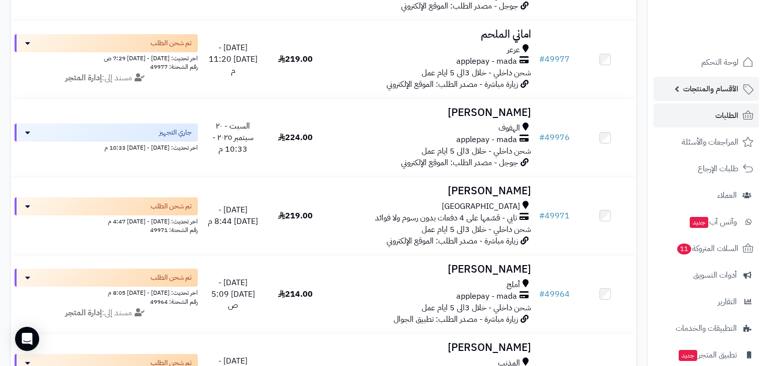
click at [737, 82] on span "الأقسام والمنتجات" at bounding box center [710, 89] width 55 height 14
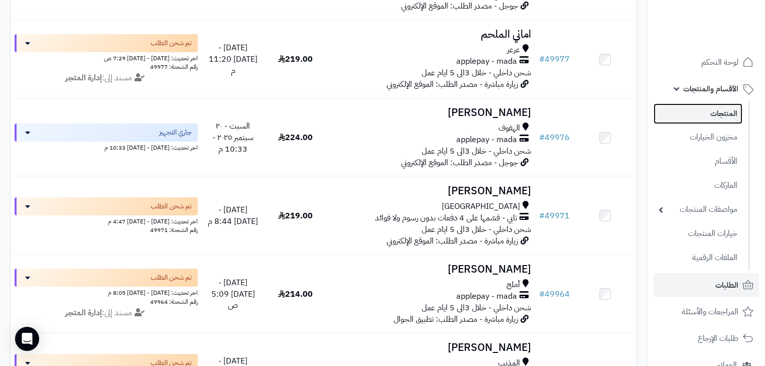
click at [737, 108] on link "المنتجات" at bounding box center [697, 113] width 89 height 21
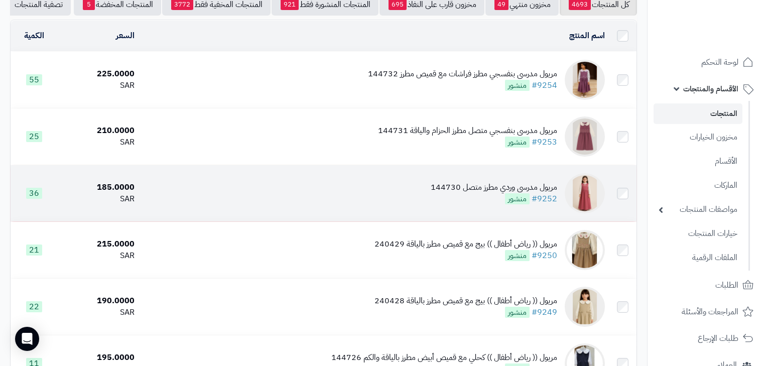
scroll to position [120, 0]
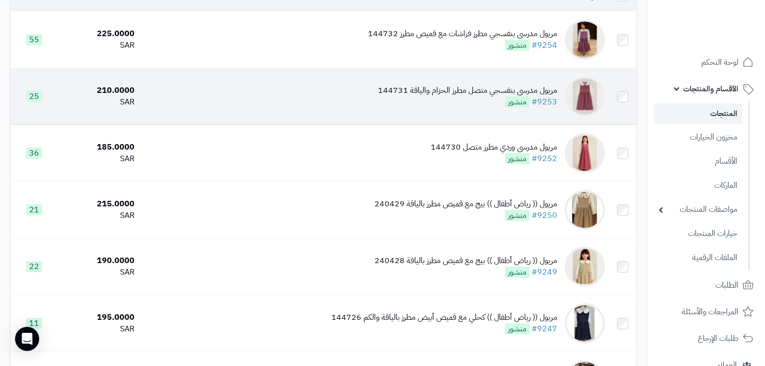
click at [453, 118] on td "مريول مدرسي بنفسجي متصل مطرز الحزام والياقة 144731 #9253 منشور" at bounding box center [373, 96] width 470 height 56
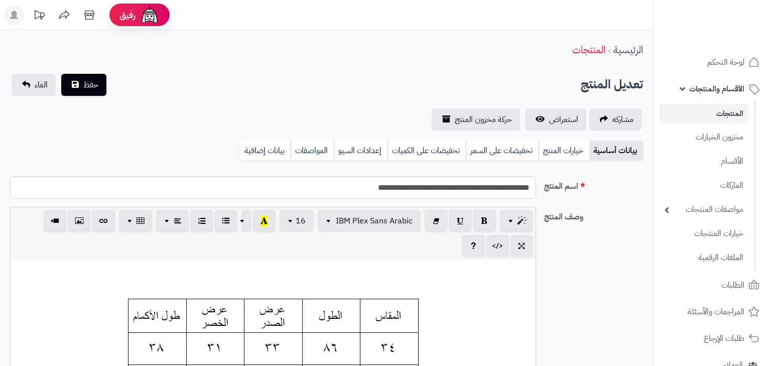
click at [554, 147] on link "خيارات المنتج" at bounding box center [563, 150] width 51 height 20
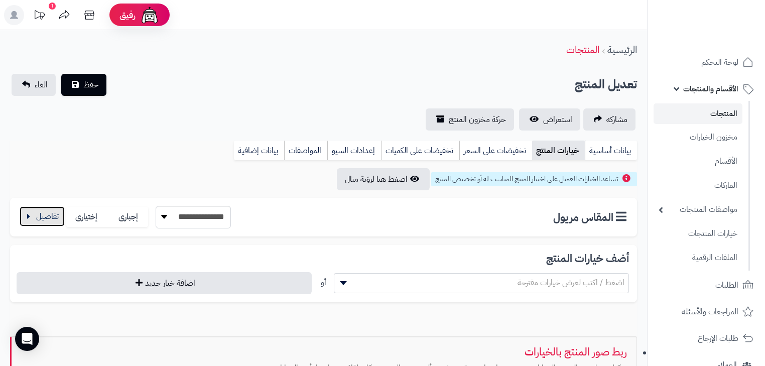
click at [41, 223] on button "button" at bounding box center [42, 216] width 45 height 20
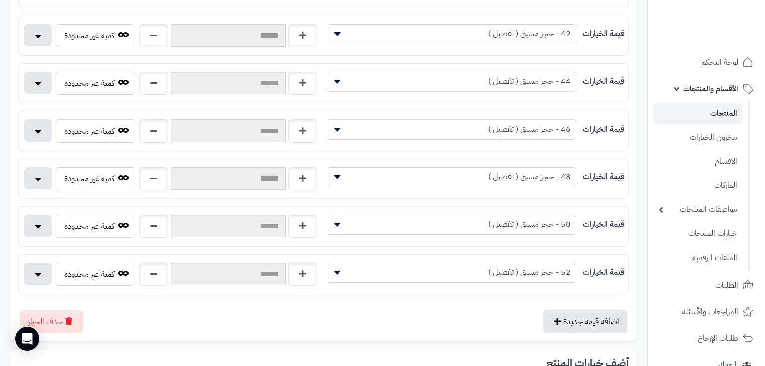
scroll to position [522, 0]
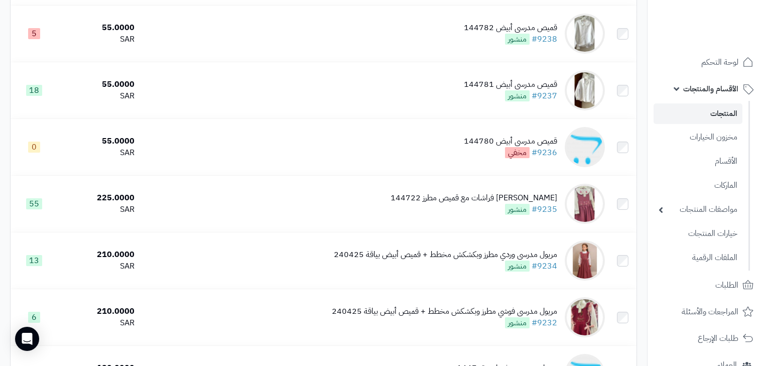
scroll to position [883, 0]
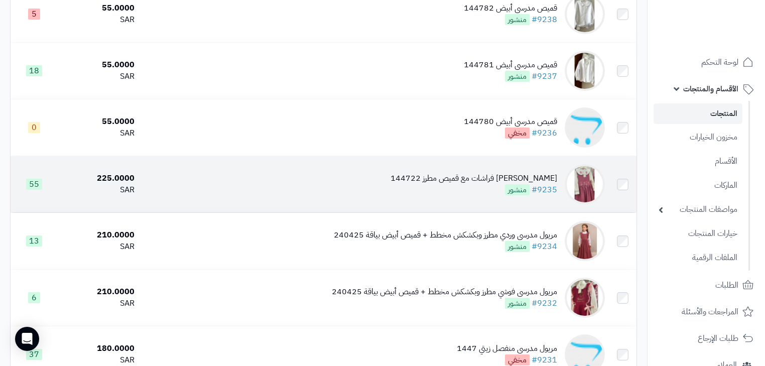
click at [506, 196] on div "[PERSON_NAME] فراشات مع قميص مطرز 144722 #9235 منشور" at bounding box center [473, 184] width 167 height 23
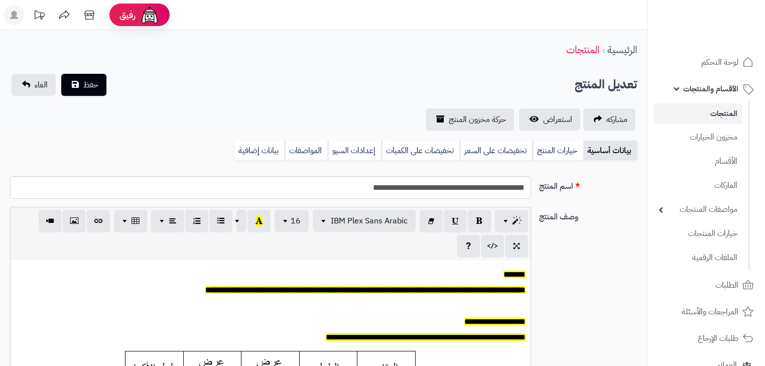
scroll to position [82, 0]
click at [552, 152] on link "خيارات المنتج" at bounding box center [557, 150] width 51 height 20
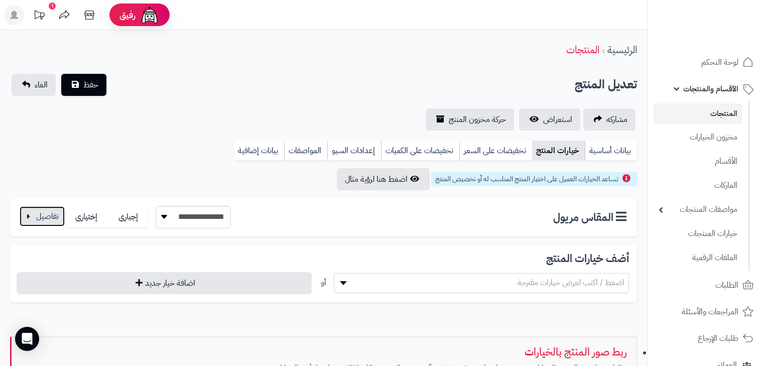
click at [52, 213] on button "button" at bounding box center [42, 216] width 45 height 20
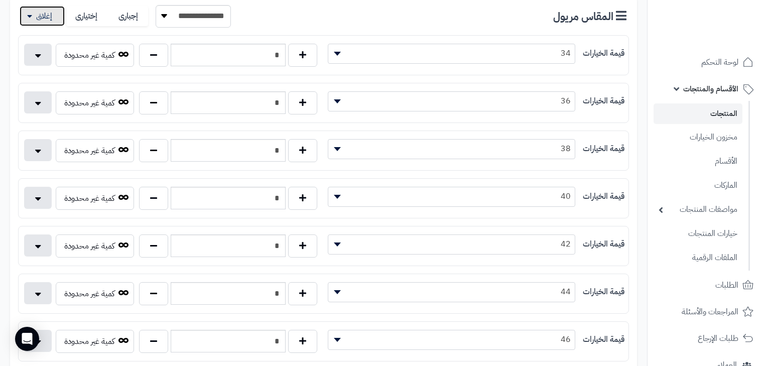
scroll to position [0, 0]
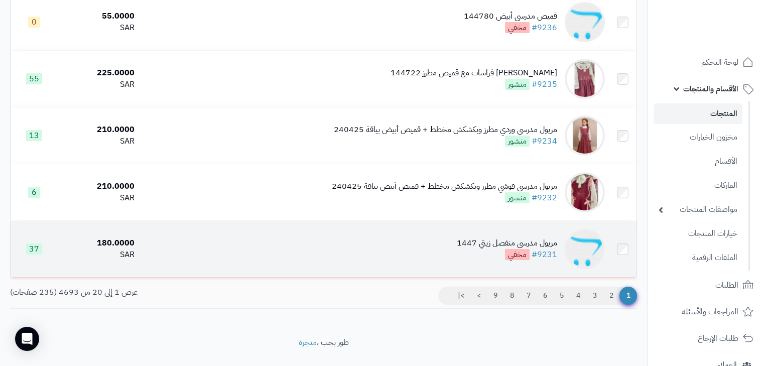
scroll to position [963, 0]
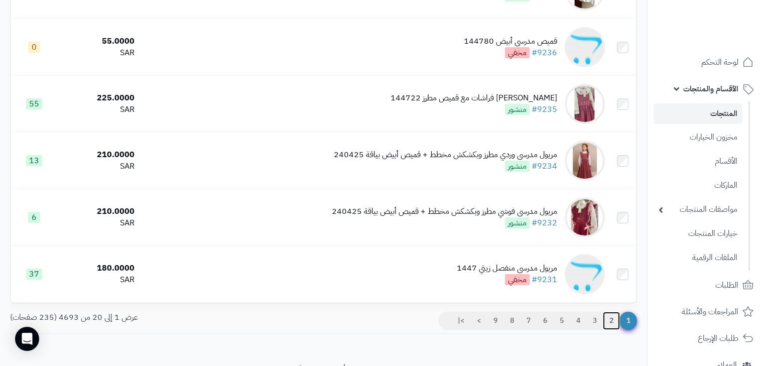
click at [614, 330] on link "2" at bounding box center [611, 321] width 17 height 18
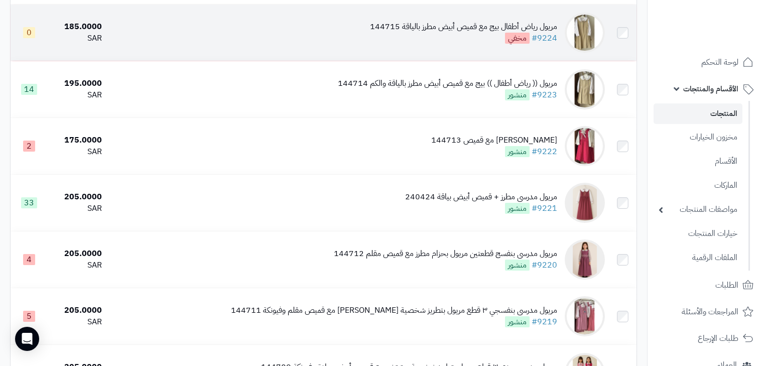
scroll to position [482, 0]
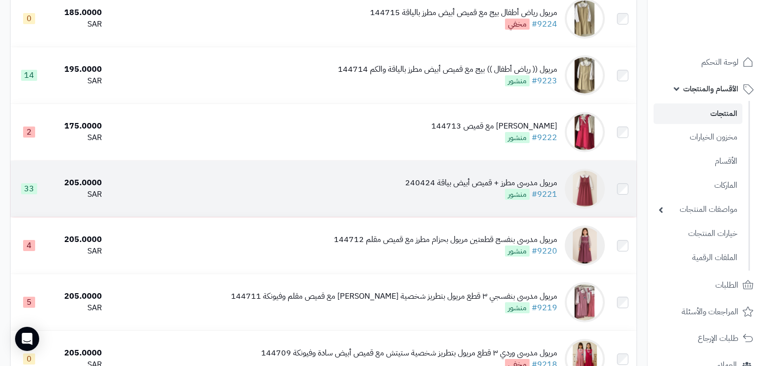
click at [497, 199] on div "مريول مدرسي مطرز + قميص أبيض بياقة 240424 #9221 منشور" at bounding box center [481, 188] width 152 height 23
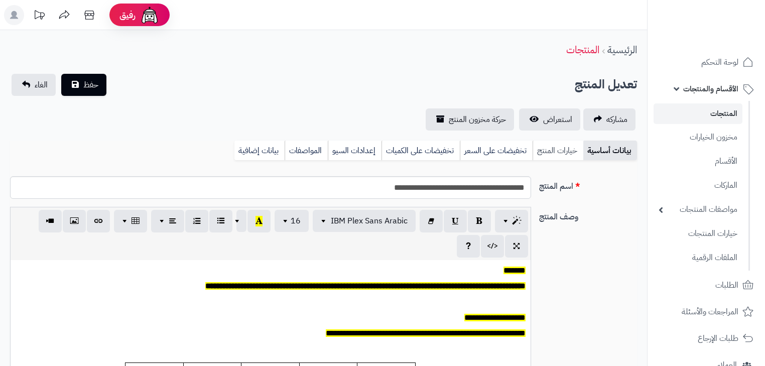
scroll to position [82, 0]
click at [555, 158] on link "خيارات المنتج" at bounding box center [557, 150] width 51 height 20
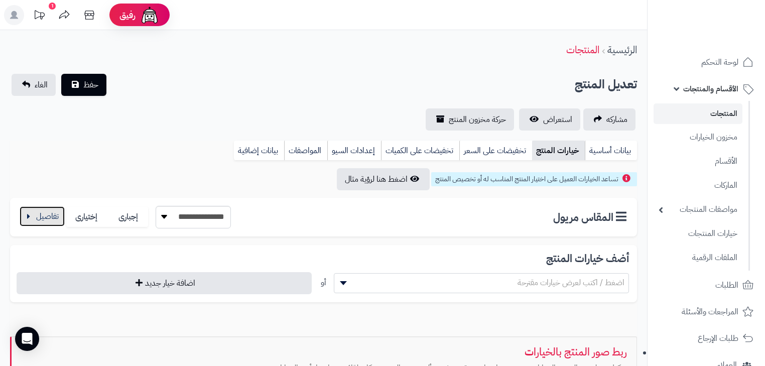
click at [35, 218] on button "button" at bounding box center [42, 216] width 45 height 20
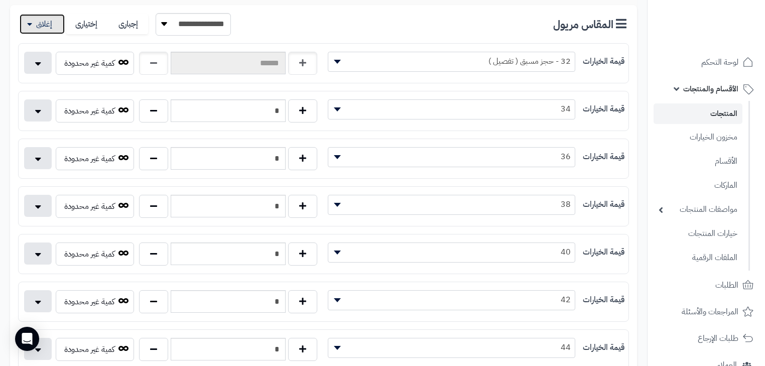
scroll to position [80, 0]
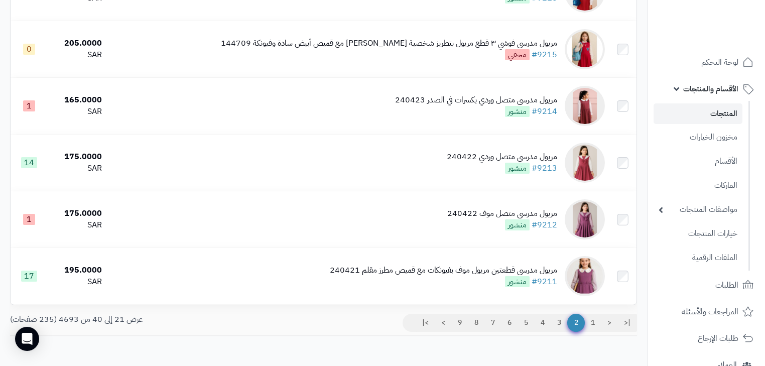
scroll to position [963, 0]
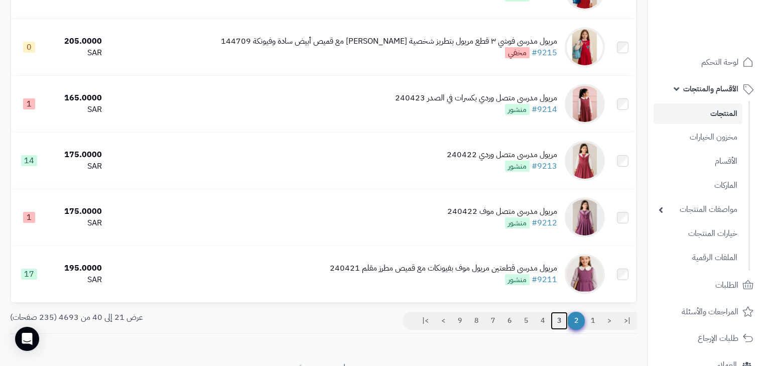
click at [560, 329] on link "3" at bounding box center [558, 321] width 17 height 18
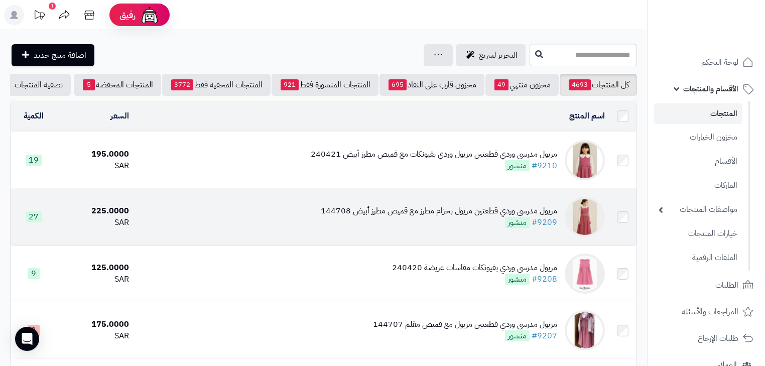
click at [498, 217] on div "مريول مدرسي وردي قطعتين مريول بحزام مطرز مع قميص مطرز أبيض 144708" at bounding box center [439, 211] width 236 height 12
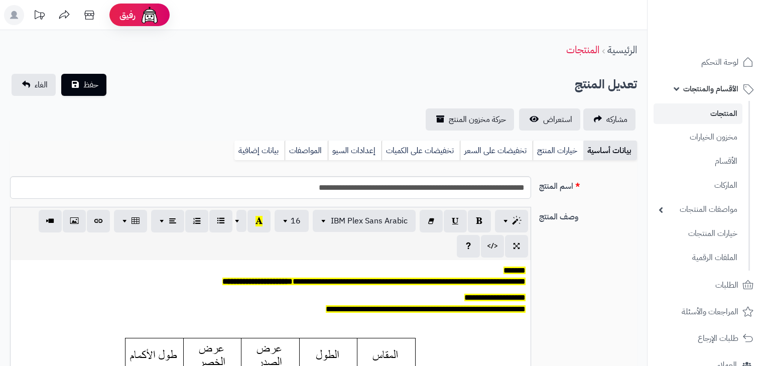
scroll to position [82, 0]
click at [546, 157] on link "خيارات المنتج" at bounding box center [557, 150] width 51 height 20
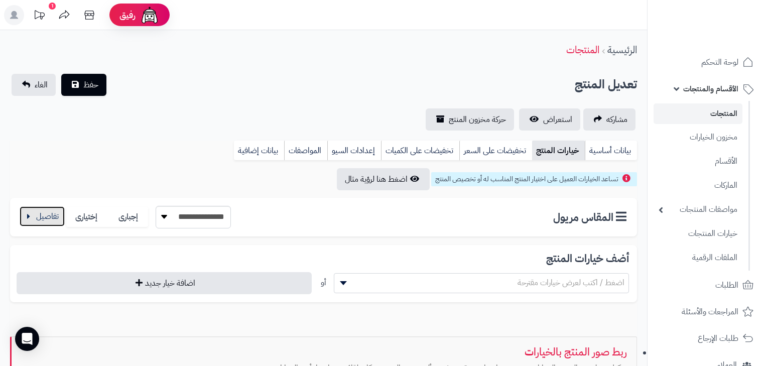
click at [20, 219] on button "button" at bounding box center [42, 216] width 45 height 20
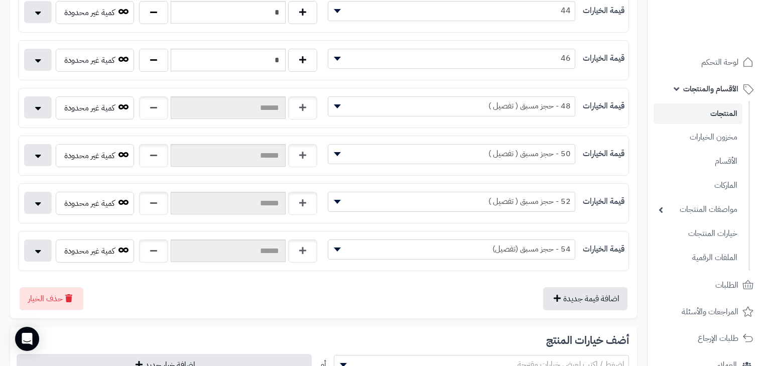
scroll to position [522, 0]
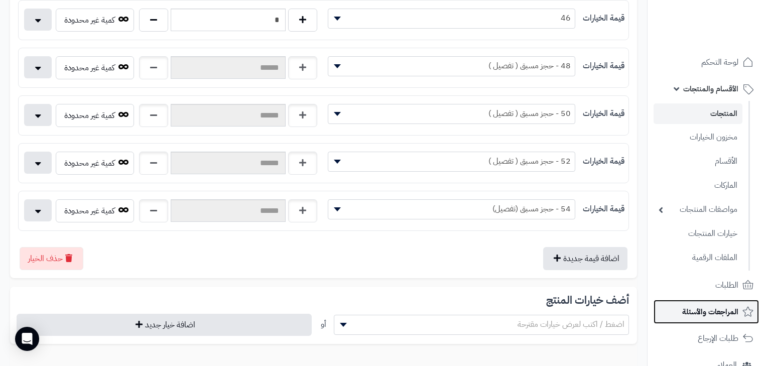
click at [699, 302] on link "المراجعات والأسئلة" at bounding box center [705, 312] width 105 height 24
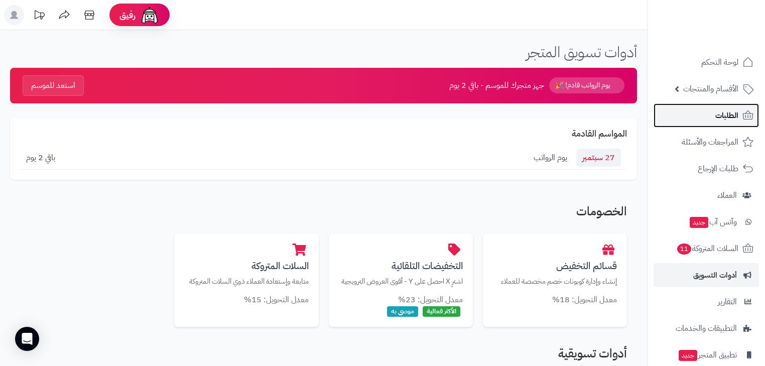
click at [723, 120] on span "الطلبات" at bounding box center [726, 115] width 23 height 14
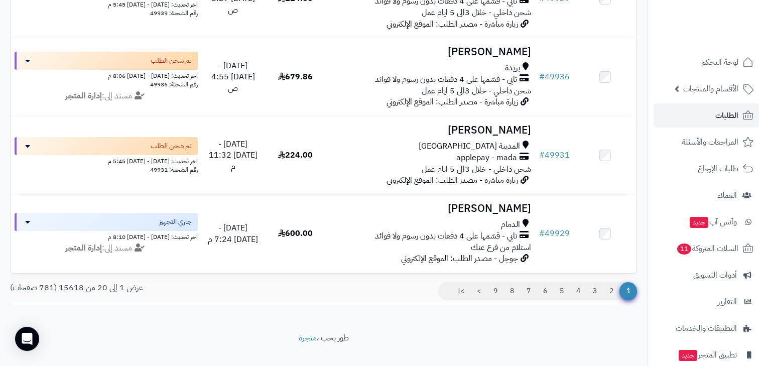
scroll to position [1480, 0]
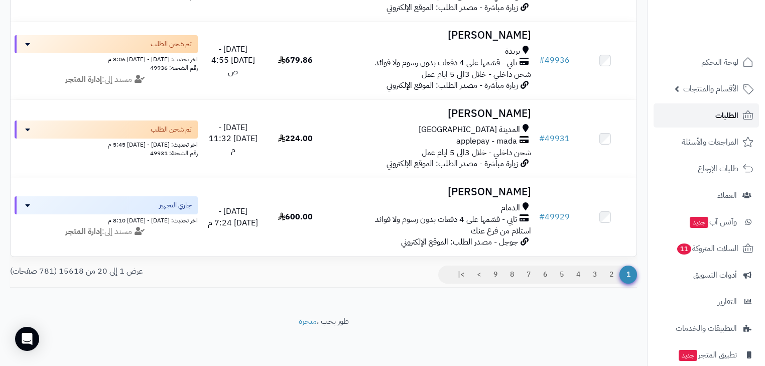
click at [745, 114] on icon at bounding box center [748, 115] width 12 height 12
